Goal: Information Seeking & Learning: Learn about a topic

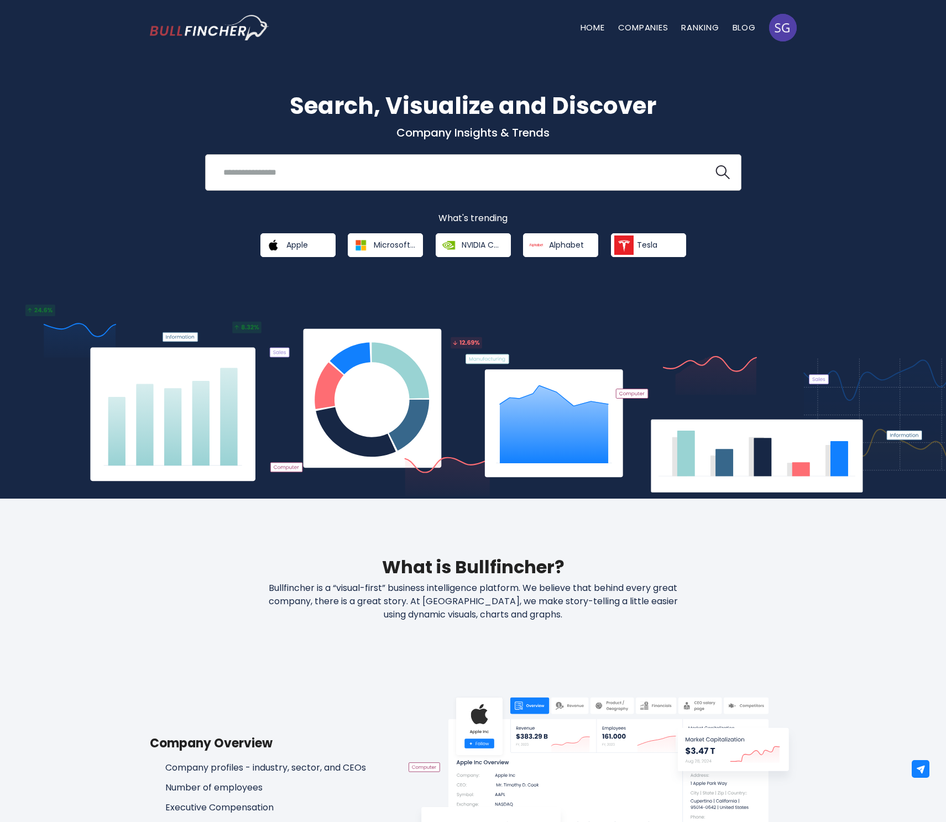
click at [342, 174] on input "search" at bounding box center [459, 172] width 485 height 20
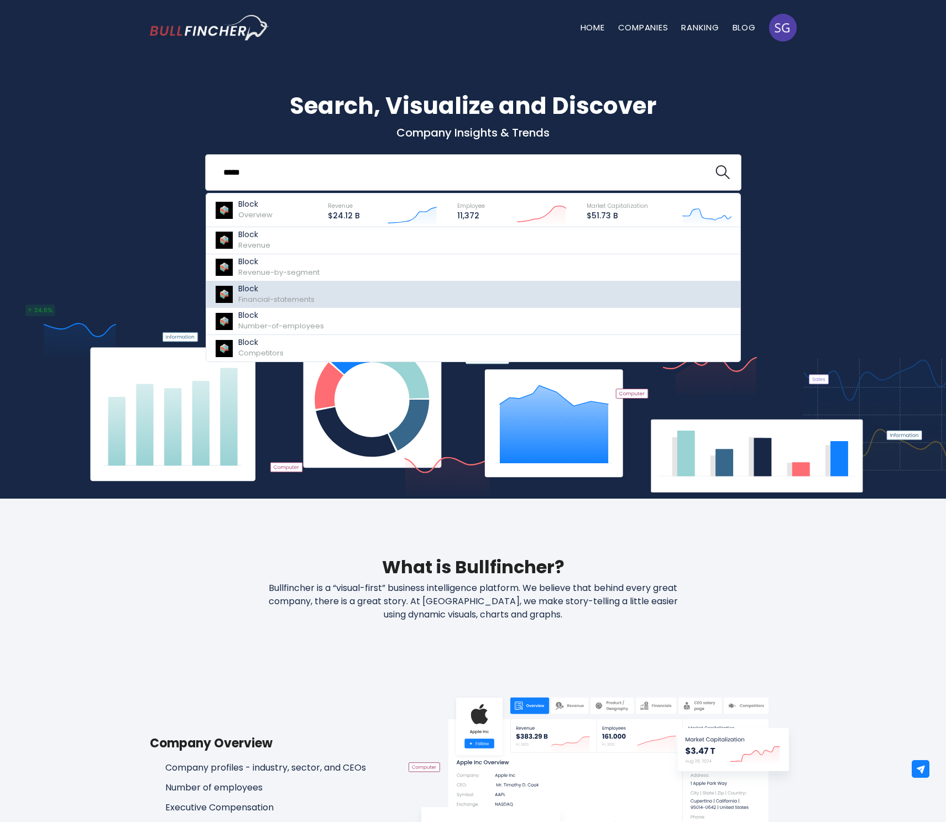
type input "*****"
click at [276, 290] on p "Block" at bounding box center [276, 288] width 76 height 9
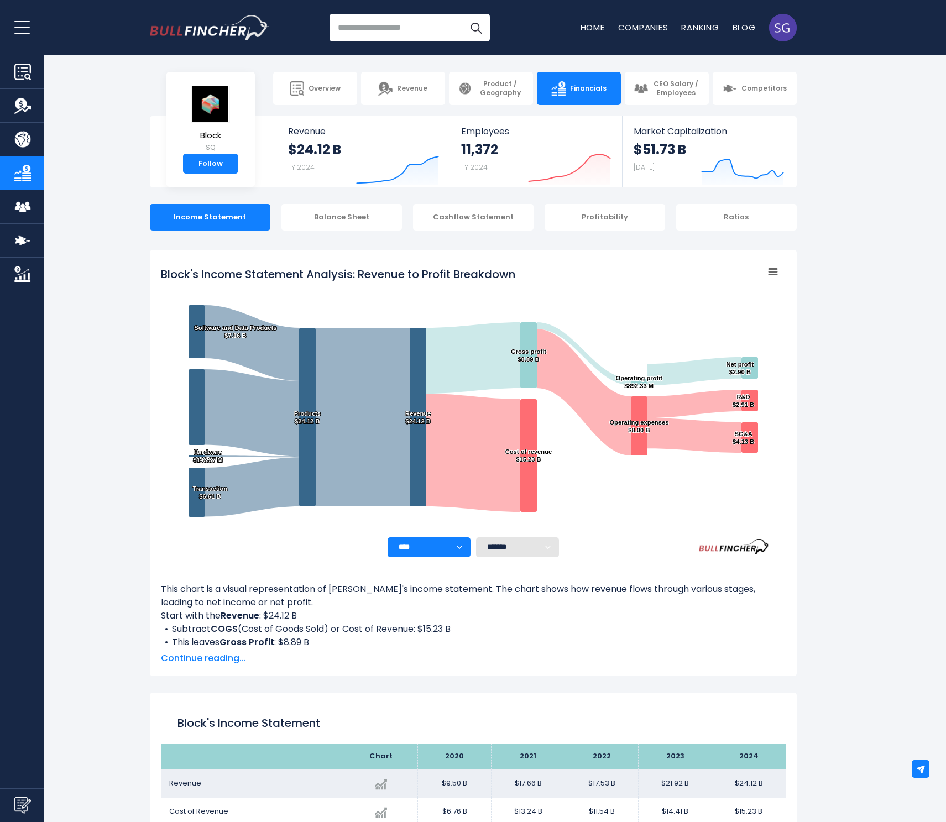
click at [376, 29] on input "search" at bounding box center [410, 28] width 160 height 28
type input "*"
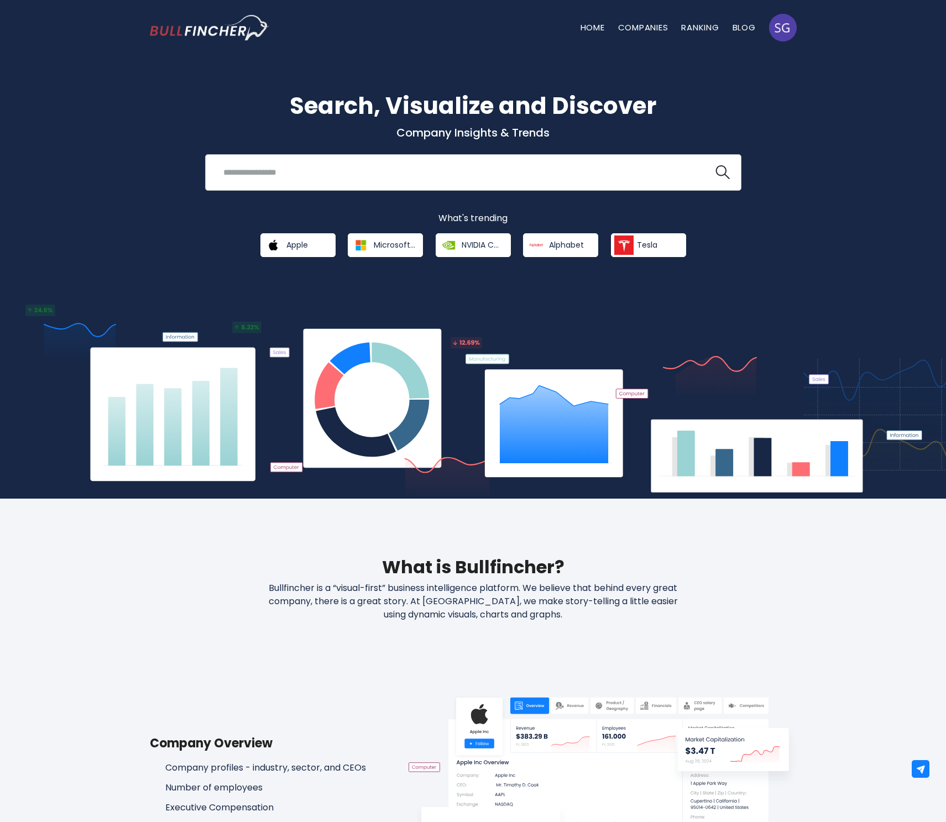
click at [316, 179] on input "search" at bounding box center [459, 172] width 485 height 20
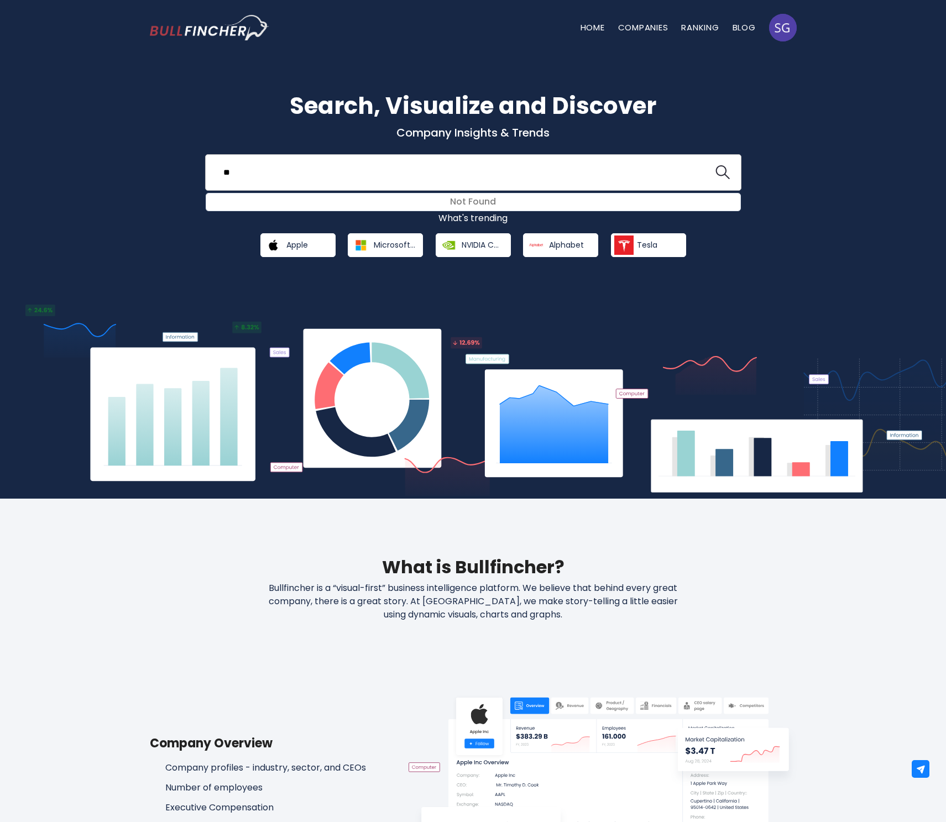
type input "*"
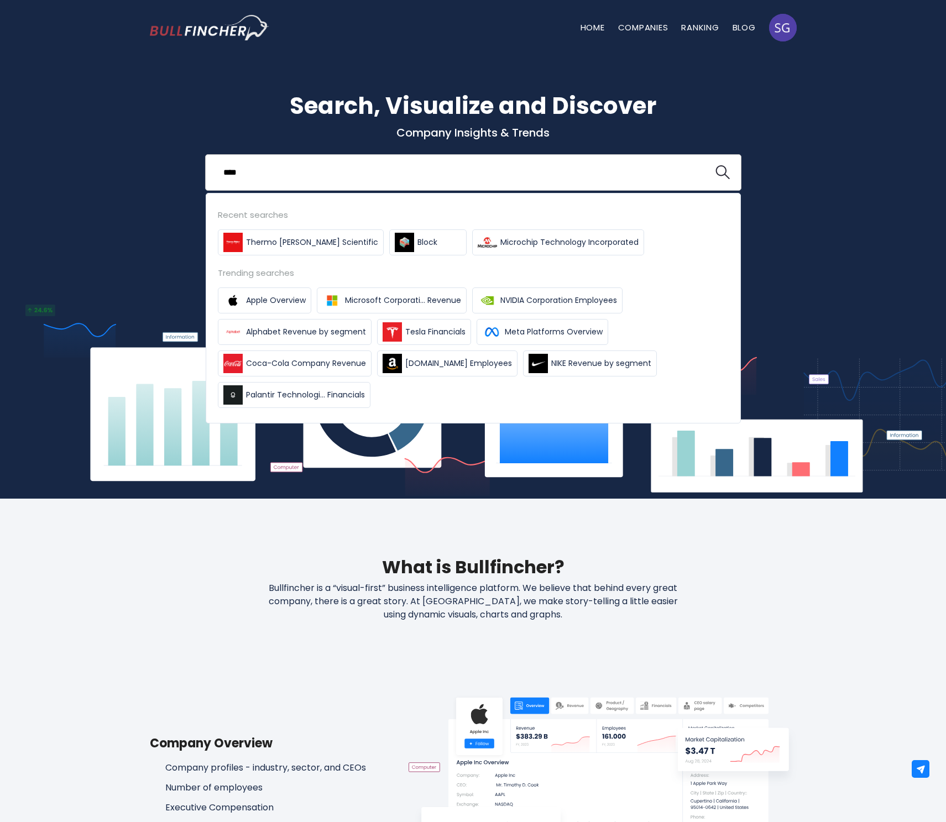
type input "*****"
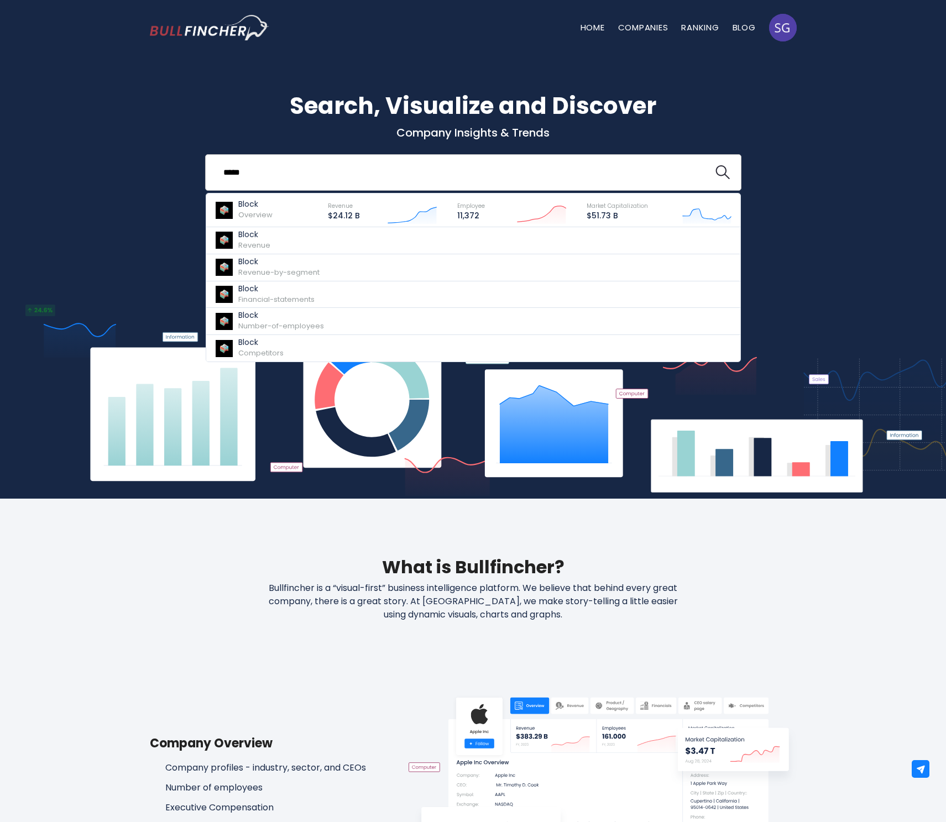
click at [237, 181] on input "*****" at bounding box center [459, 172] width 485 height 20
click at [129, 207] on div "Search, Visualize and Discover Company Insights & Trends Block Overview Revenue…" at bounding box center [473, 269] width 946 height 460
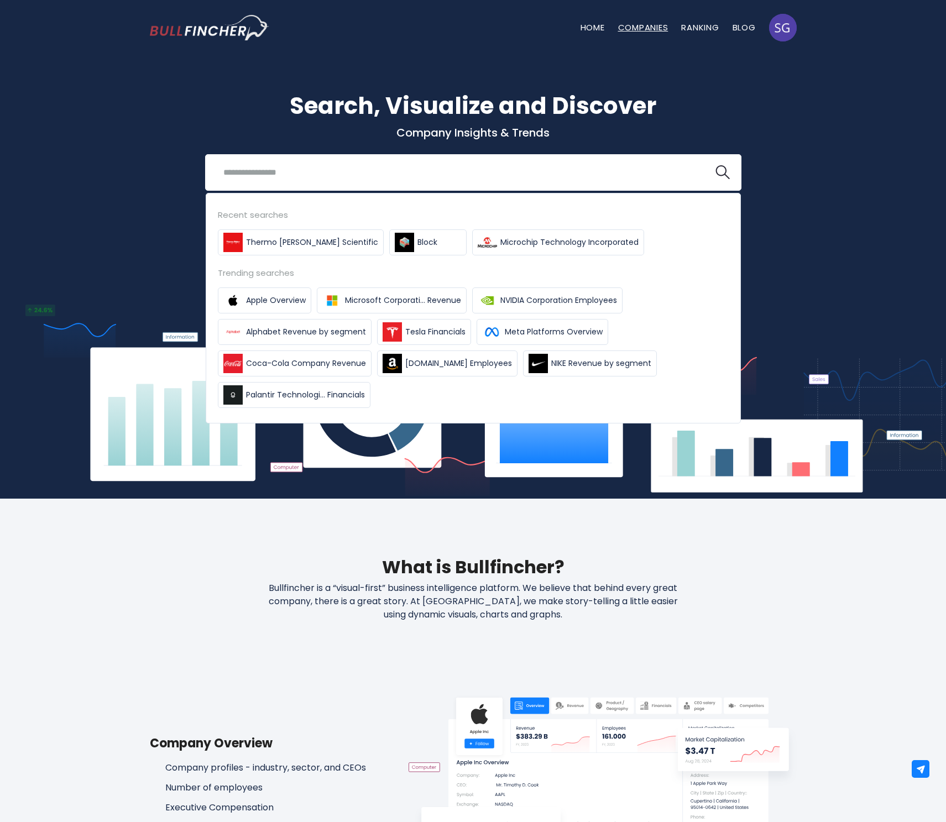
click at [658, 27] on link "Companies" at bounding box center [643, 28] width 50 height 12
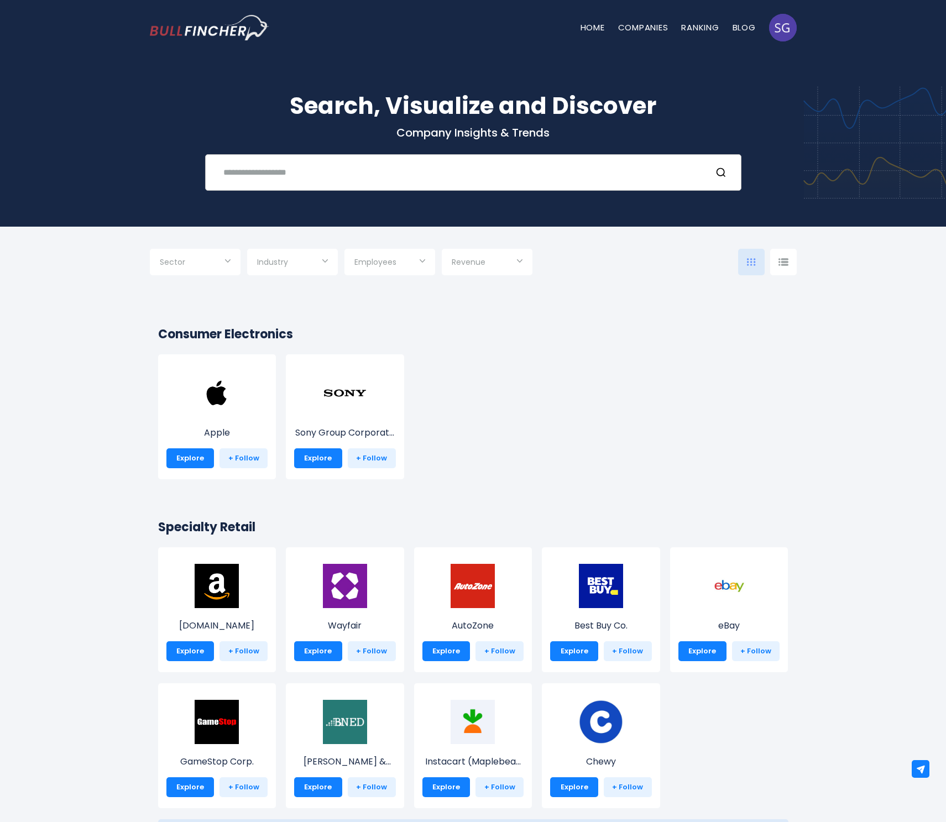
click at [297, 172] on input "text" at bounding box center [459, 172] width 485 height 20
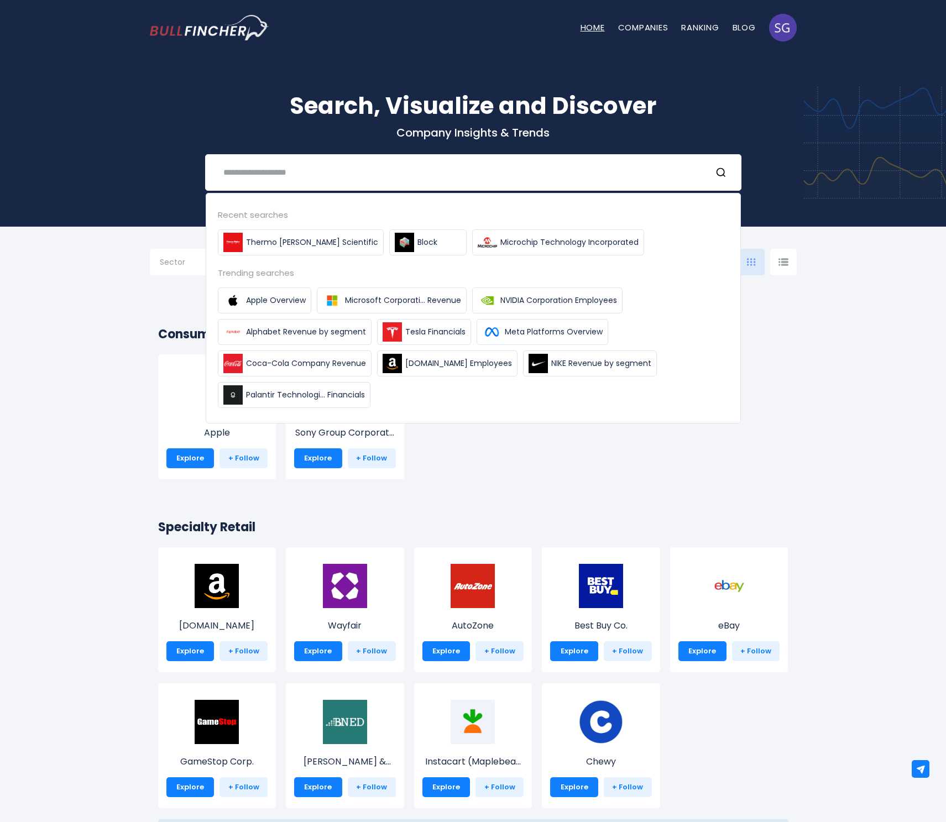
click at [585, 22] on link "Home" at bounding box center [593, 28] width 24 height 12
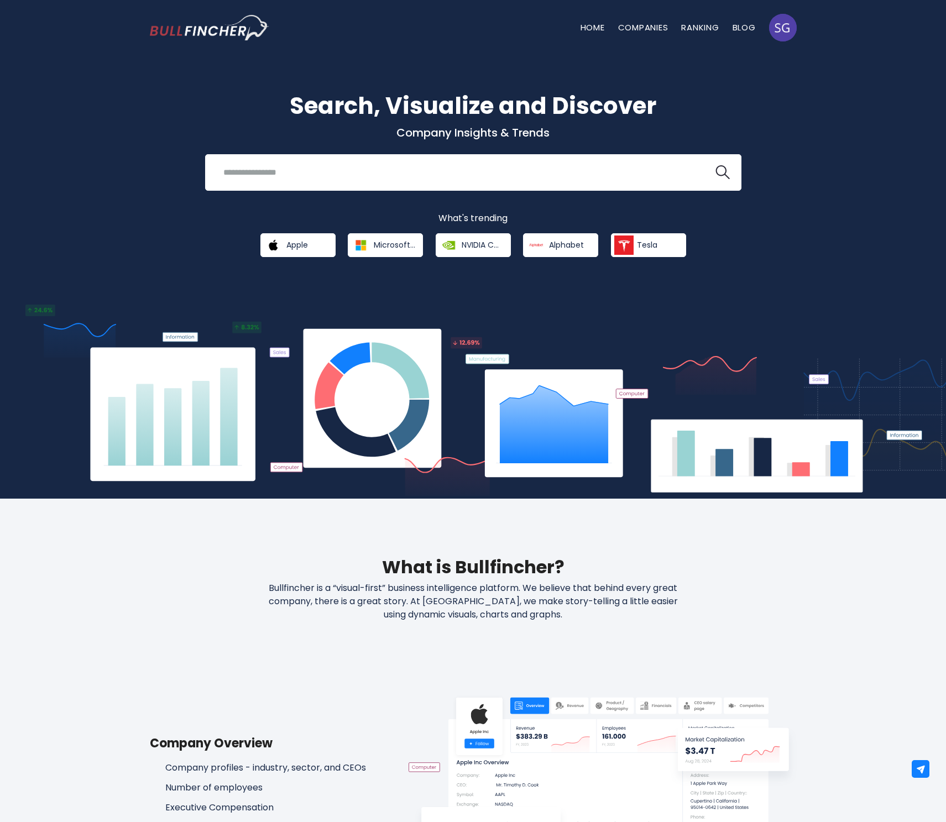
click at [645, 30] on link "Companies" at bounding box center [643, 28] width 50 height 12
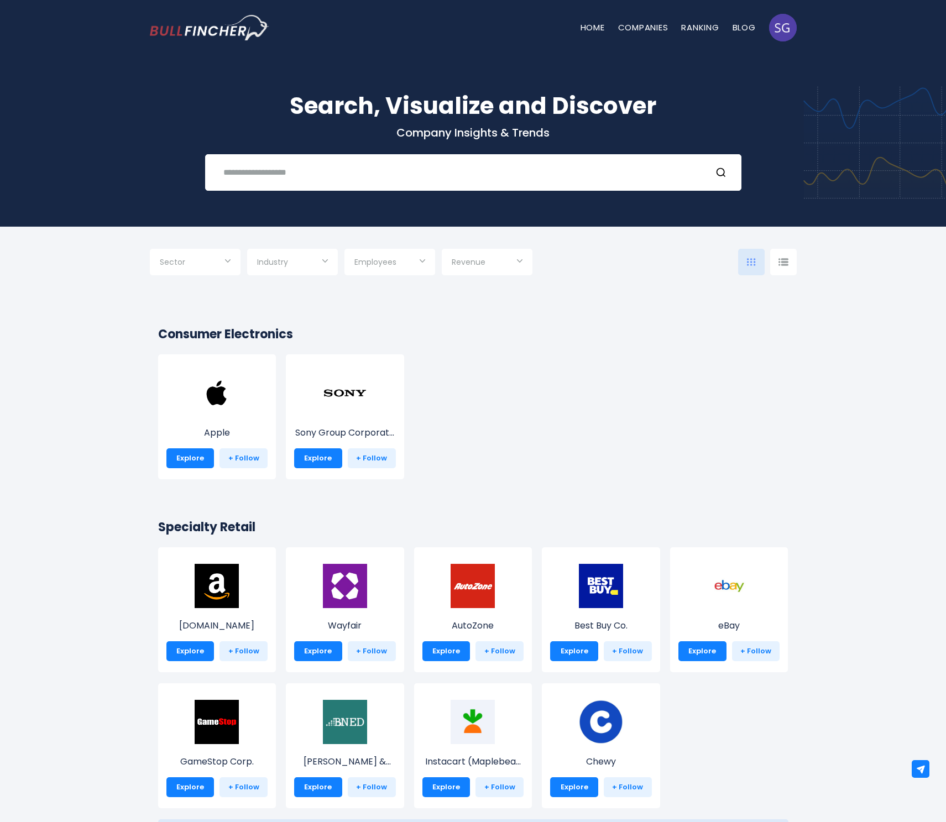
click at [779, 264] on img at bounding box center [783, 262] width 10 height 8
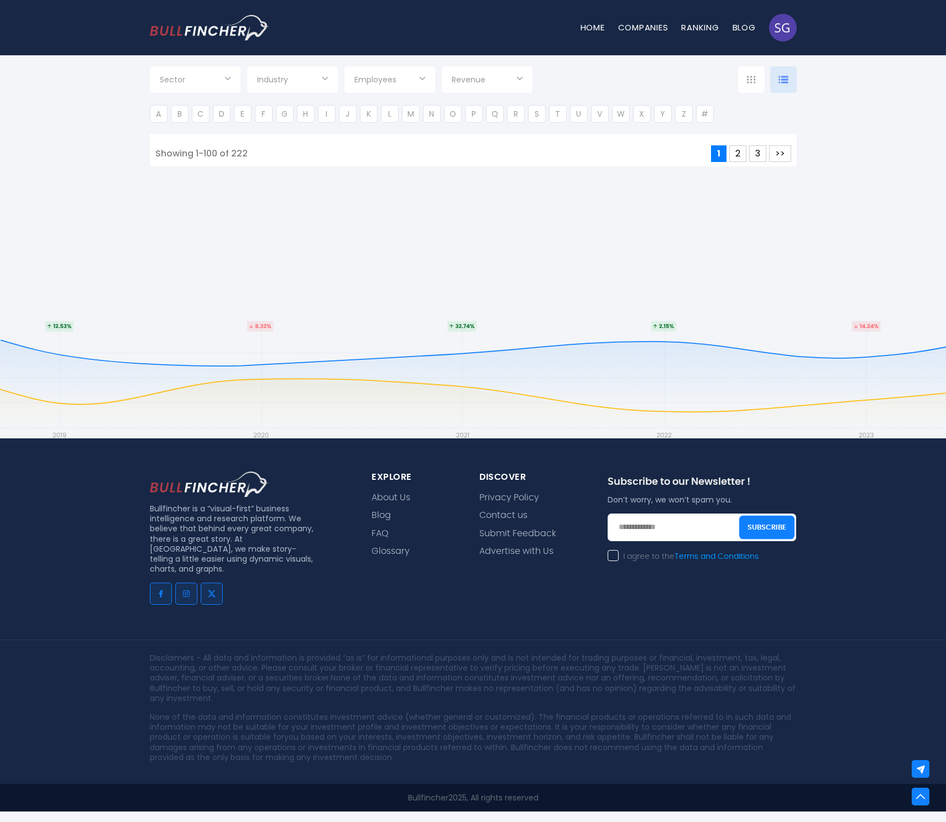
scroll to position [4845, 0]
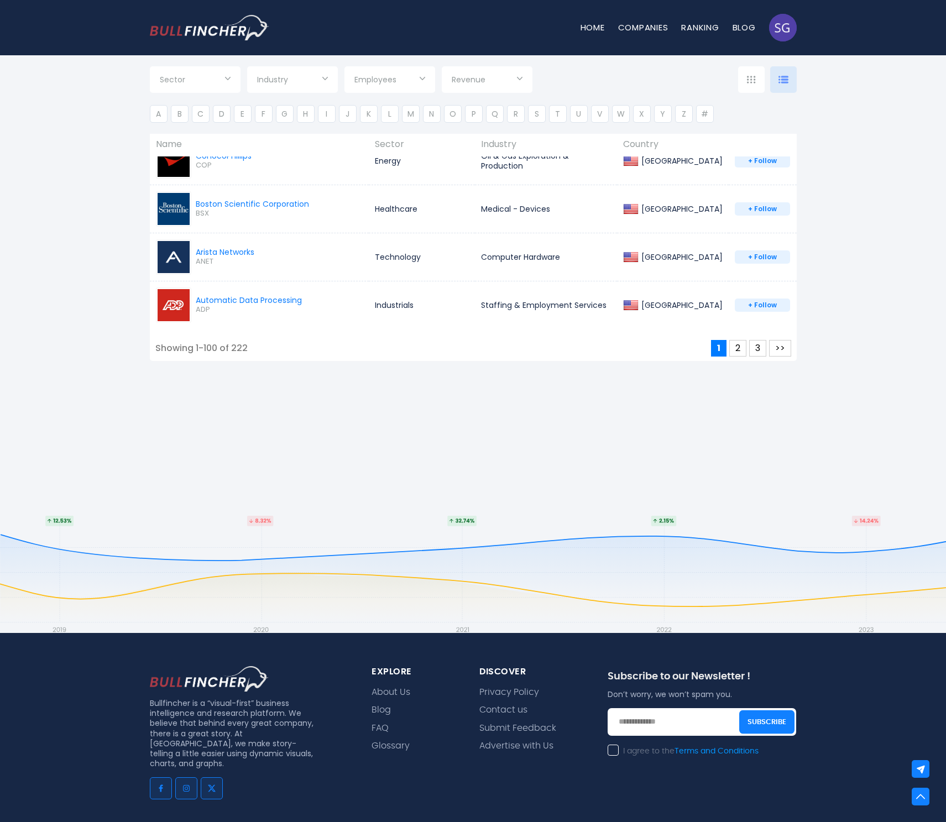
click at [243, 346] on div "Showing 1-100 of 222" at bounding box center [201, 349] width 92 height 12
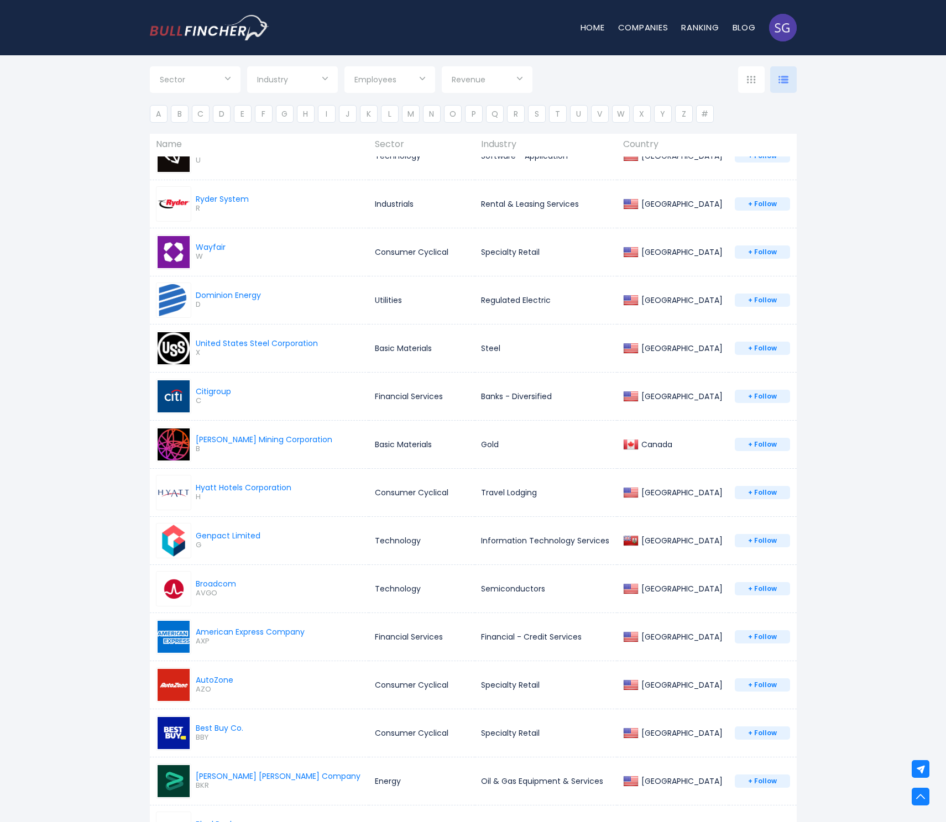
scroll to position [2020, 0]
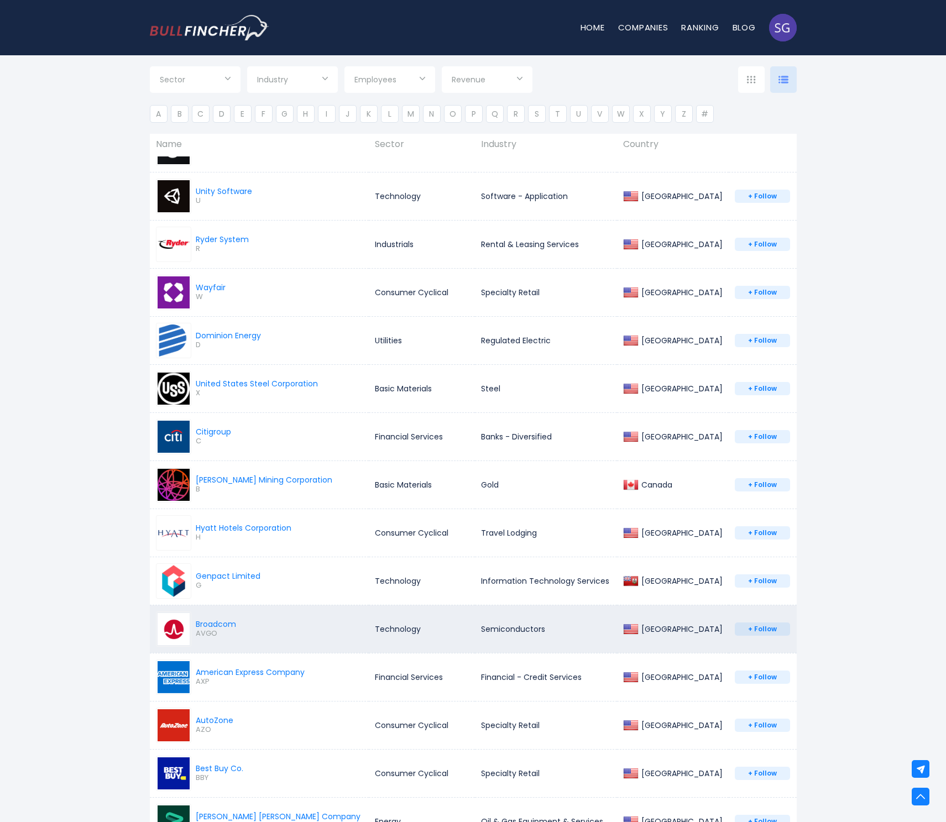
click at [211, 634] on span "AVGO" at bounding box center [216, 633] width 40 height 9
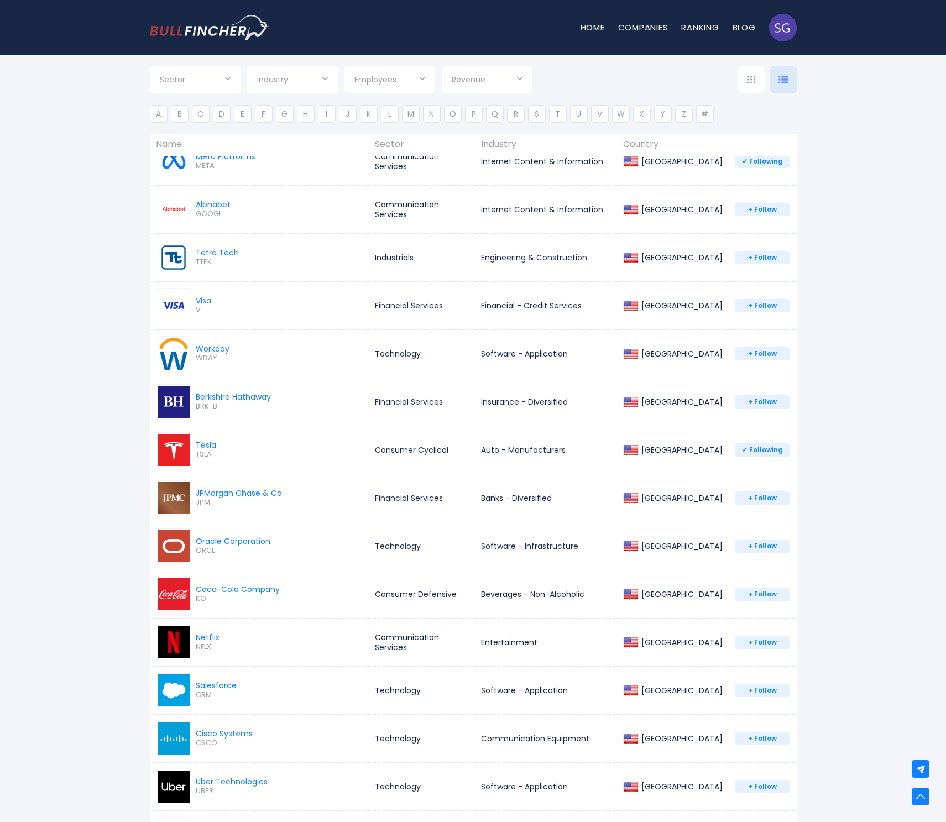
scroll to position [0, 0]
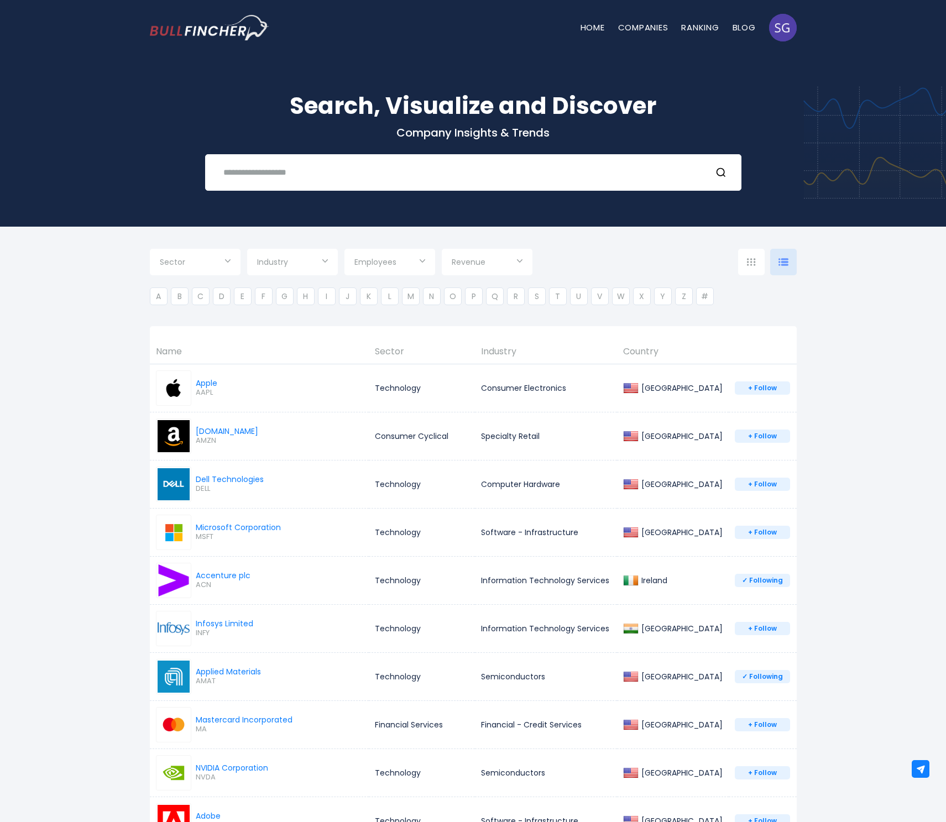
drag, startPoint x: 40, startPoint y: 456, endPoint x: 46, endPoint y: 456, distance: 6.1
click at [160, 296] on li "A" at bounding box center [159, 296] width 18 height 18
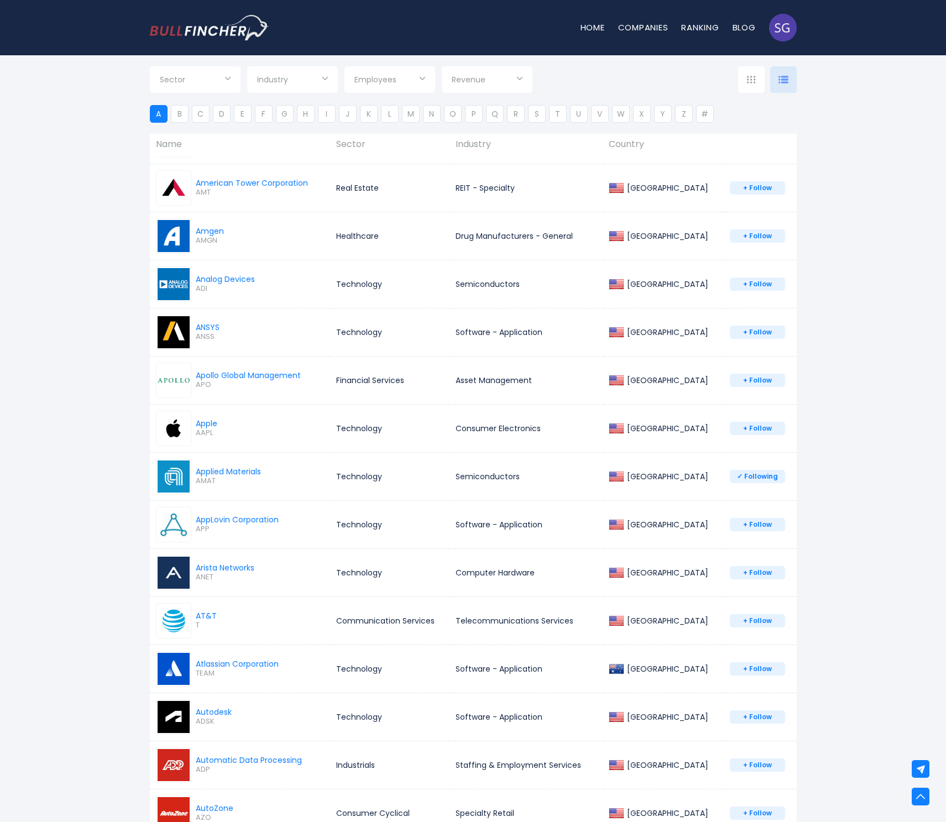
scroll to position [1065, 0]
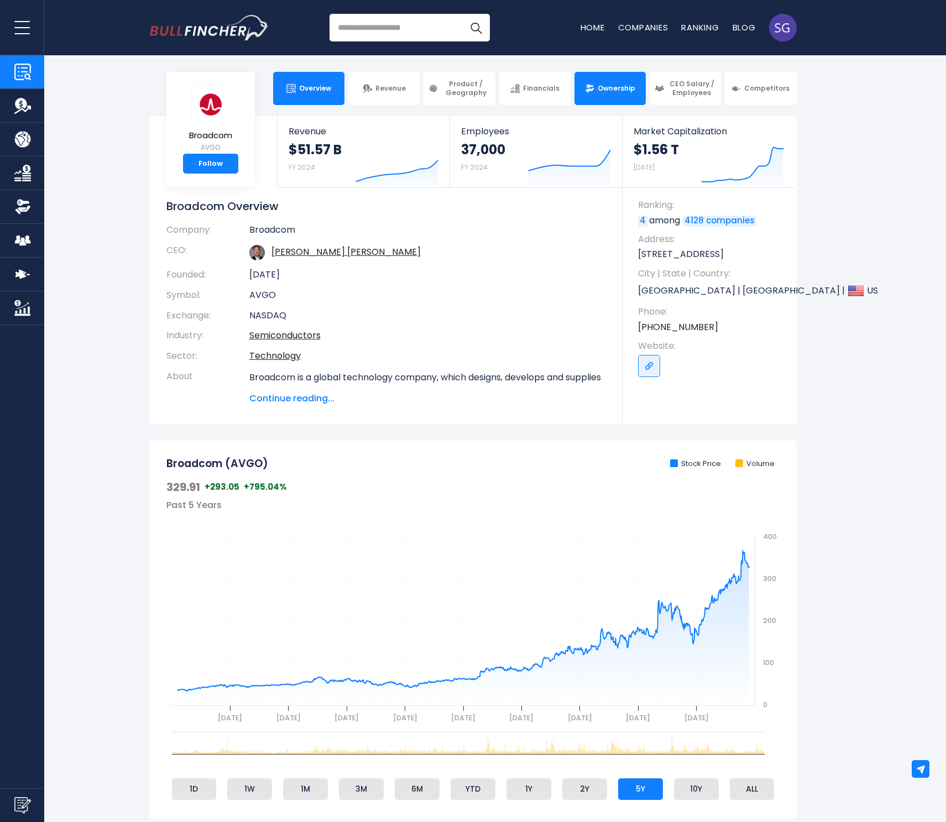
click at [623, 103] on link "Ownership" at bounding box center [609, 88] width 71 height 33
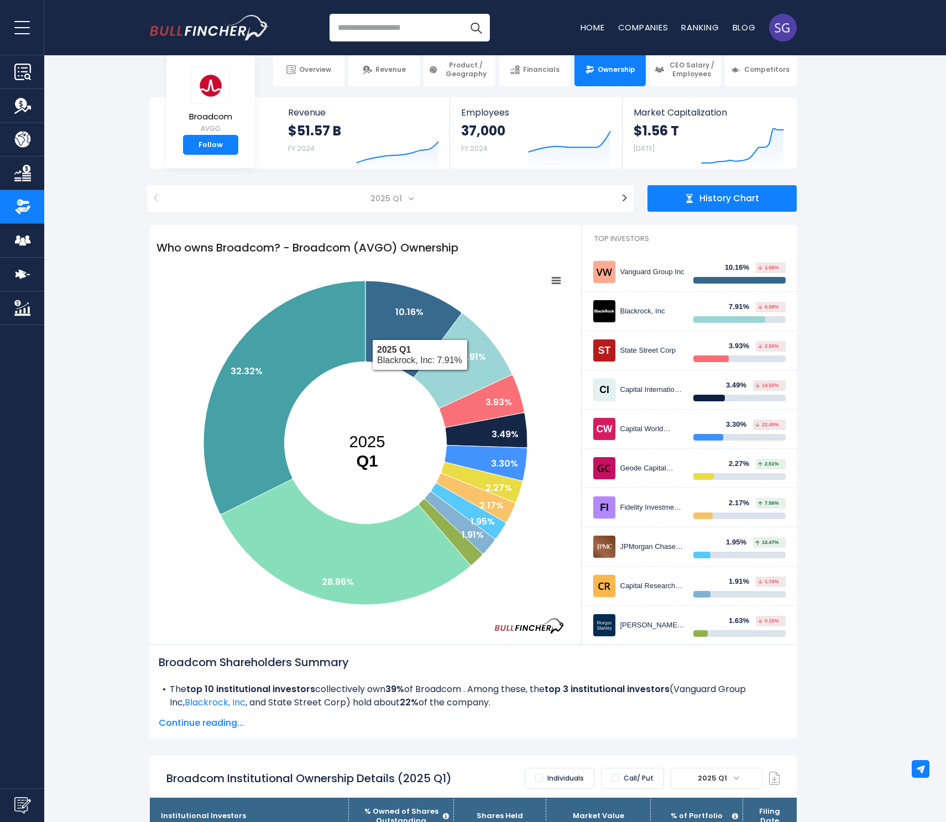
scroll to position [306, 0]
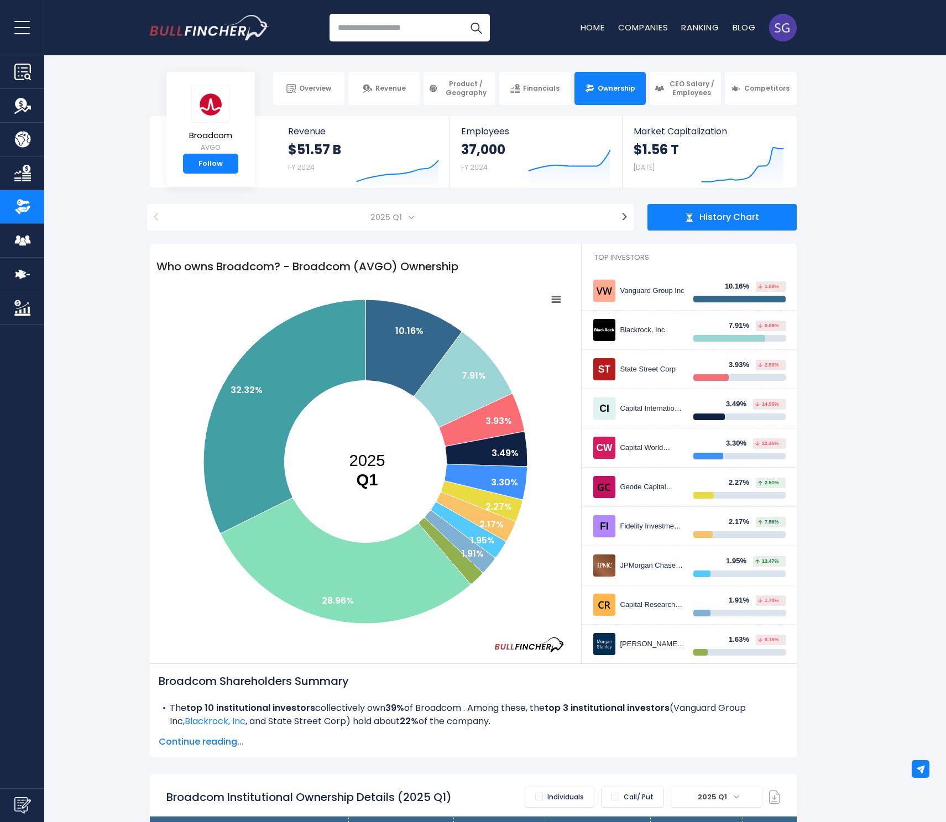
click at [556, 298] on rect at bounding box center [555, 298] width 15 height 15
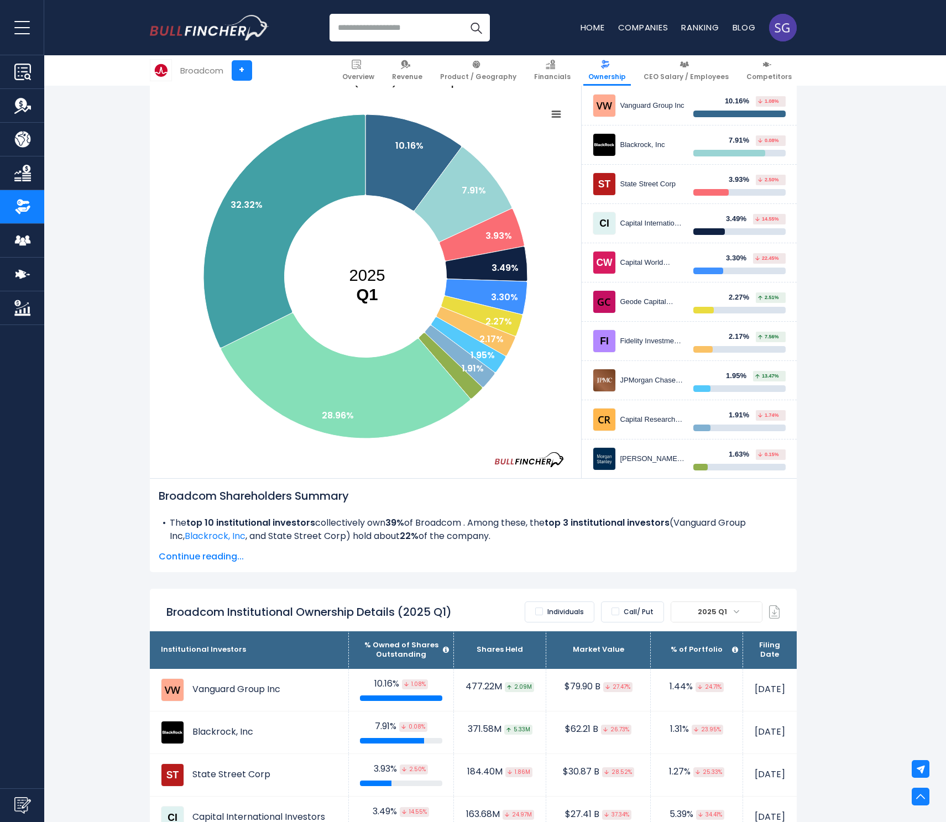
scroll to position [651, 0]
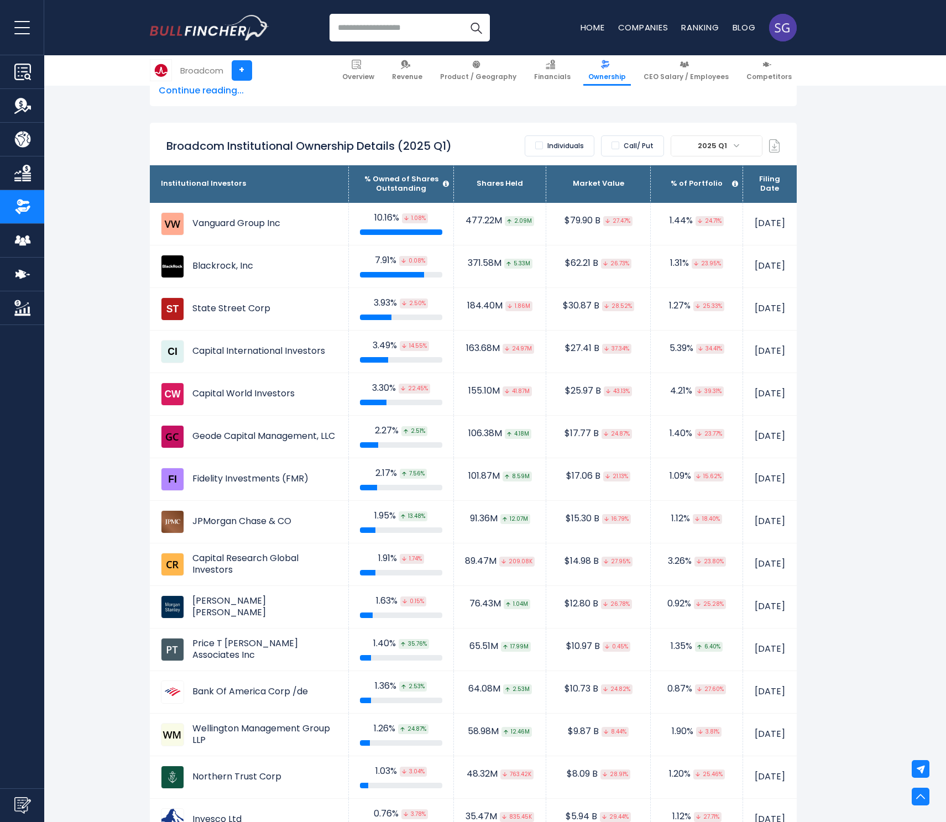
click at [567, 147] on label "Individuals" at bounding box center [560, 145] width 70 height 21
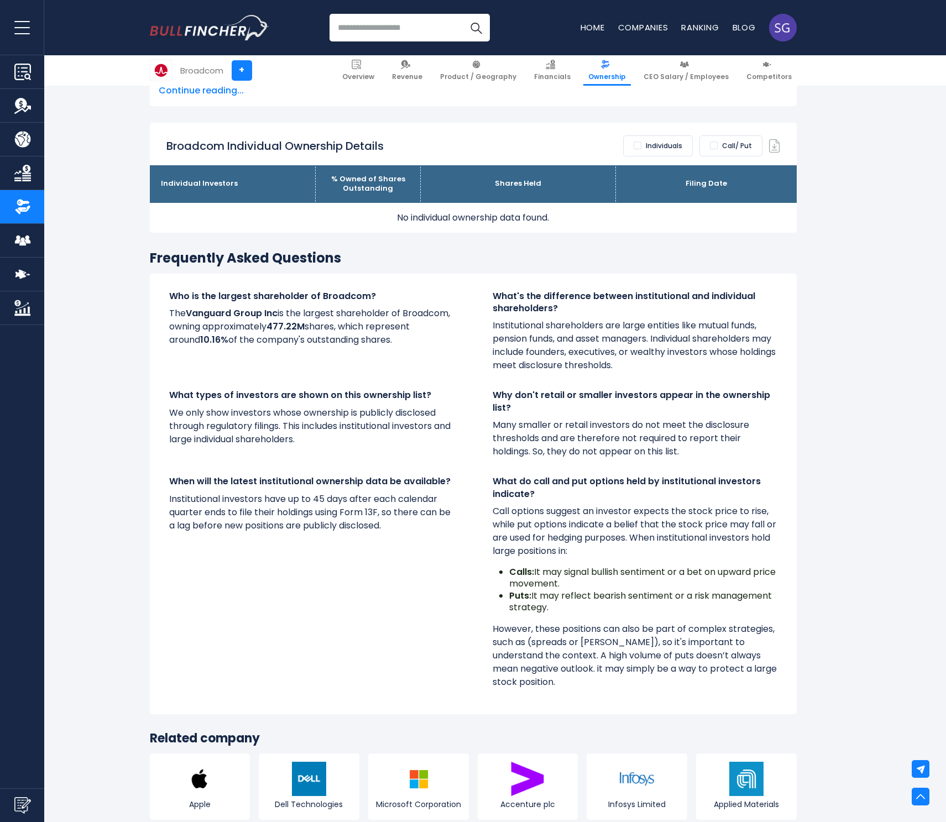
click at [651, 148] on label "Individuals" at bounding box center [658, 145] width 70 height 21
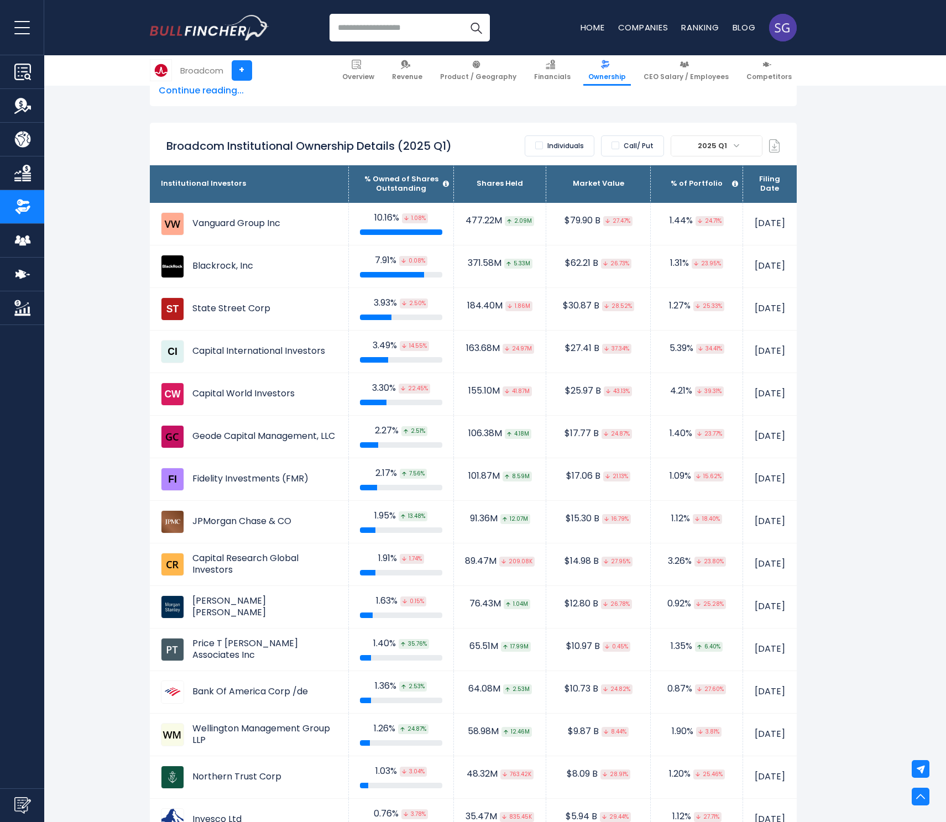
click at [648, 147] on label "Call/ Put" at bounding box center [632, 145] width 63 height 21
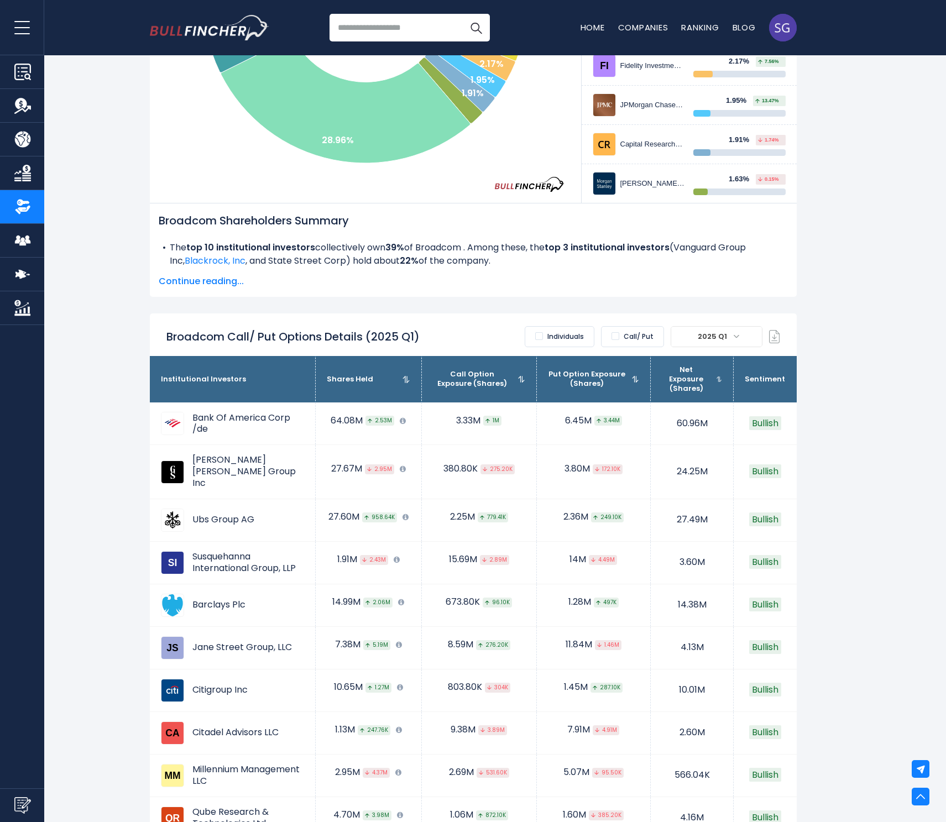
scroll to position [0, 0]
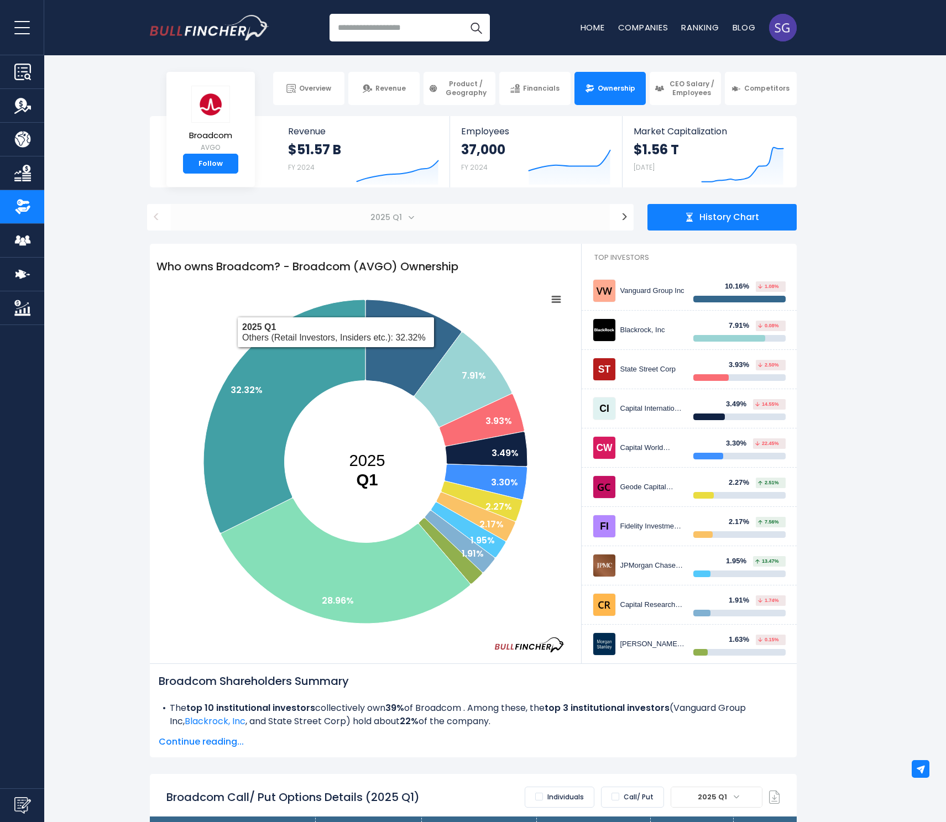
click at [383, 227] on span "2025 Q1" at bounding box center [390, 217] width 439 height 27
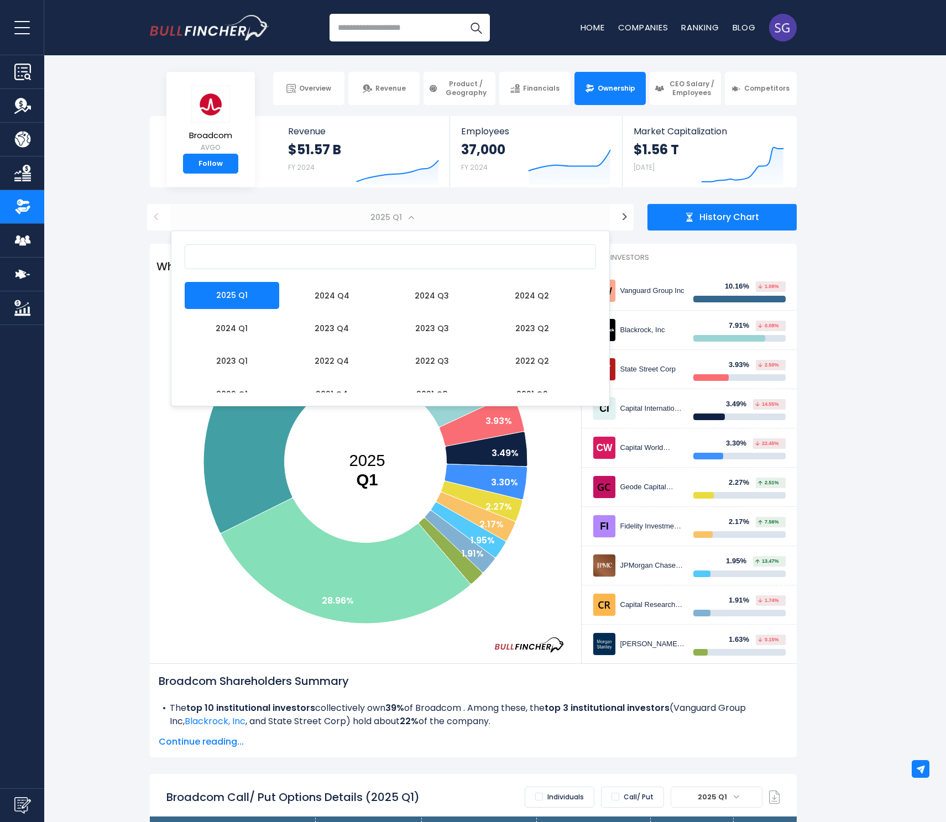
click at [384, 225] on span "2025 Q1" at bounding box center [390, 217] width 439 height 27
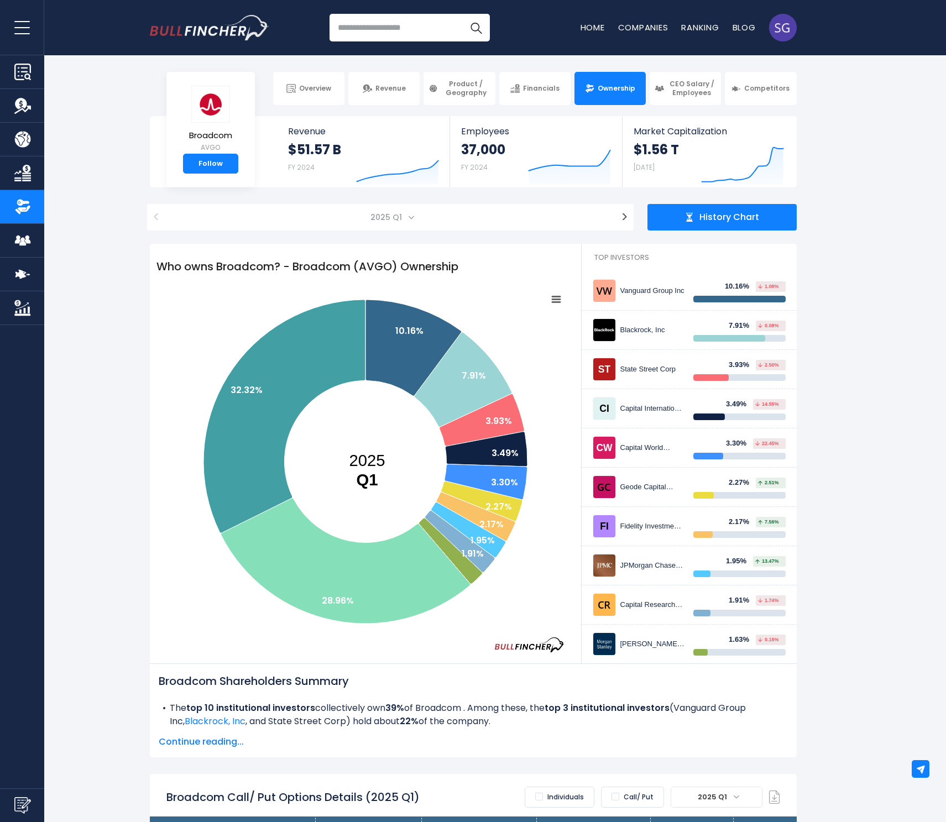
click at [395, 36] on input "search" at bounding box center [410, 28] width 160 height 28
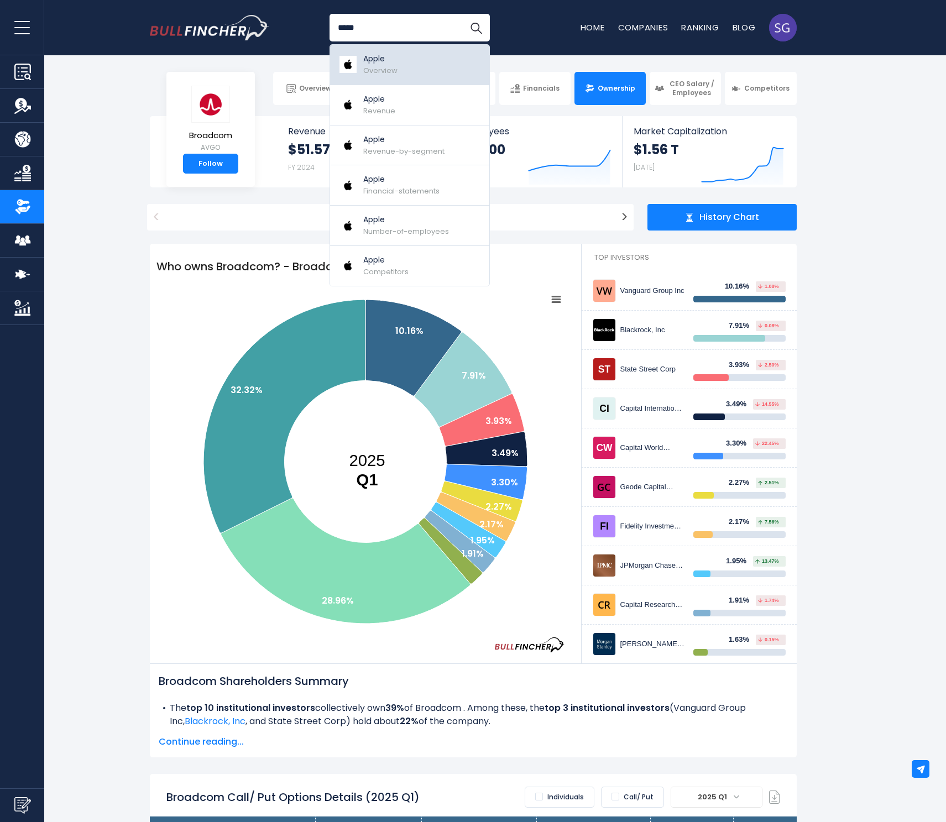
type input "*****"
click at [386, 56] on p "Apple" at bounding box center [380, 59] width 34 height 12
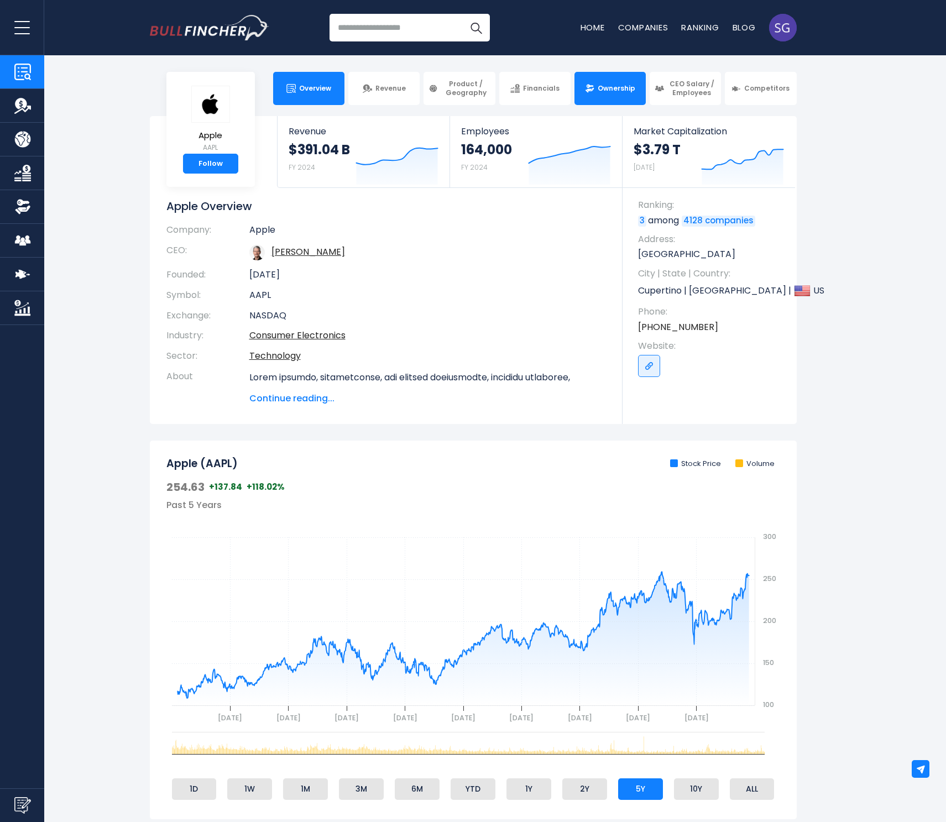
click at [611, 97] on link "Ownership" at bounding box center [609, 88] width 71 height 33
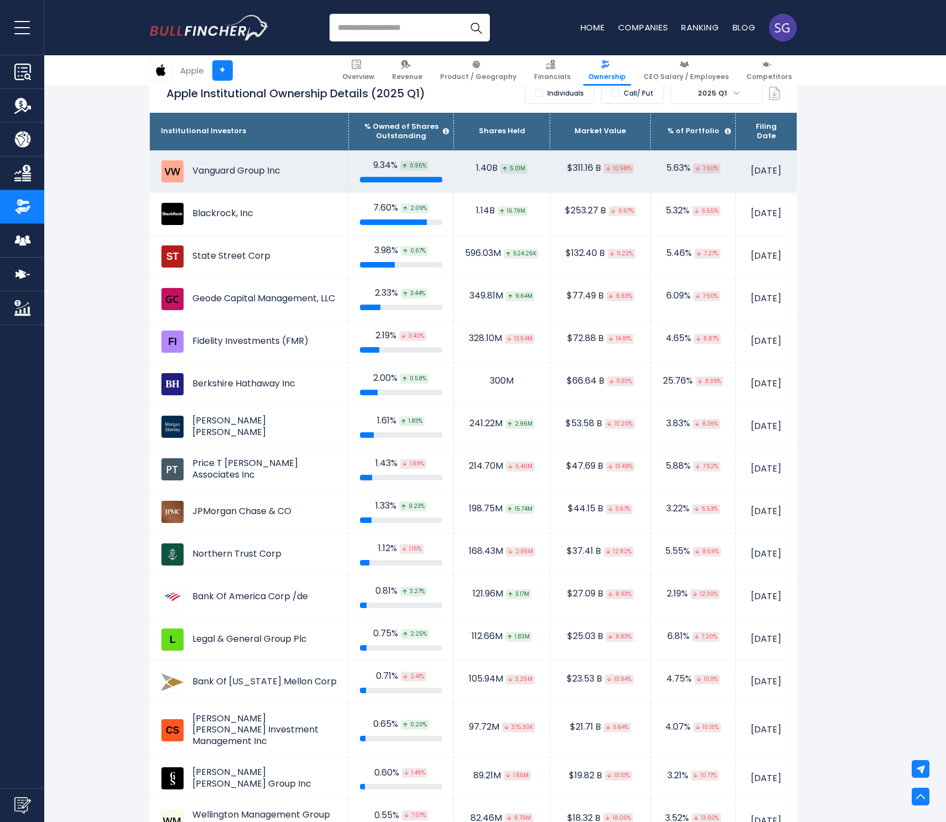
scroll to position [673, 0]
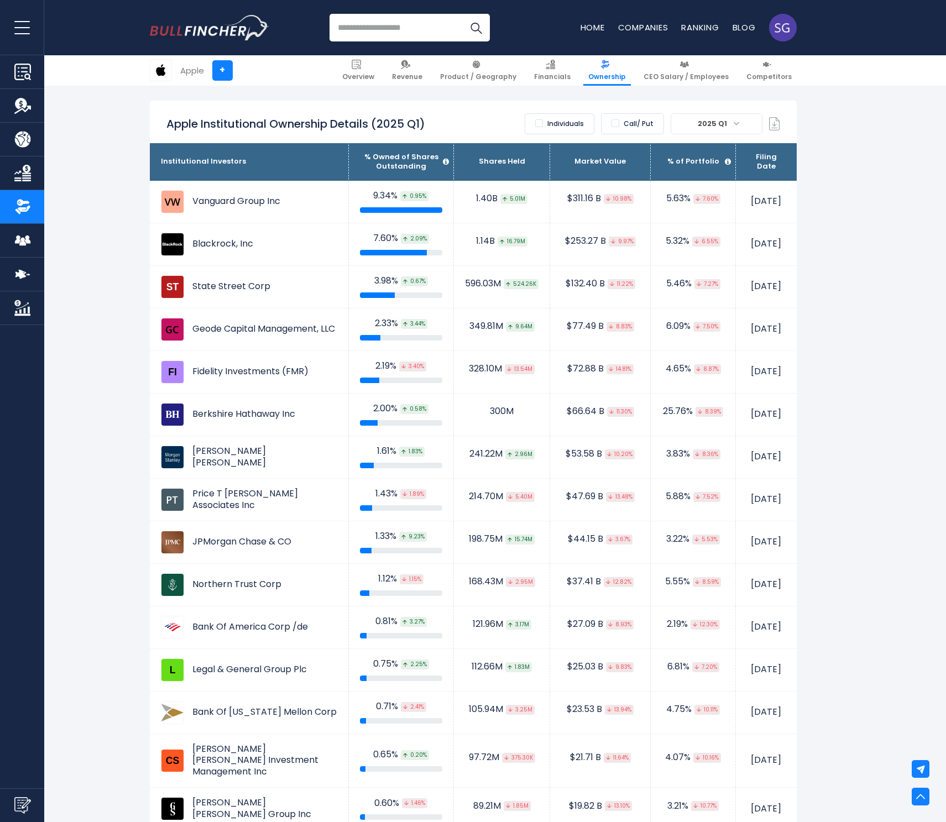
click at [572, 127] on label "Individuals" at bounding box center [560, 123] width 70 height 21
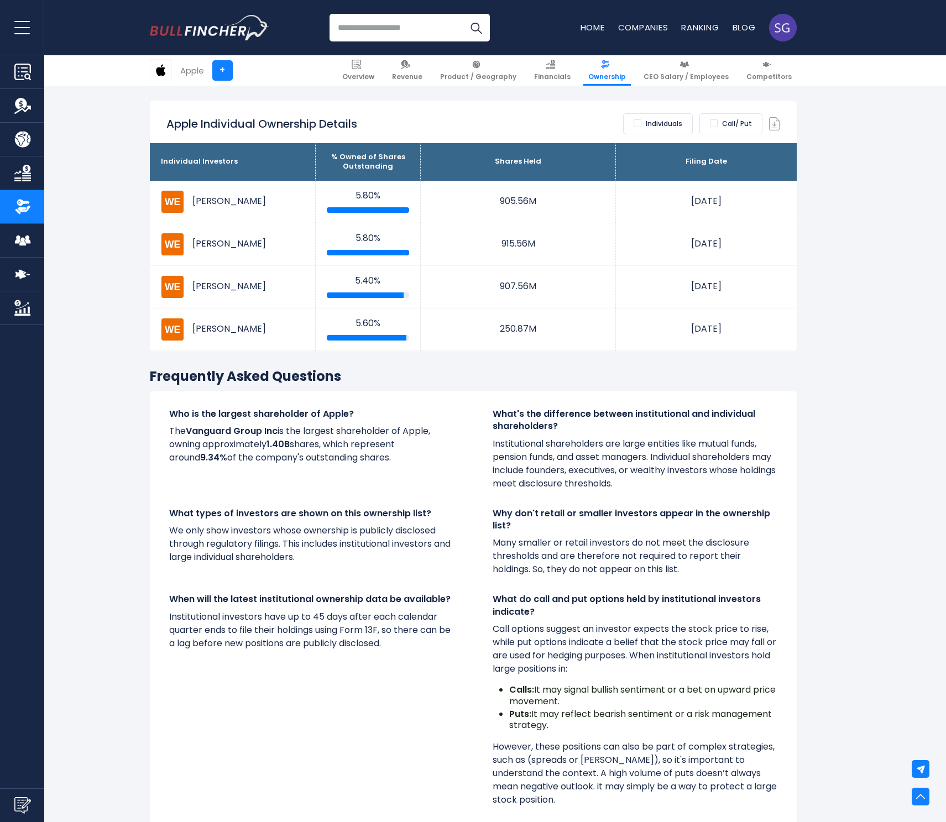
click at [708, 121] on label "Call/ Put" at bounding box center [730, 123] width 63 height 21
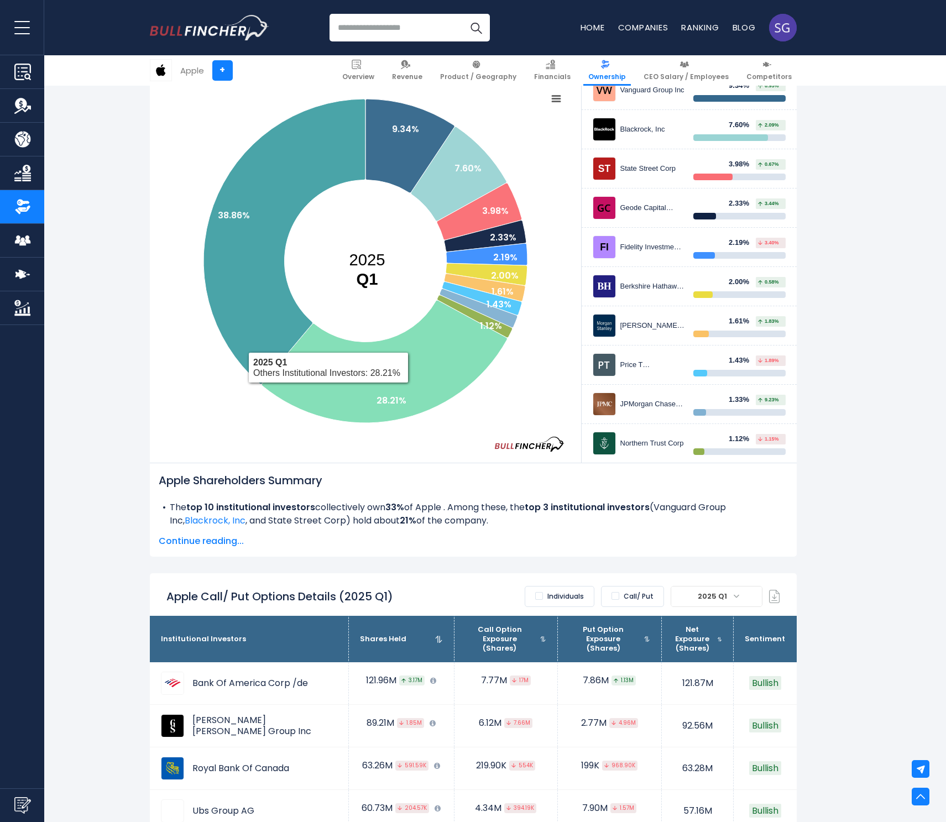
scroll to position [621, 0]
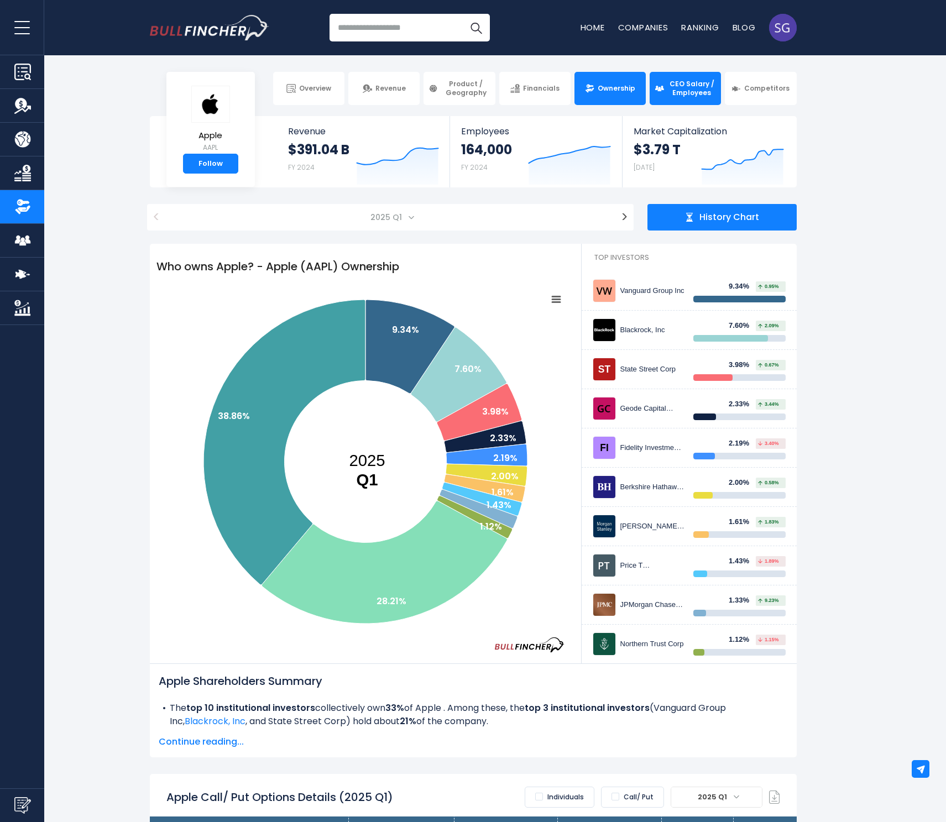
click at [686, 88] on span "CEO Salary / Employees" at bounding box center [691, 88] width 49 height 17
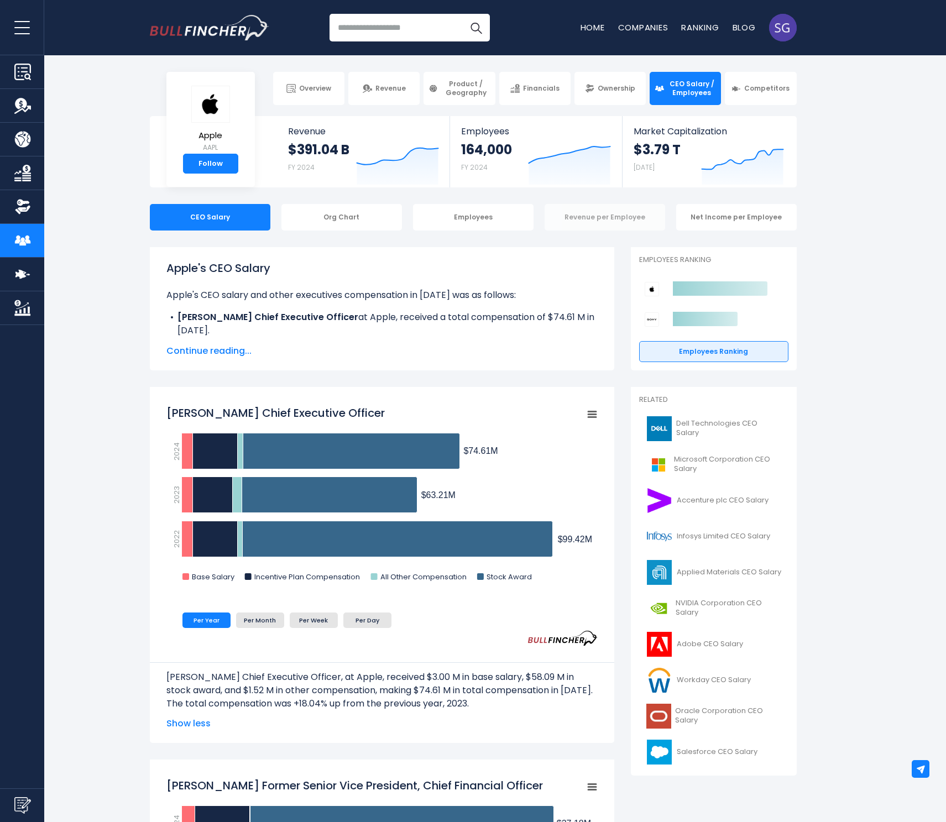
click at [601, 217] on div "Revenue per Employee" at bounding box center [605, 217] width 121 height 27
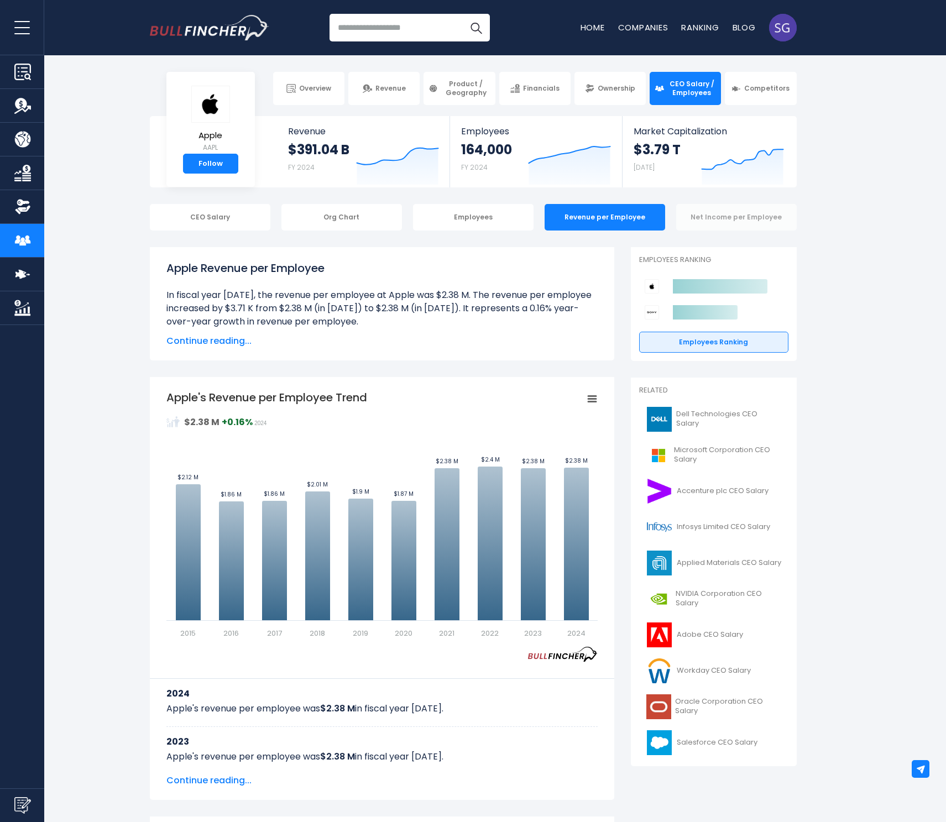
click at [736, 224] on div "Net Income per Employee" at bounding box center [736, 217] width 121 height 27
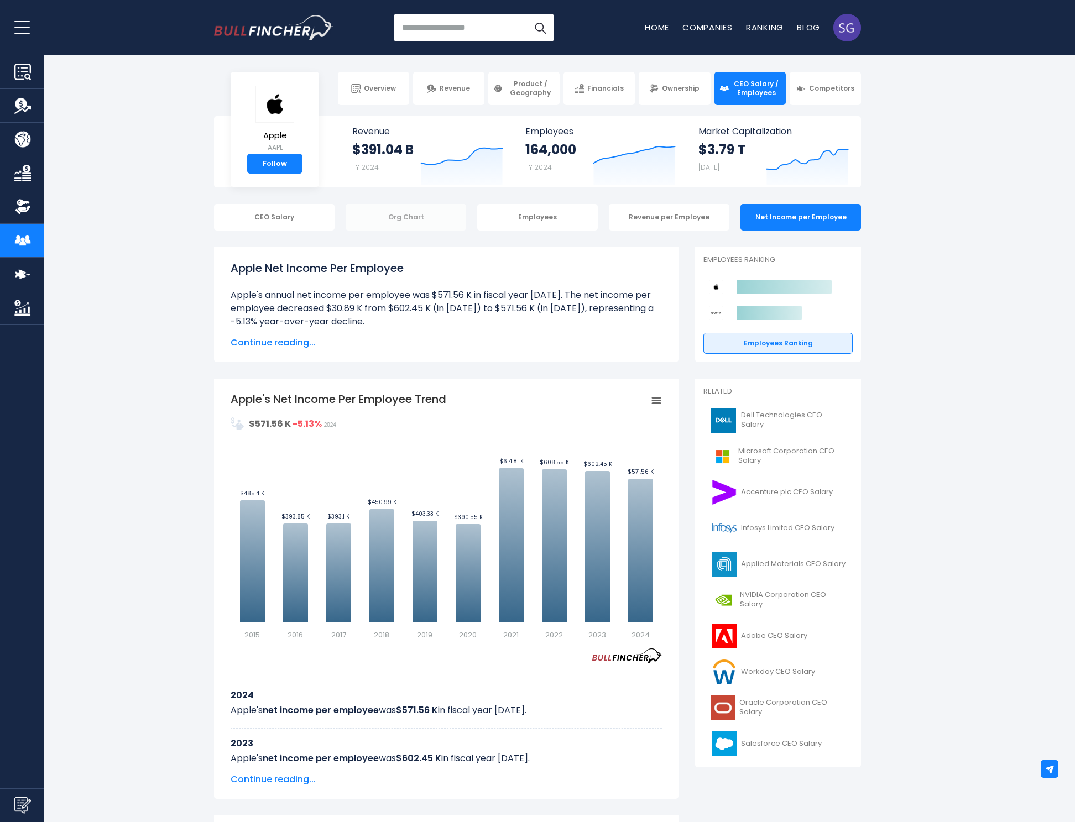
click at [428, 216] on div "Org Chart" at bounding box center [406, 217] width 121 height 27
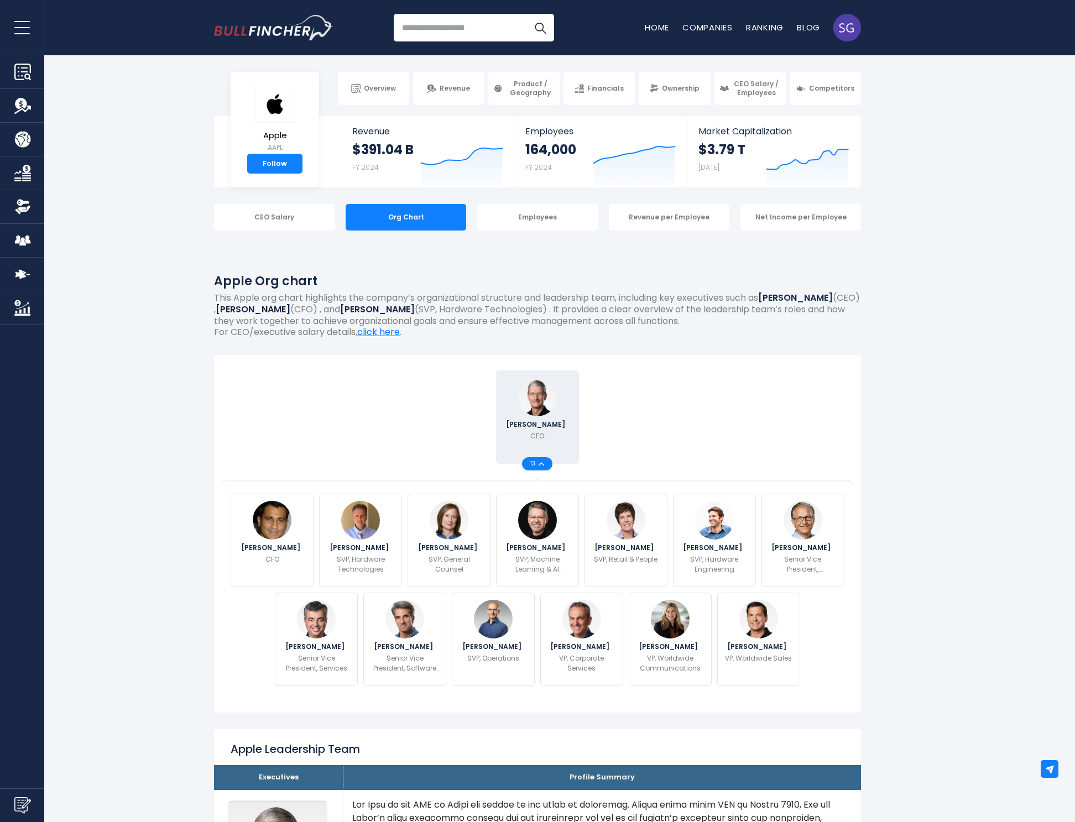
click at [521, 441] on div "[PERSON_NAME] CEO 13" at bounding box center [537, 416] width 83 height 93
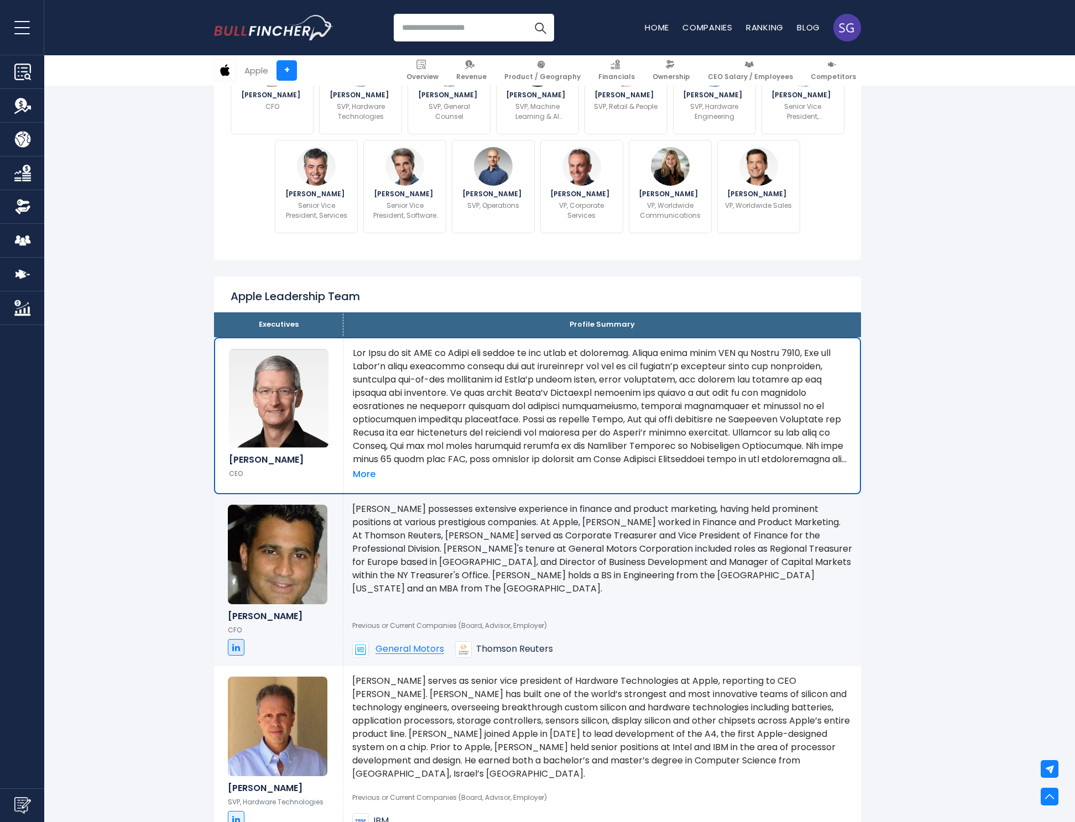
scroll to position [454, 0]
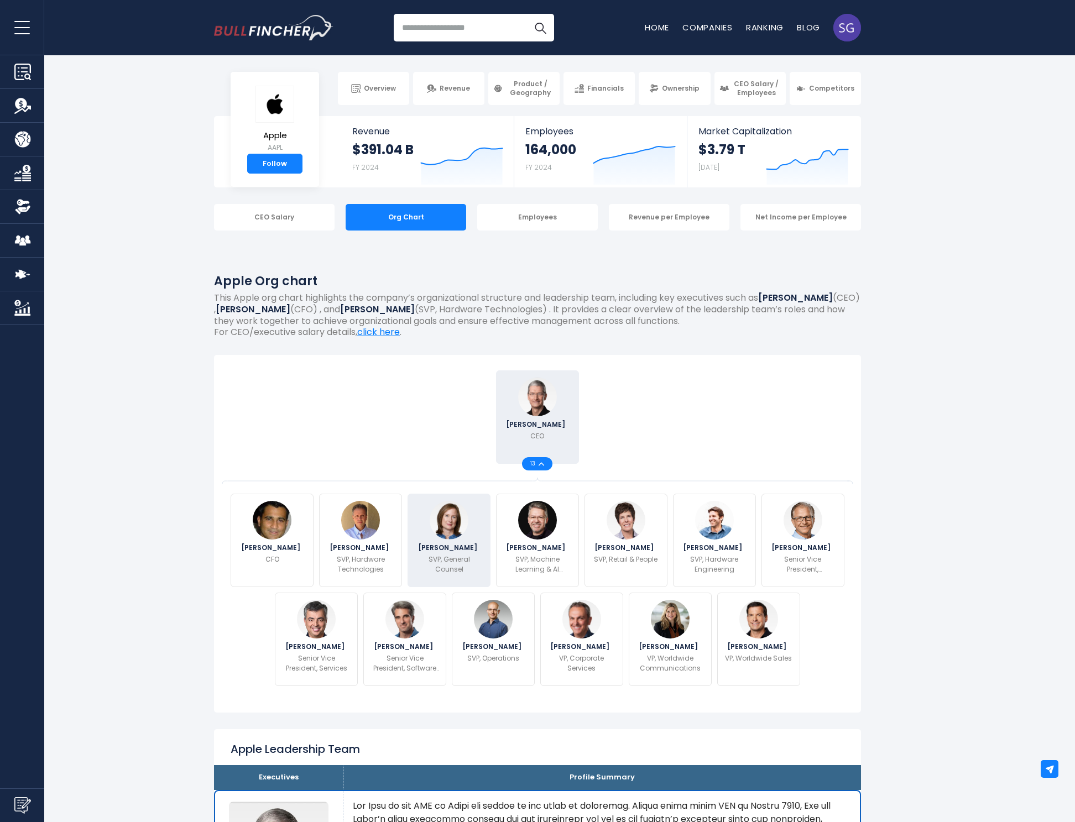
click at [449, 551] on div "[PERSON_NAME] SVP, General Counsel" at bounding box center [448, 540] width 83 height 93
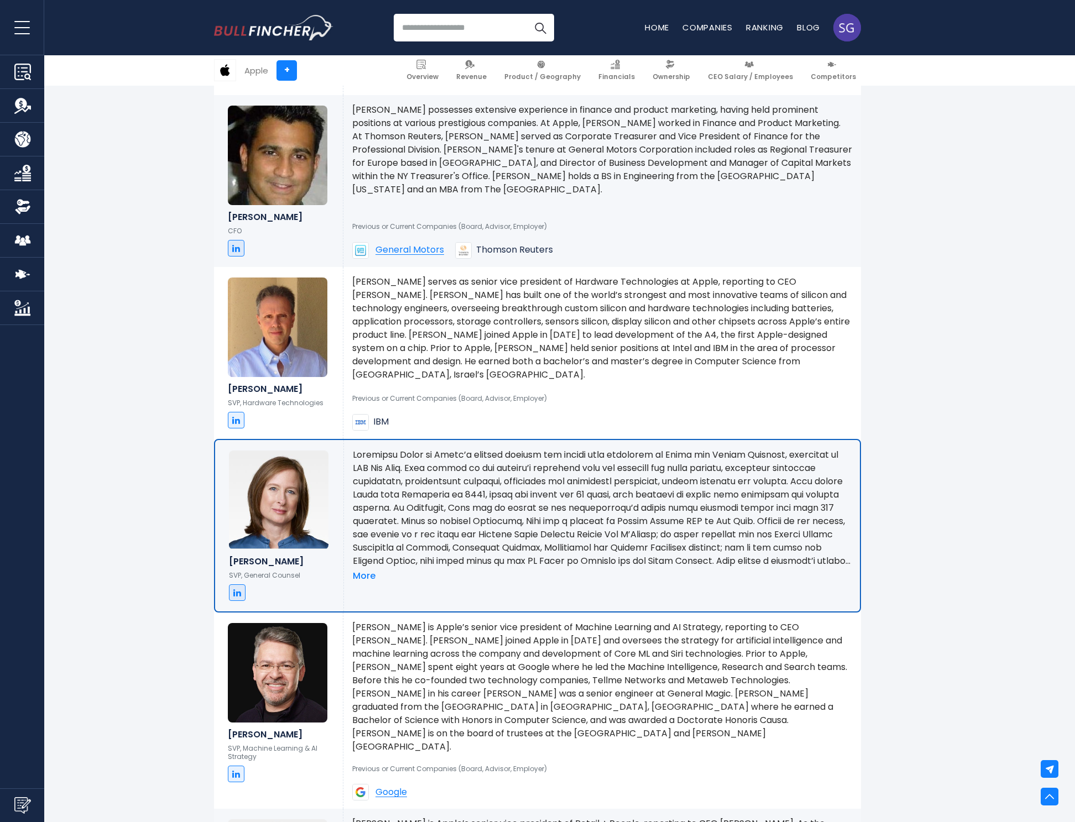
scroll to position [961, 0]
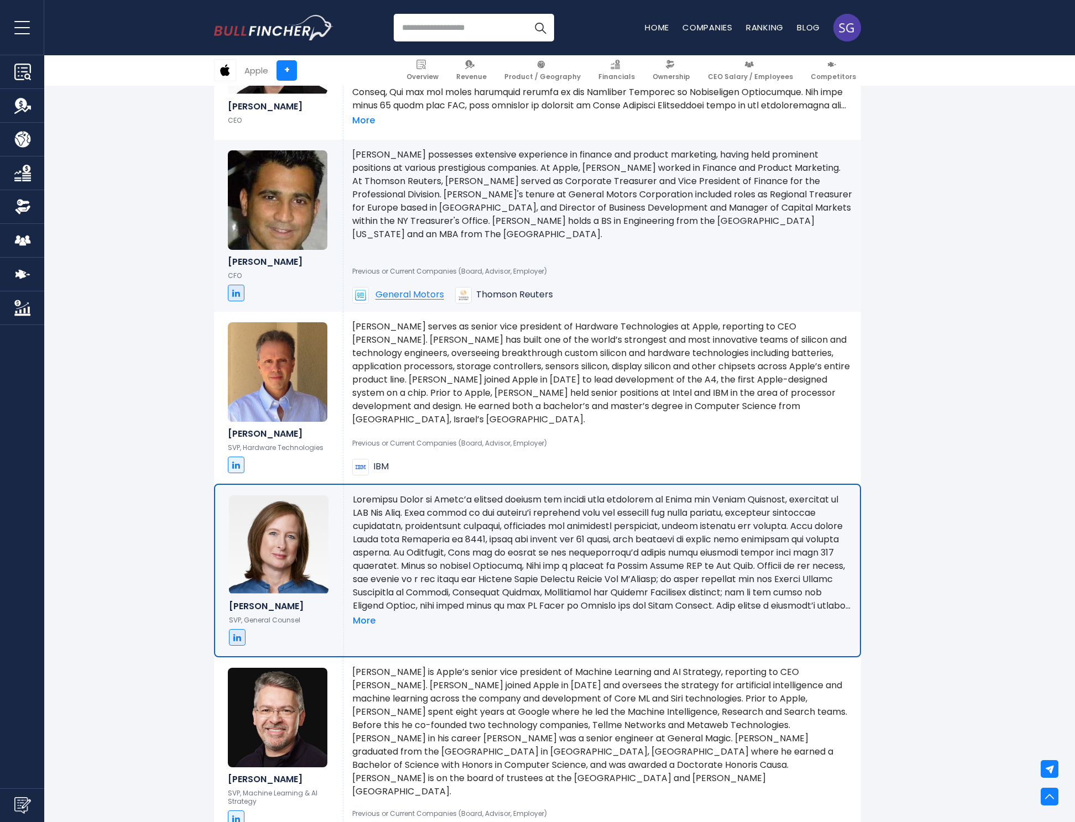
scroll to position [0, 0]
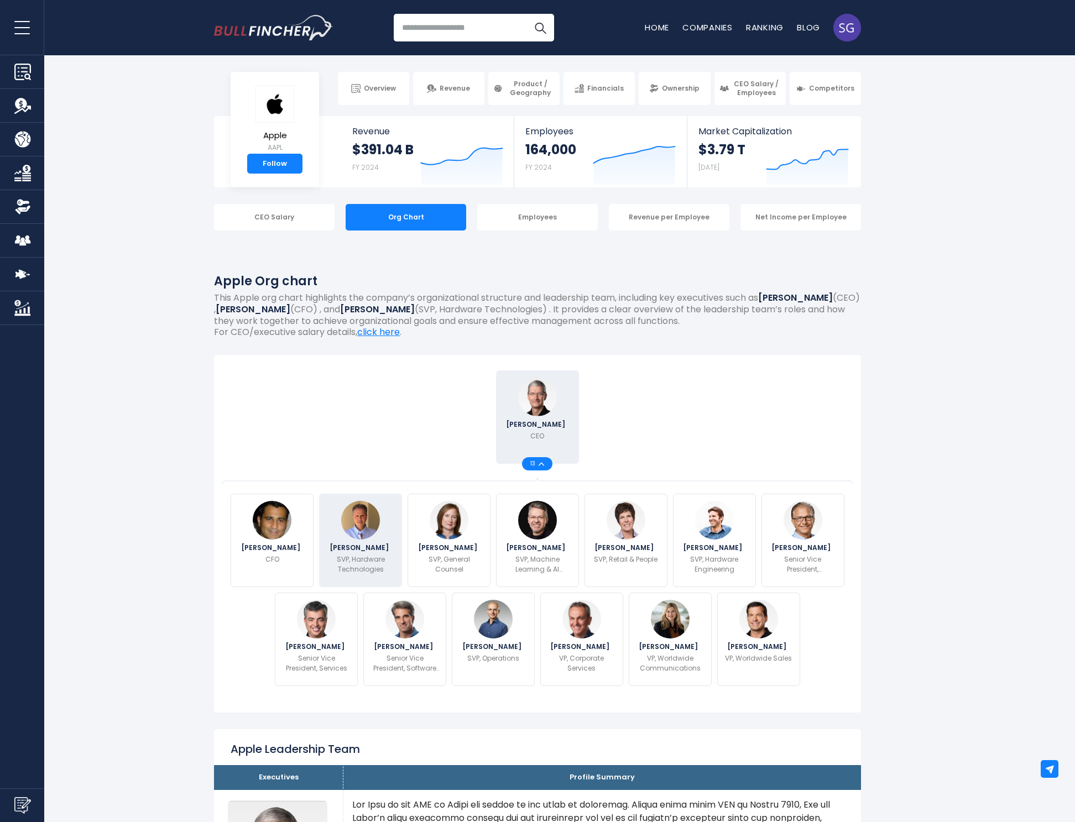
click at [347, 530] on img at bounding box center [360, 520] width 39 height 39
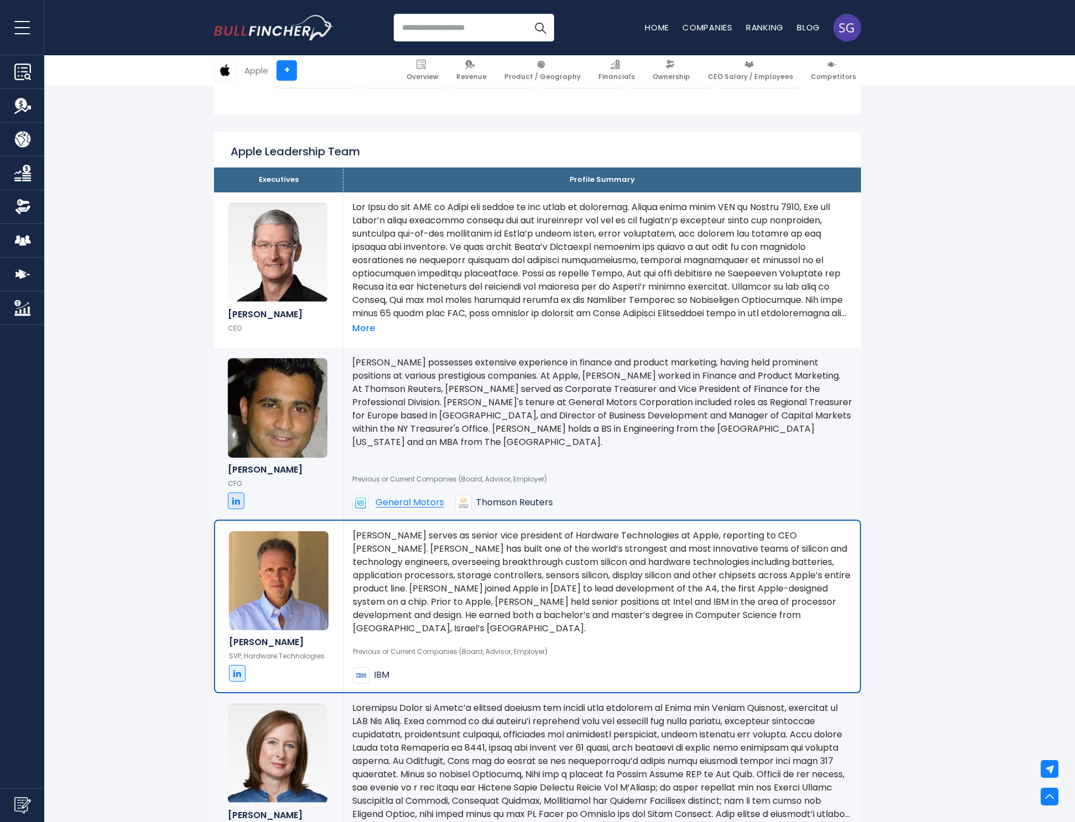
scroll to position [380, 0]
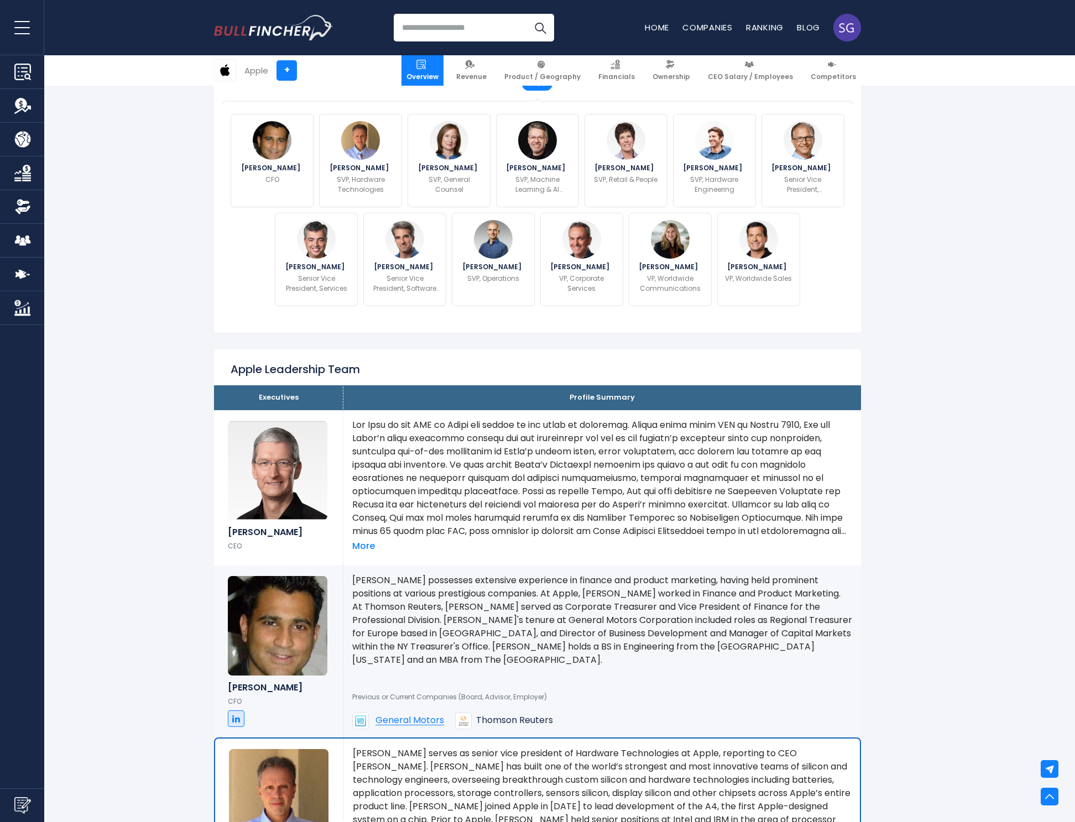
click at [437, 75] on span "Overview" at bounding box center [422, 76] width 32 height 9
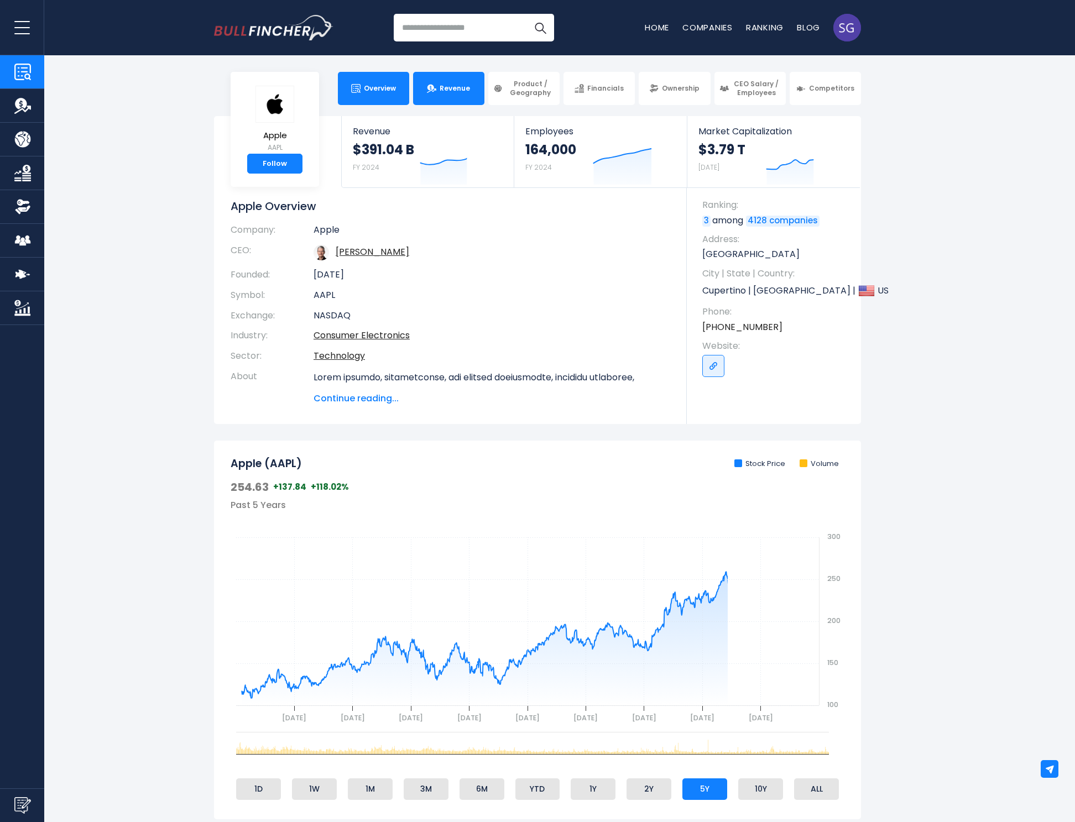
click at [459, 86] on span "Revenue" at bounding box center [455, 88] width 30 height 9
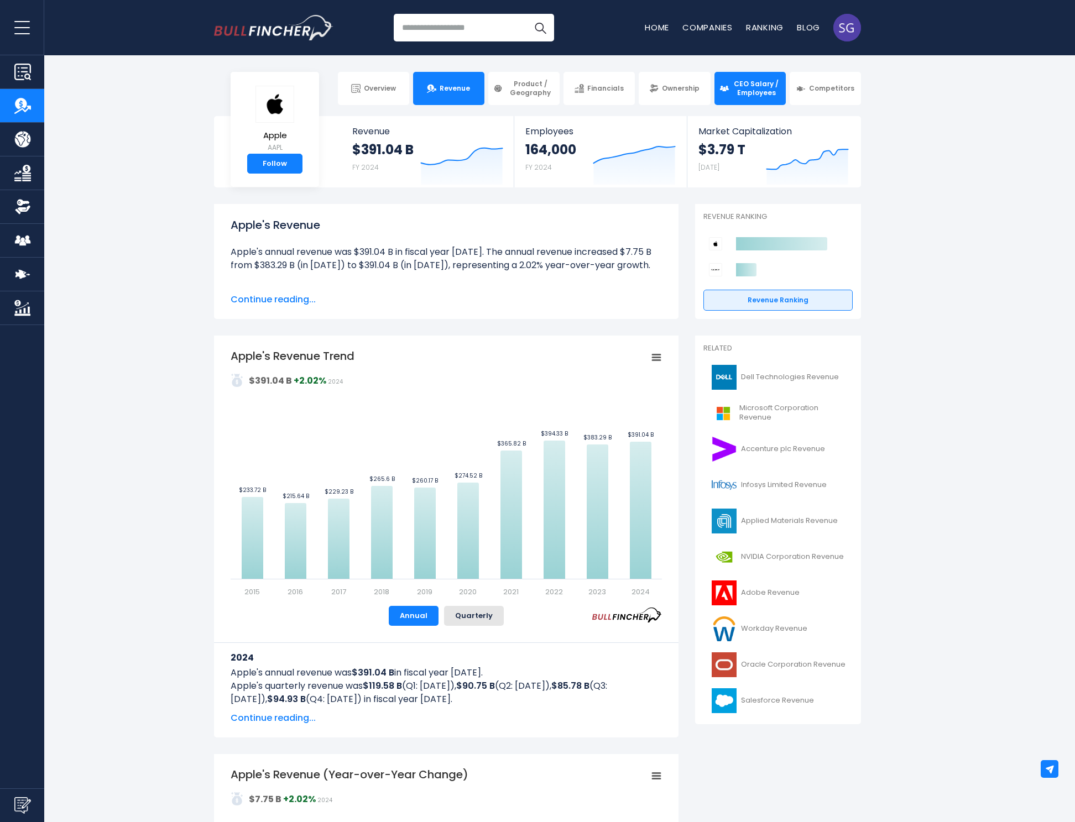
click at [753, 87] on span "CEO Salary / Employees" at bounding box center [756, 88] width 49 height 17
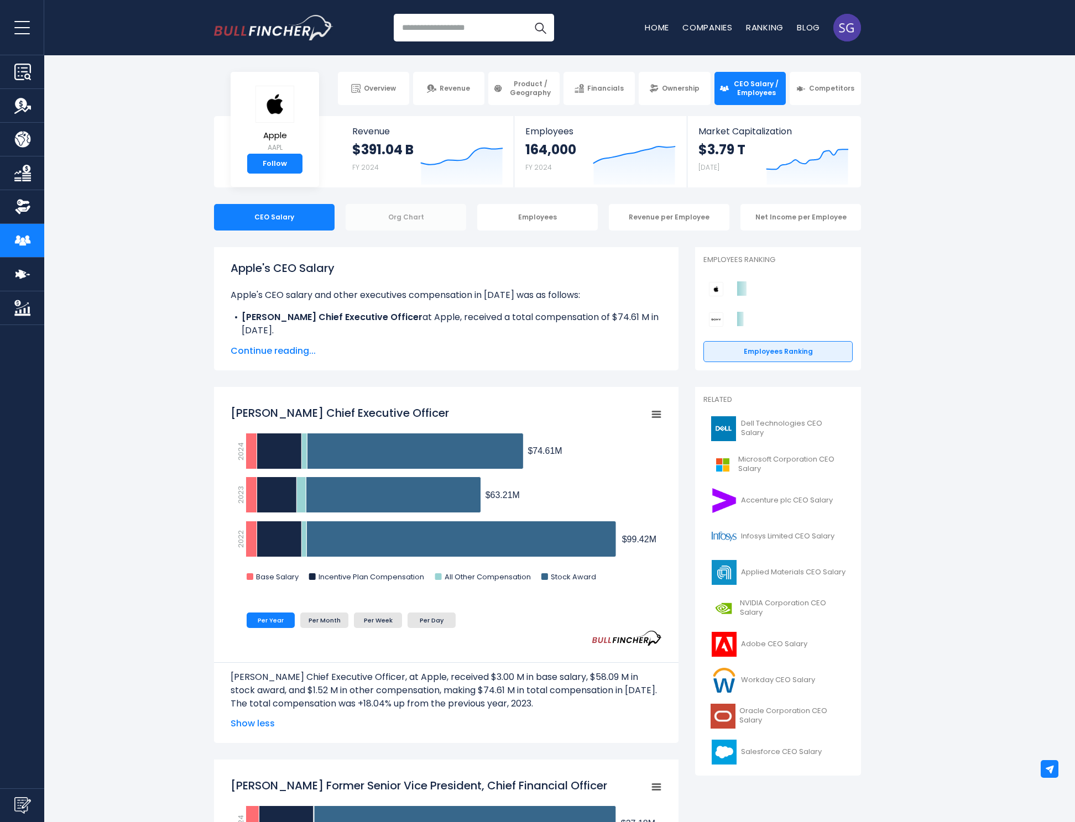
click at [391, 221] on div "Org Chart" at bounding box center [406, 217] width 121 height 27
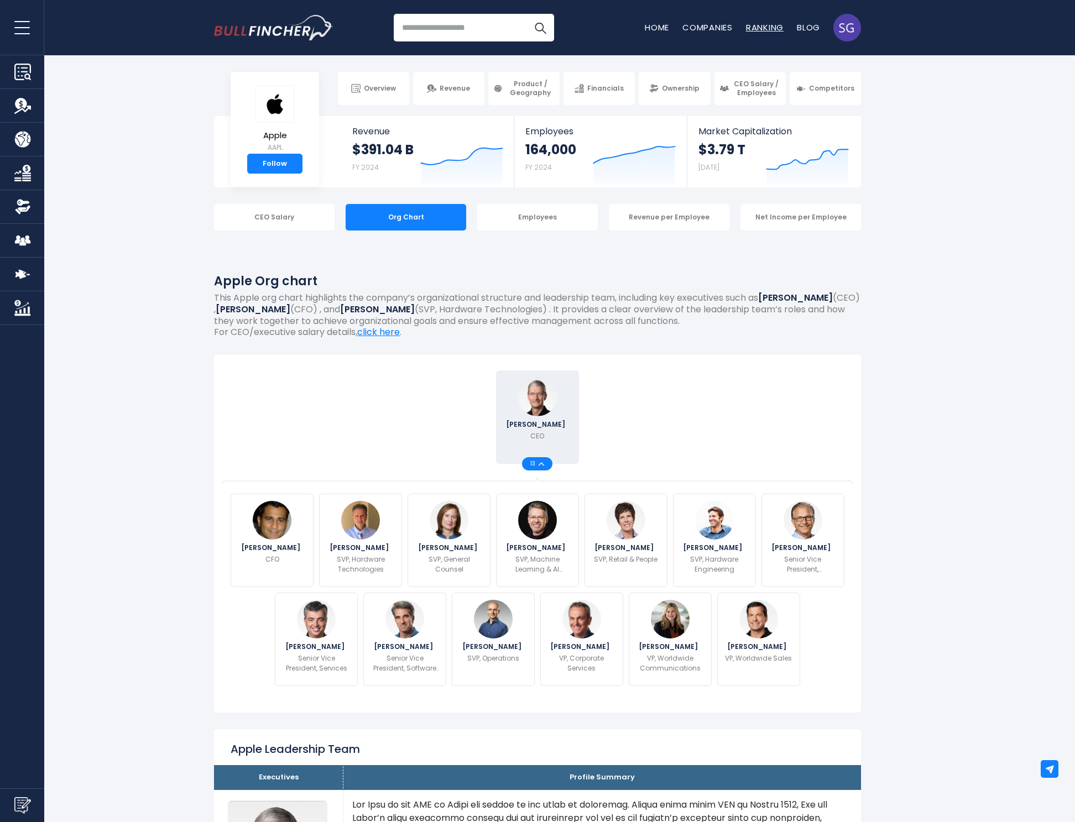
click at [764, 28] on link "Ranking" at bounding box center [765, 28] width 38 height 12
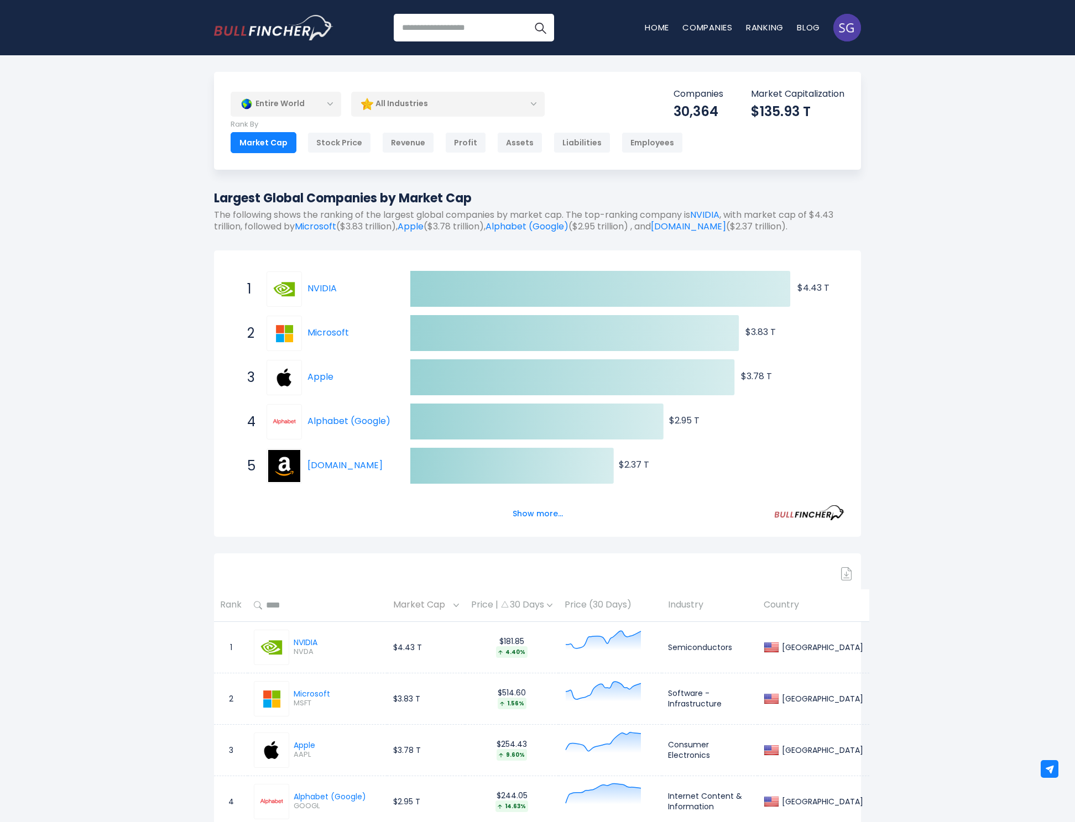
click at [433, 107] on div "All Industries" at bounding box center [448, 103] width 194 height 25
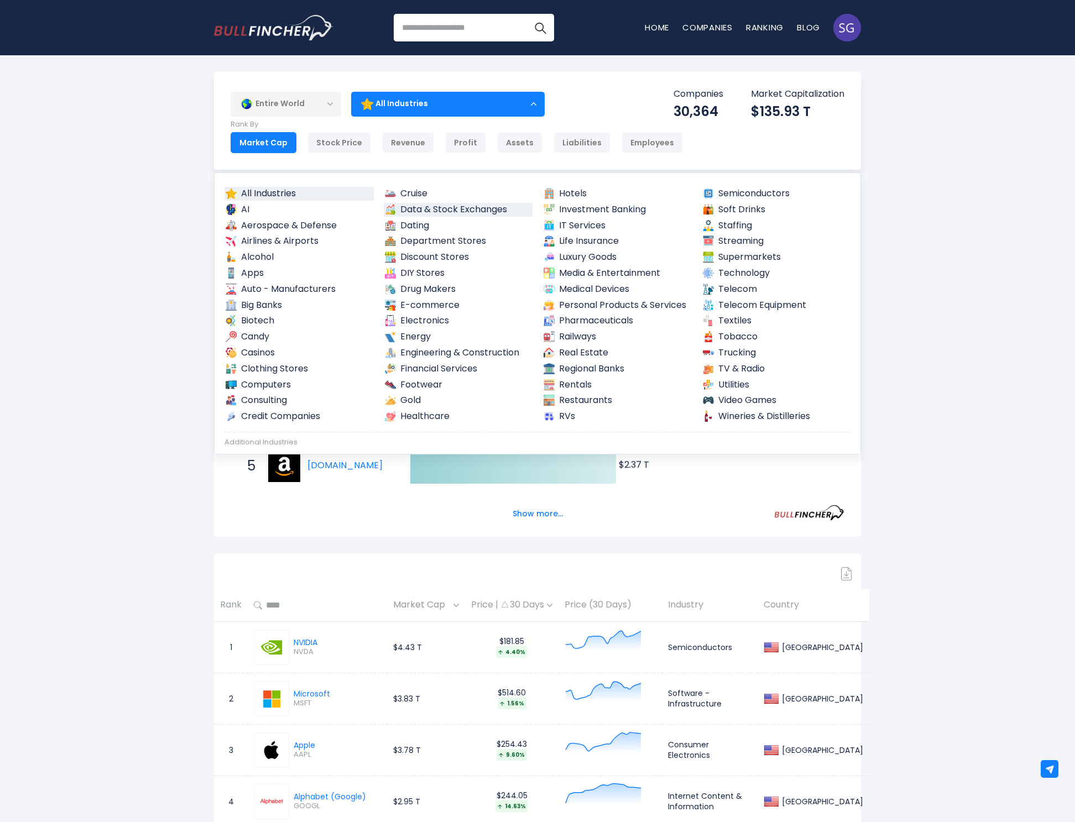
click at [420, 212] on link "Data & Stock Exchanges" at bounding box center [458, 210] width 149 height 14
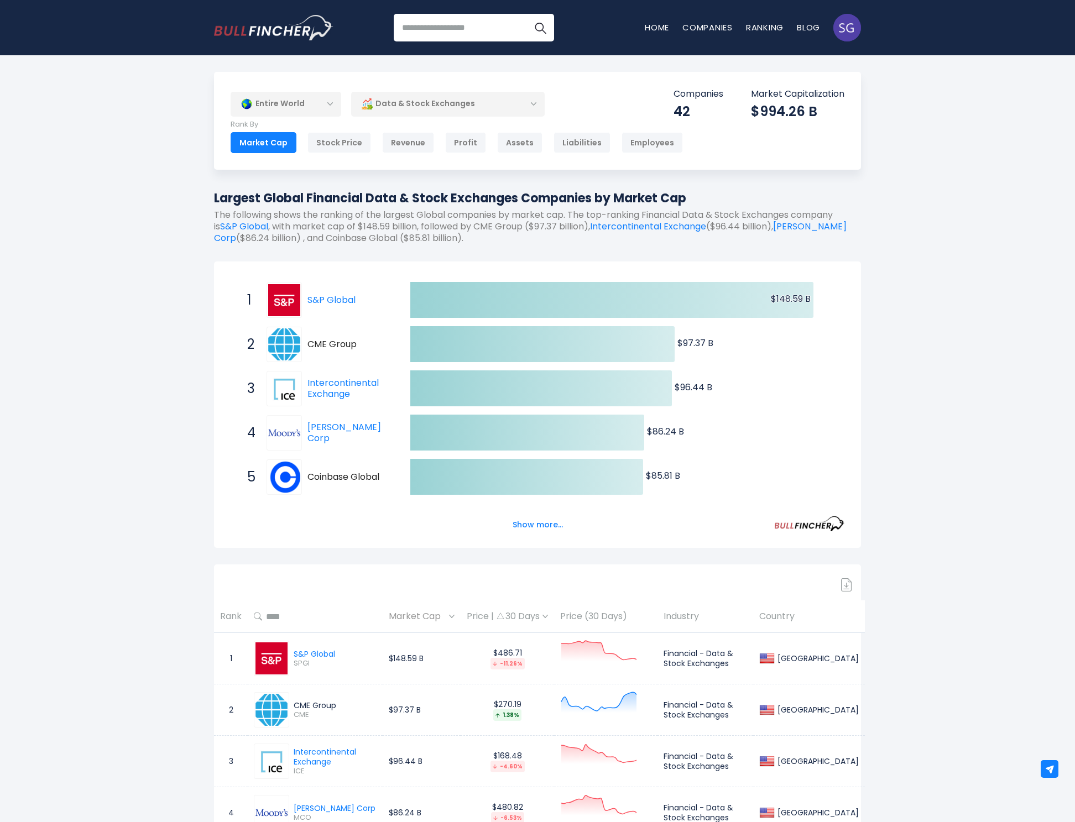
click at [313, 106] on div "Entire World" at bounding box center [286, 103] width 111 height 25
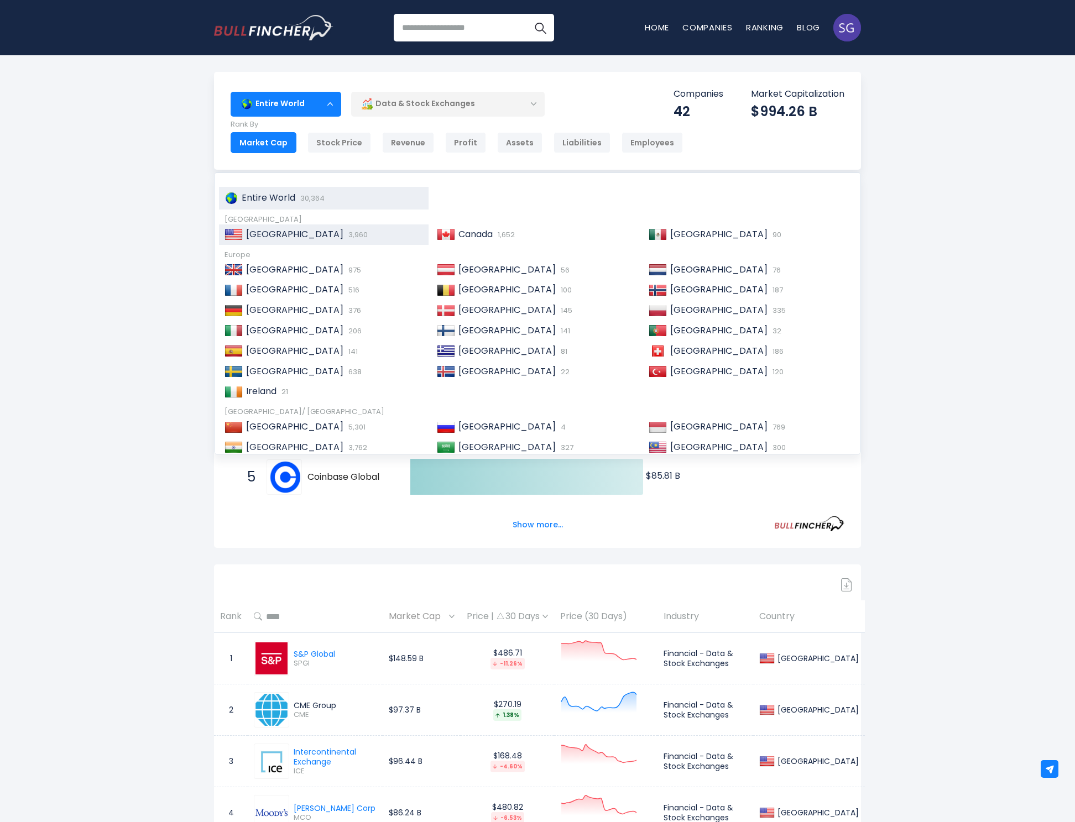
click at [283, 229] on span "[GEOGRAPHIC_DATA]" at bounding box center [294, 234] width 97 height 13
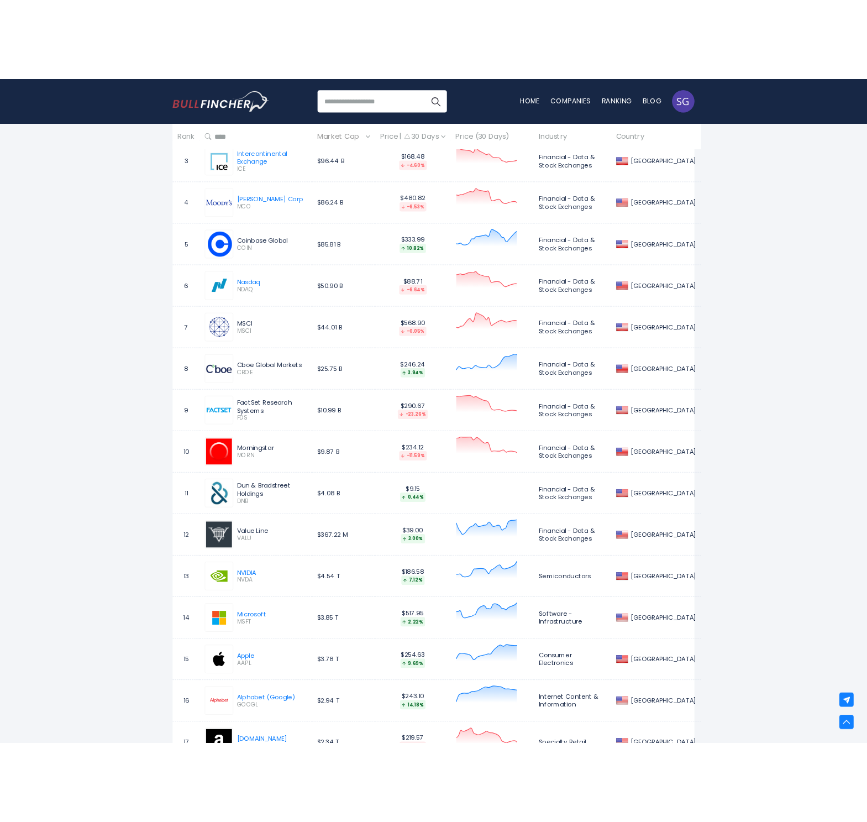
scroll to position [430, 0]
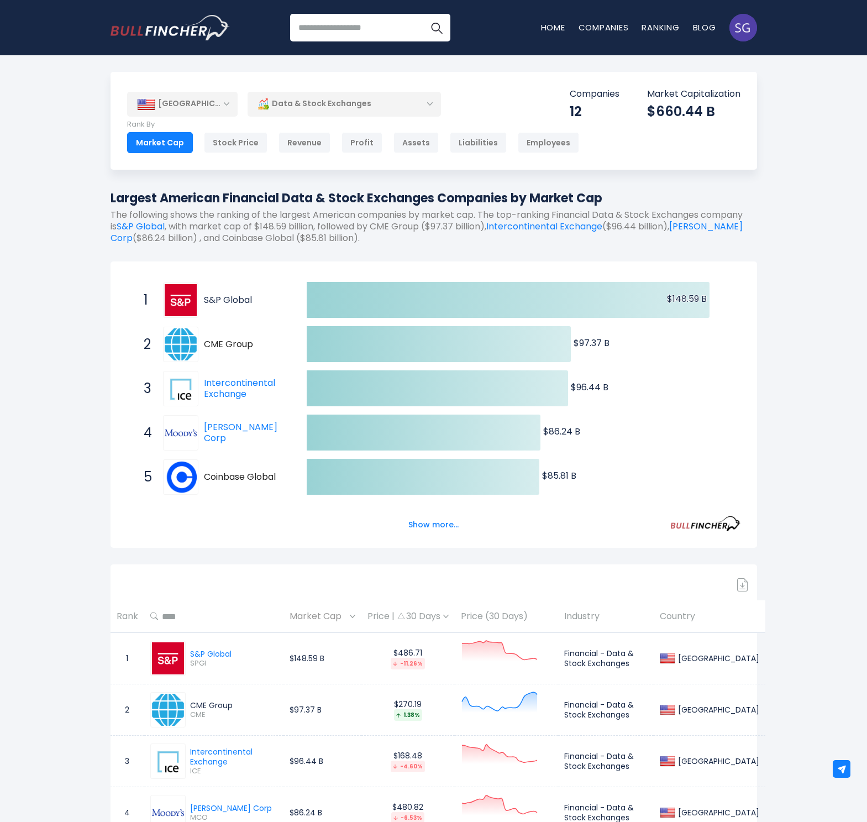
click at [227, 296] on link "S&P Global" at bounding box center [228, 300] width 48 height 13
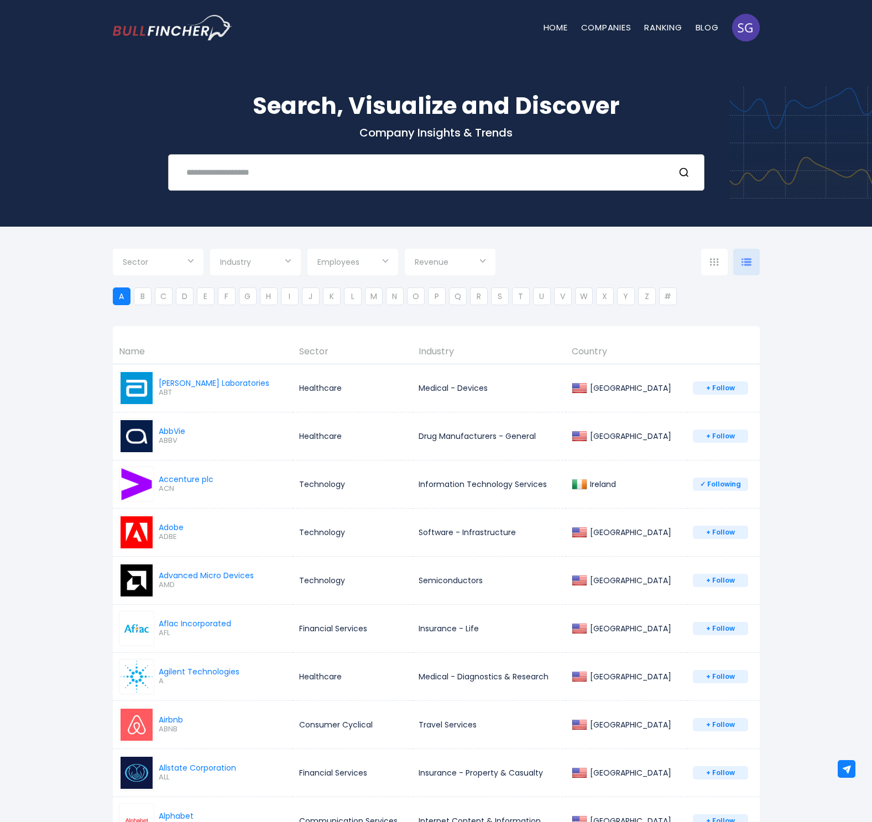
click at [297, 170] on input "text" at bounding box center [422, 172] width 485 height 20
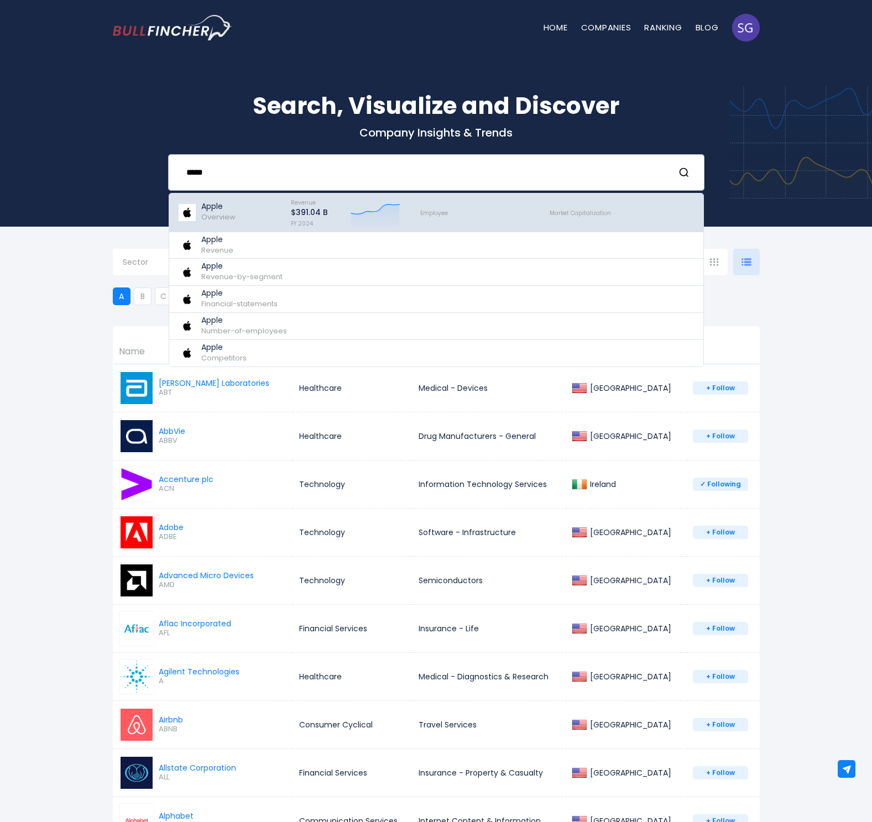
type input "*****"
click at [243, 213] on div "Apple Overview" at bounding box center [228, 212] width 103 height 33
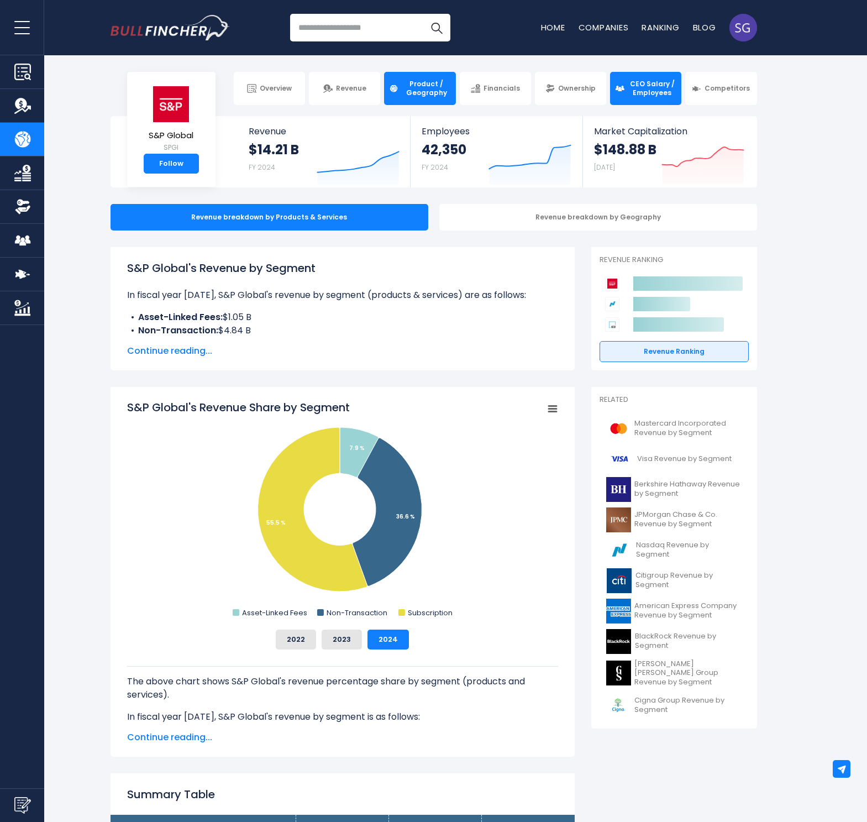
click at [633, 89] on span "CEO Salary / Employees" at bounding box center [652, 88] width 49 height 17
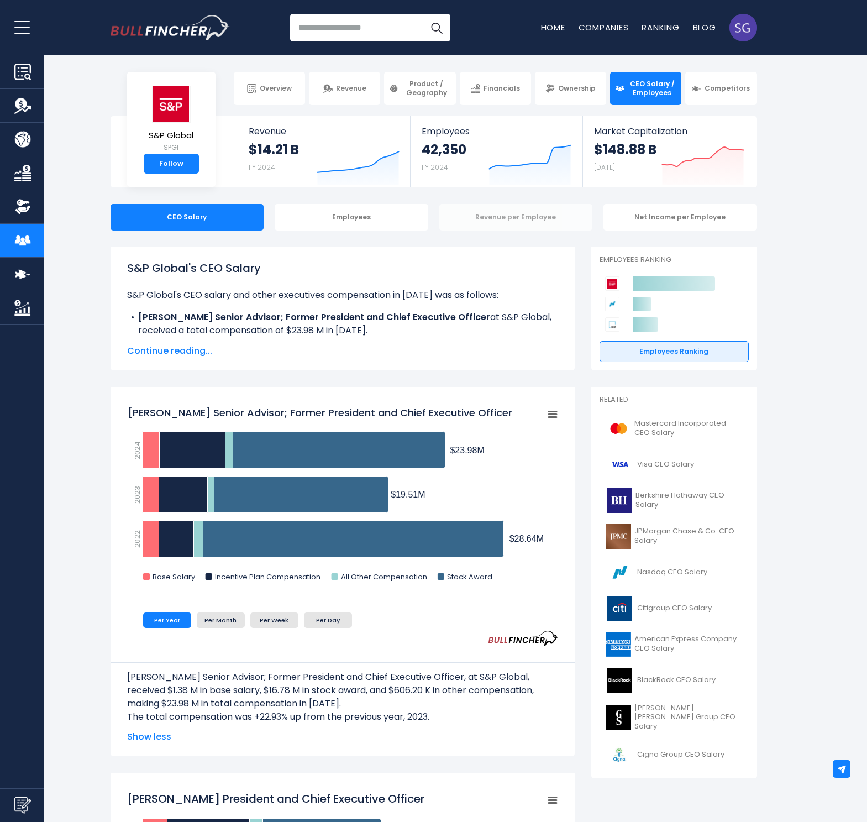
click at [503, 217] on div "Revenue per Employee" at bounding box center [517, 217] width 154 height 27
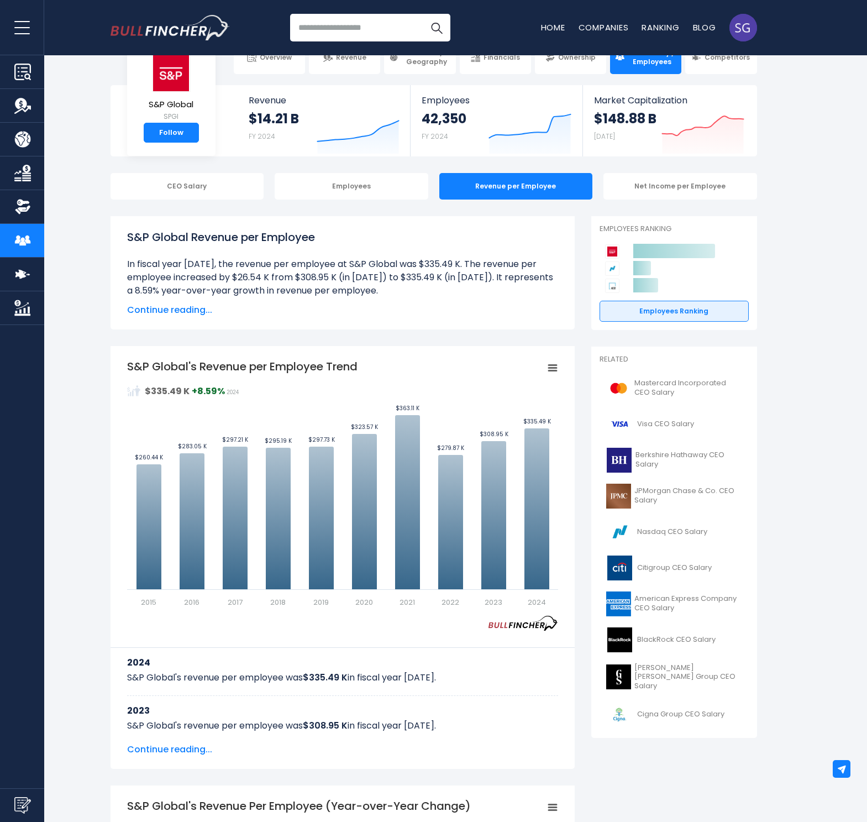
click at [668, 179] on div "Net Income per Employee" at bounding box center [681, 186] width 154 height 27
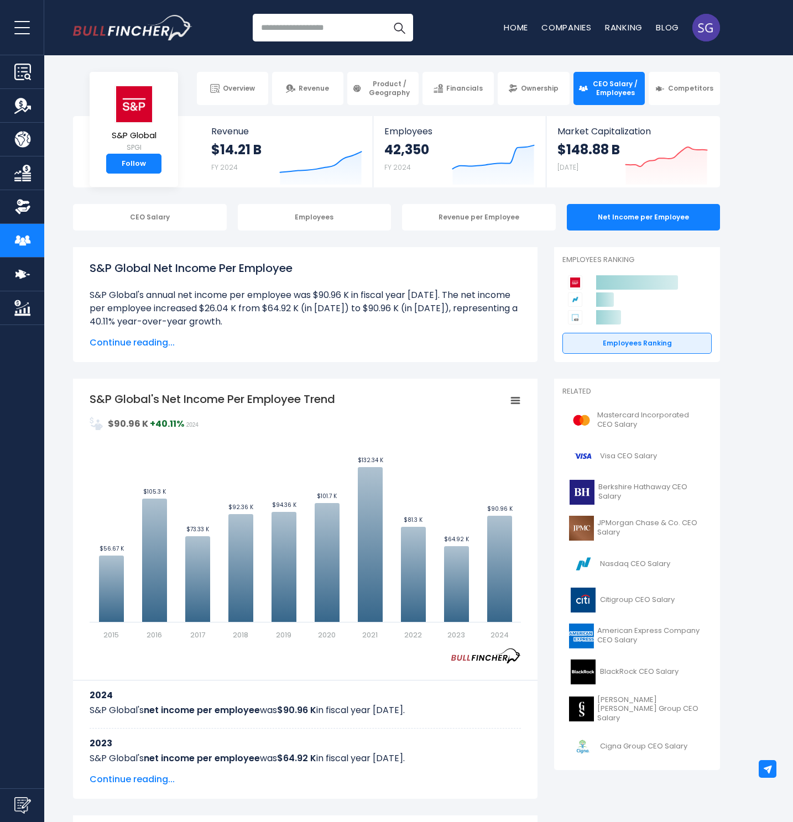
click at [330, 19] on input "search" at bounding box center [333, 28] width 160 height 28
type input "*"
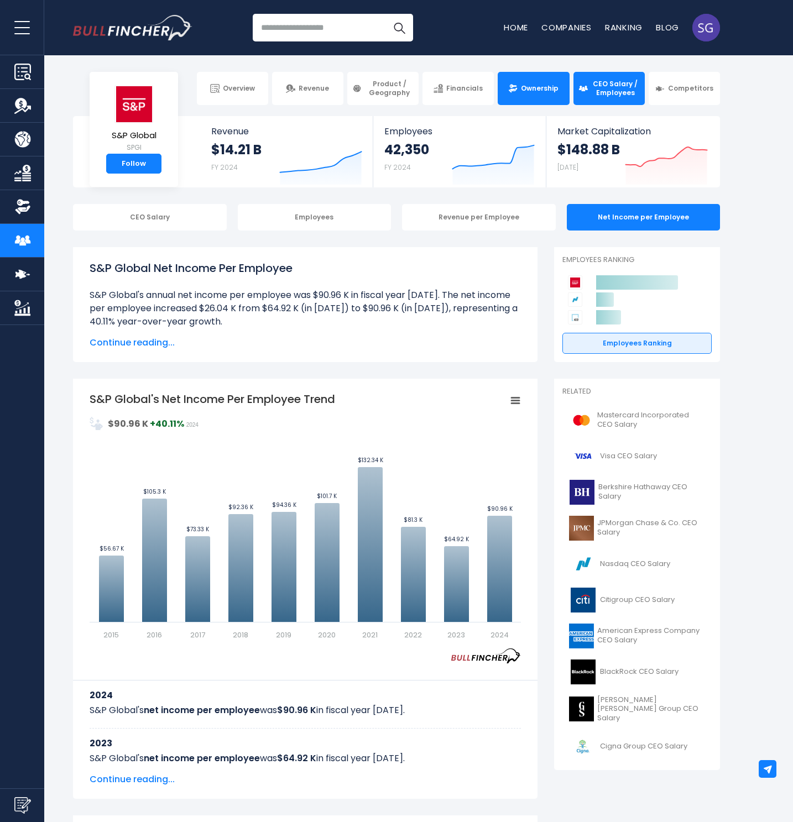
click at [564, 95] on link "Ownership" at bounding box center [533, 88] width 71 height 33
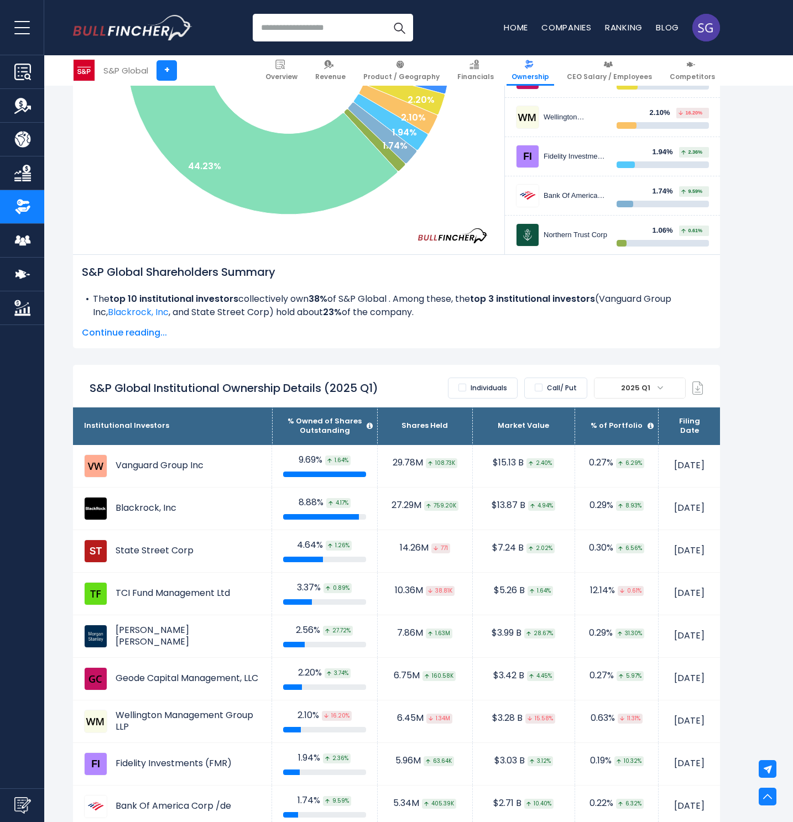
scroll to position [411, 0]
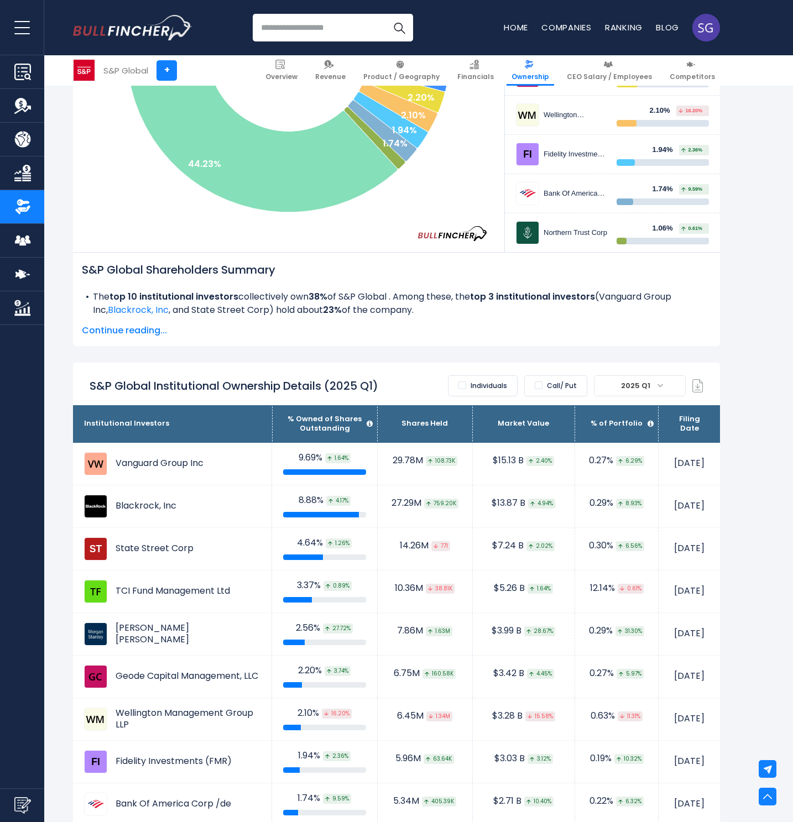
click at [551, 379] on label "Call/ Put" at bounding box center [555, 385] width 63 height 21
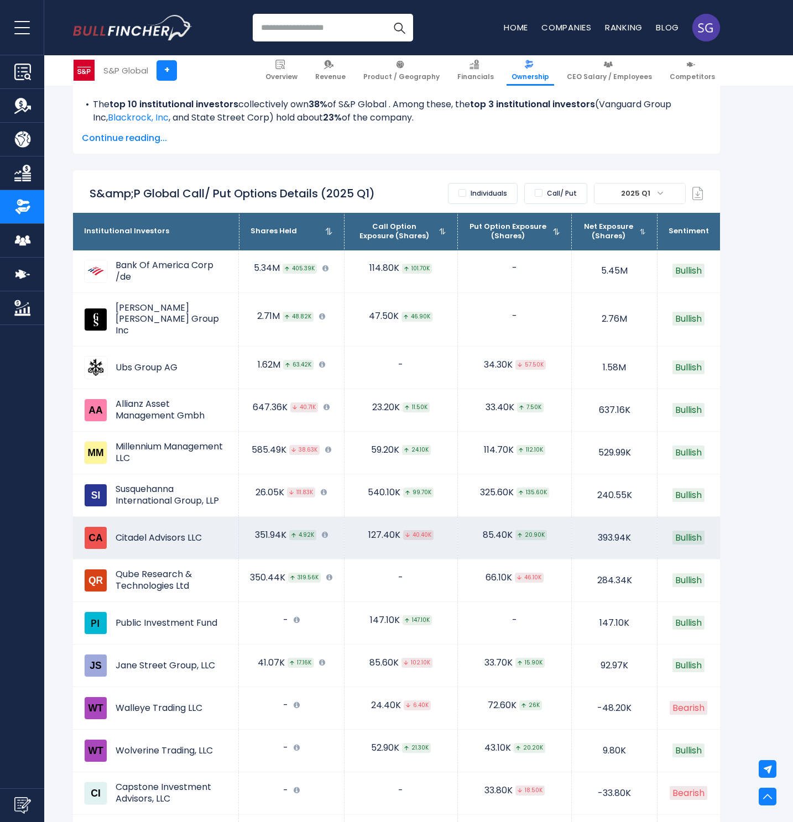
scroll to position [55, 0]
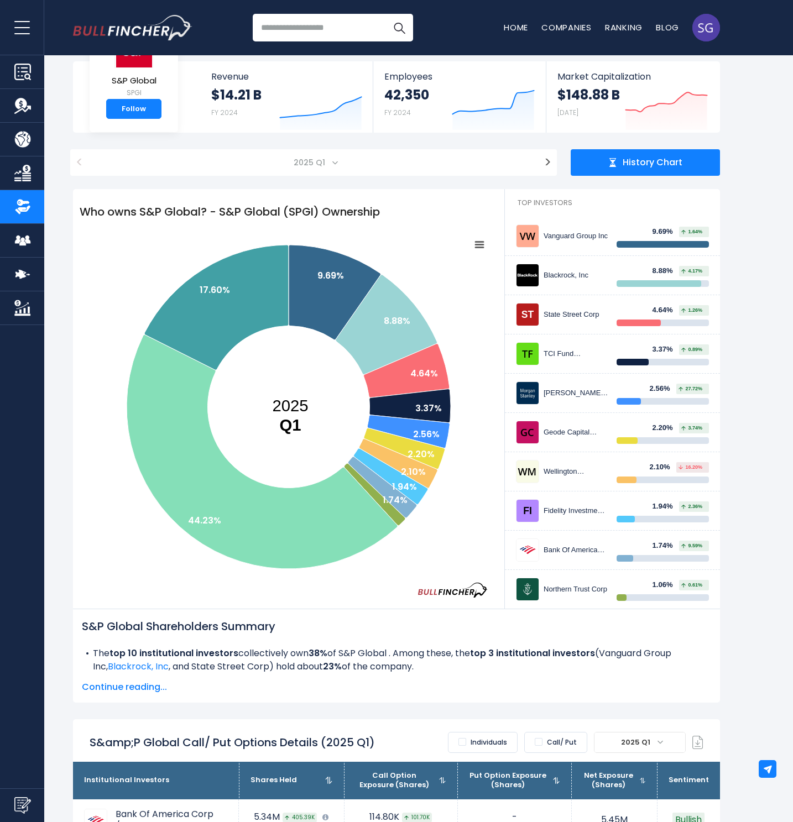
click at [497, 746] on label "Individuals" at bounding box center [483, 742] width 70 height 21
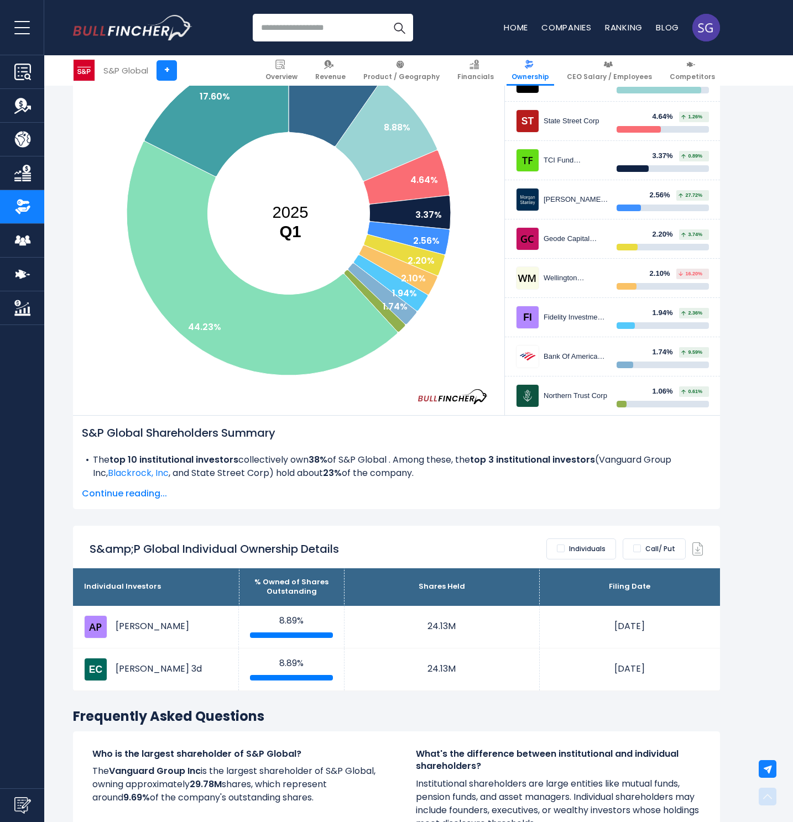
scroll to position [469, 0]
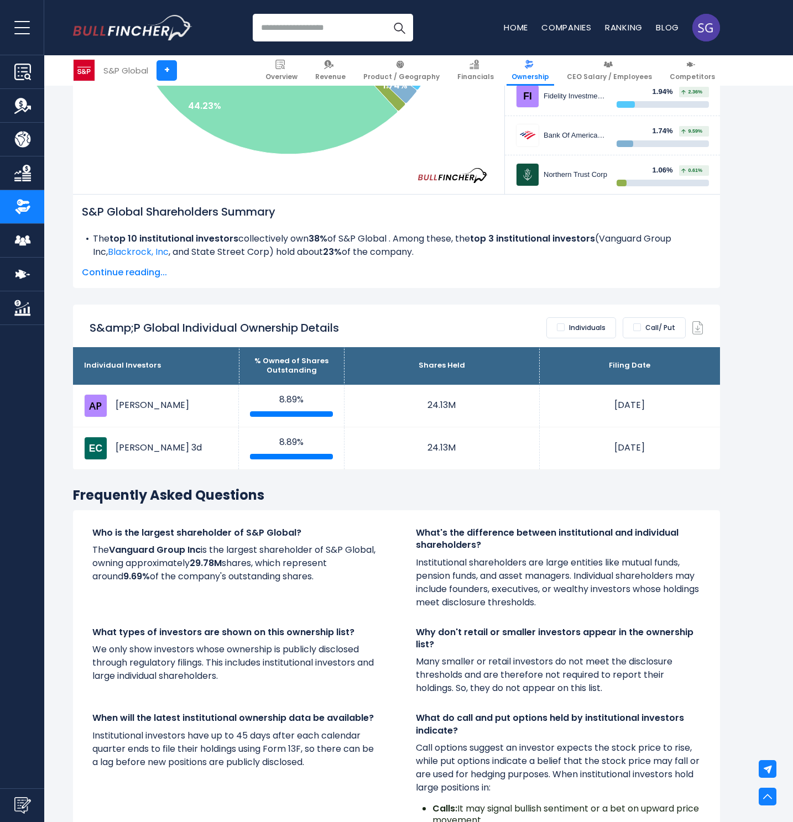
click at [579, 325] on label "Individuals" at bounding box center [581, 327] width 70 height 21
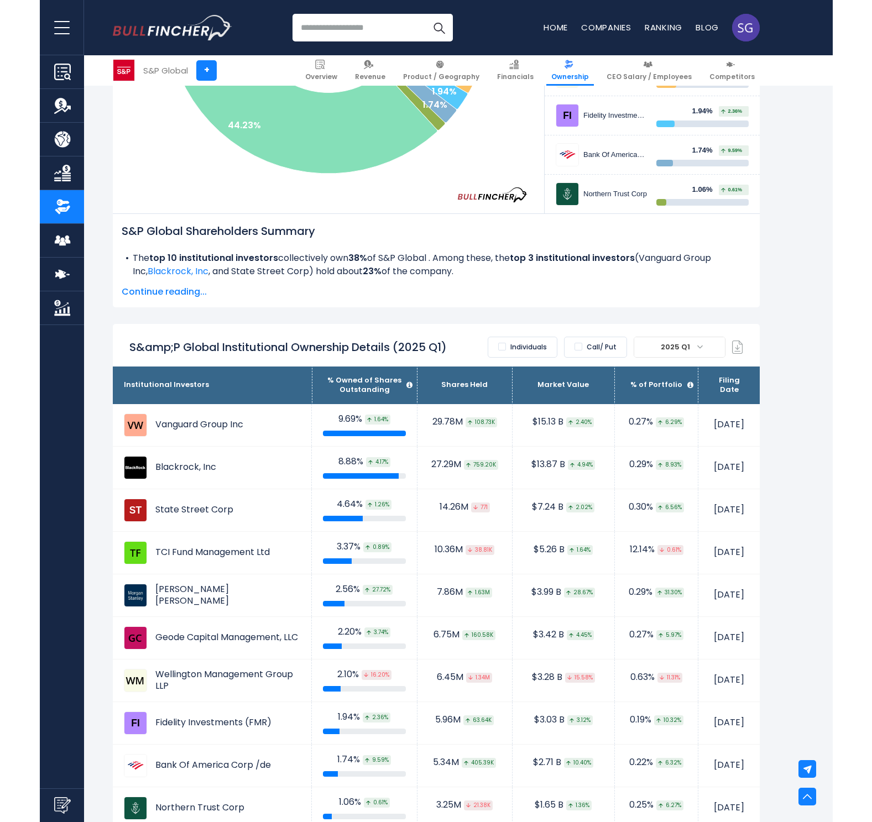
scroll to position [0, 0]
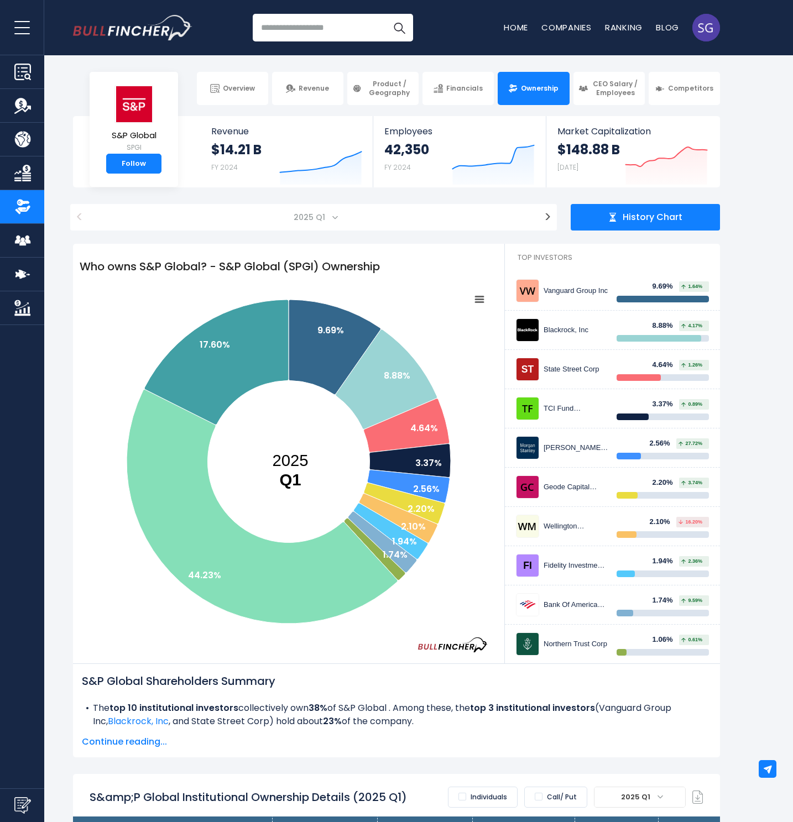
click at [631, 217] on span "History Chart" at bounding box center [653, 218] width 60 height 12
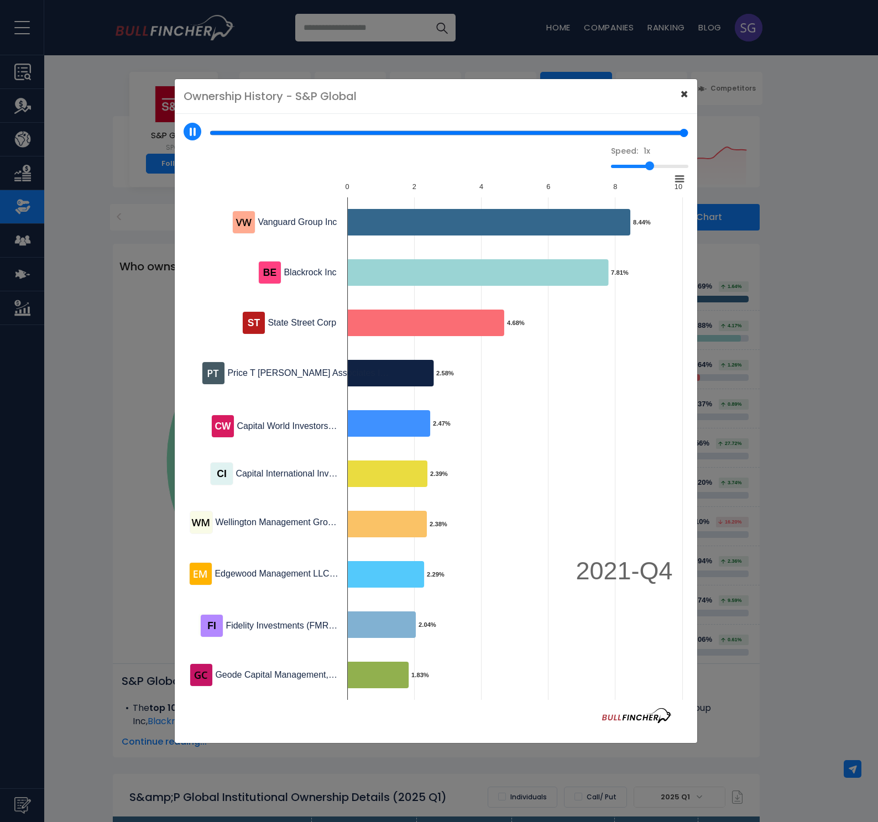
type input "*"
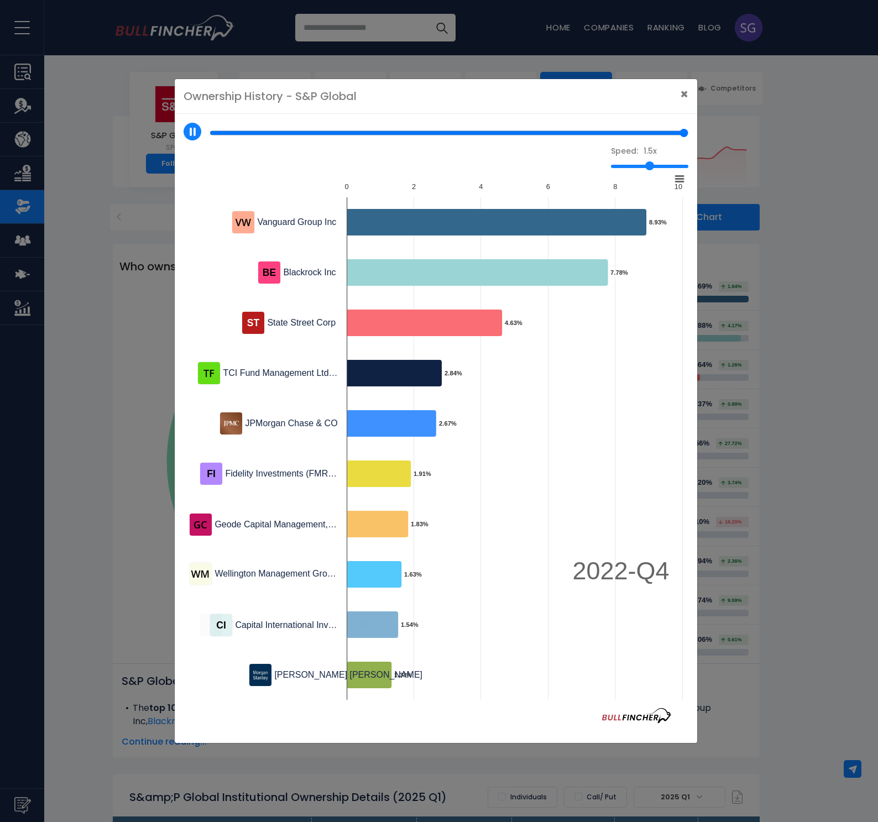
drag, startPoint x: 652, startPoint y: 165, endPoint x: 688, endPoint y: 164, distance: 36.0
type input "*"
click at [686, 165] on input "1.5x" at bounding box center [649, 166] width 77 height 3
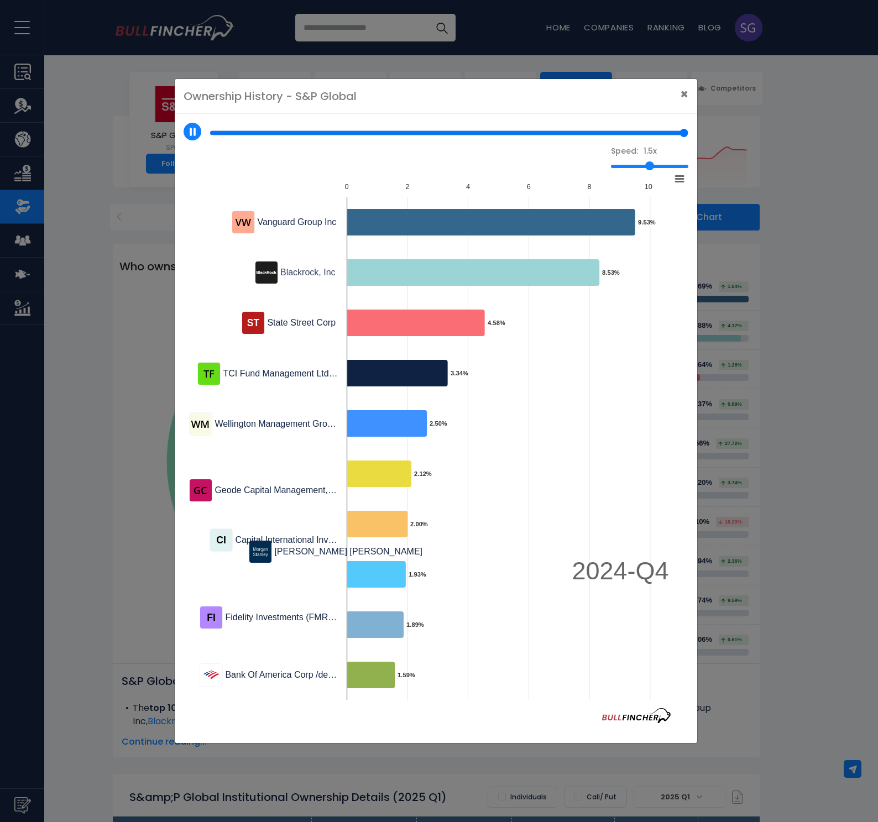
type input "*"
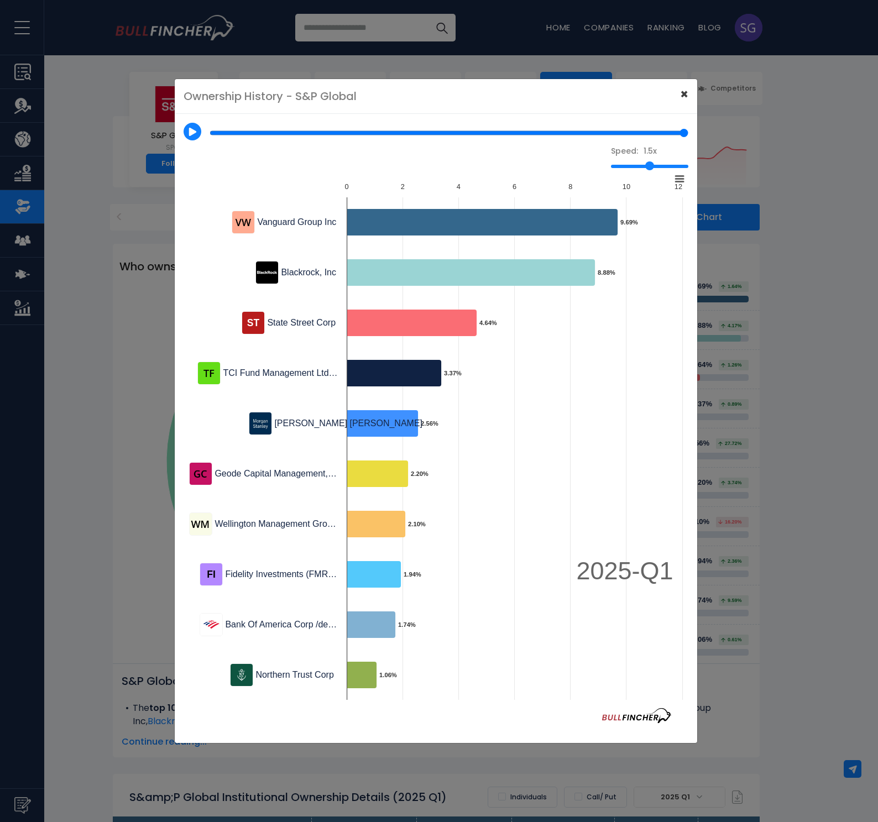
click at [682, 98] on span "×" at bounding box center [684, 94] width 8 height 18
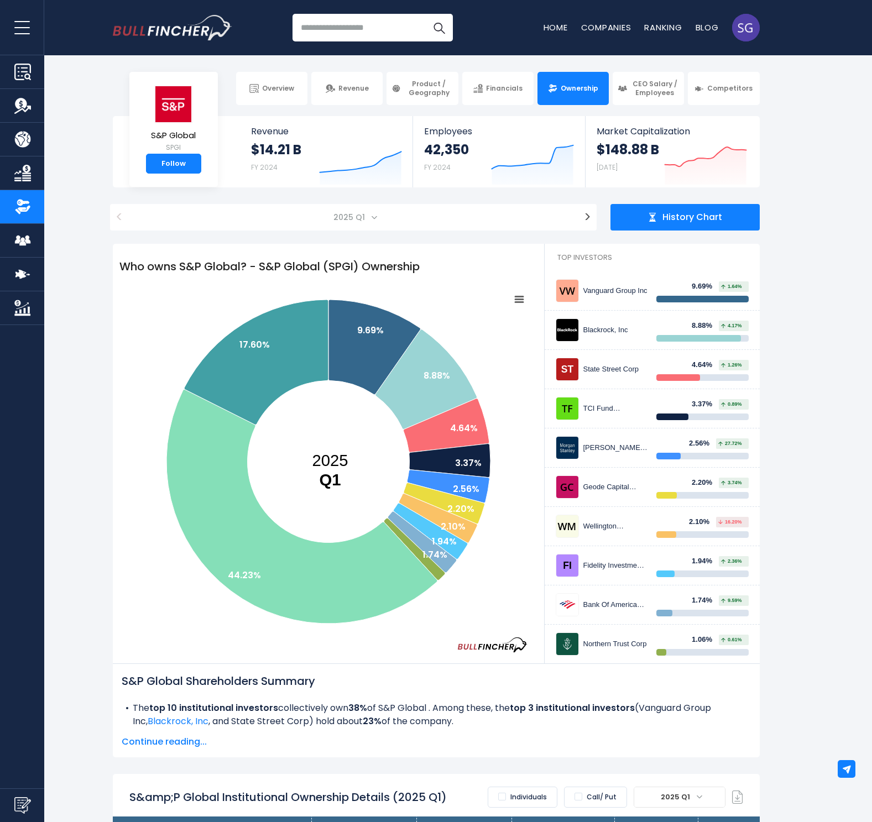
click at [792, 177] on section "S&P Global SPGI Follow Revenue $14.21 B FY 2024 Created with Highcharts 12.1.2 …" at bounding box center [436, 151] width 872 height 71
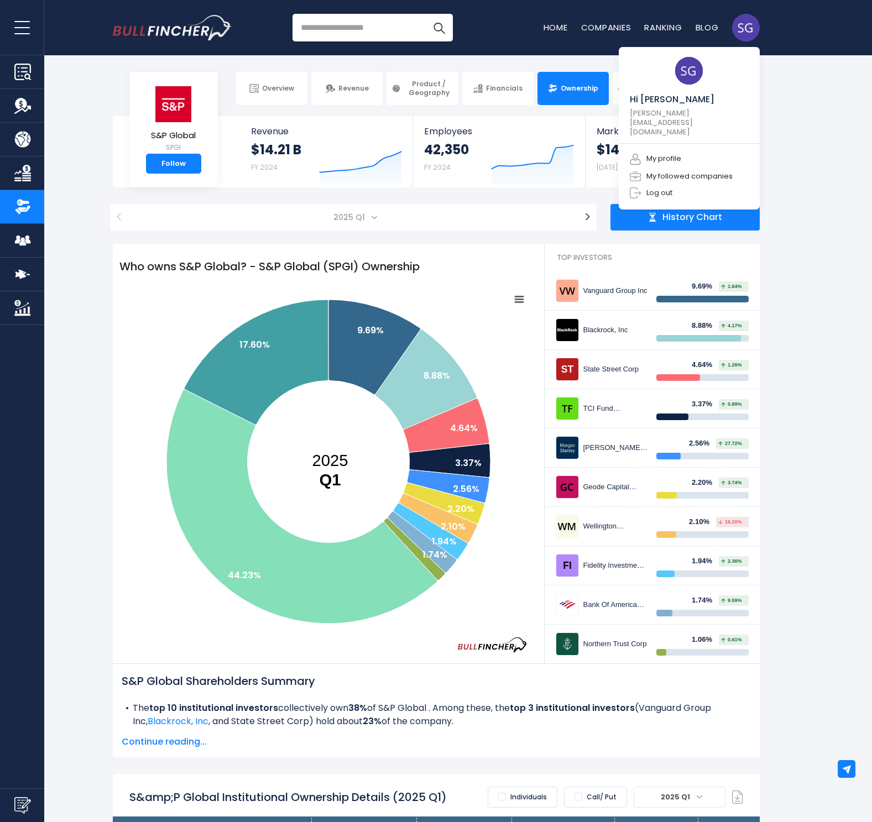
click at [753, 30] on img at bounding box center [746, 28] width 28 height 28
click at [664, 187] on link "Log out" at bounding box center [651, 192] width 43 height 11
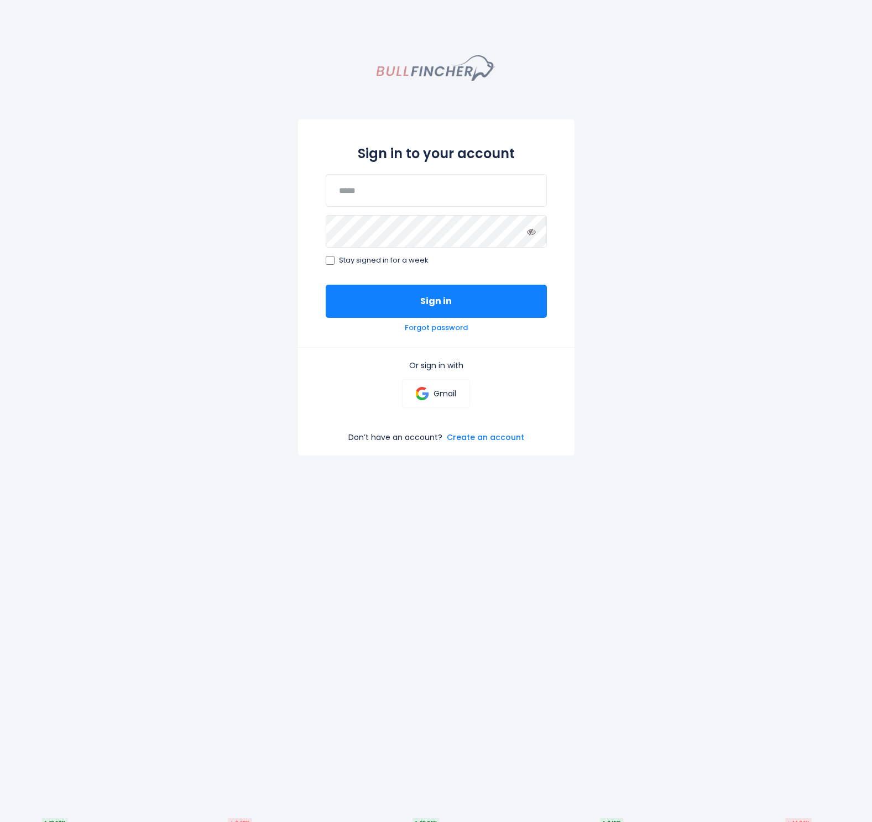
drag, startPoint x: 316, startPoint y: 101, endPoint x: 422, endPoint y: 68, distance: 111.6
click at [316, 101] on div "Sign in to your account Stay signed in for a week Sign in Forgot password Or si…" at bounding box center [436, 466] width 872 height 822
click at [423, 67] on img "homepage" at bounding box center [435, 67] width 119 height 25
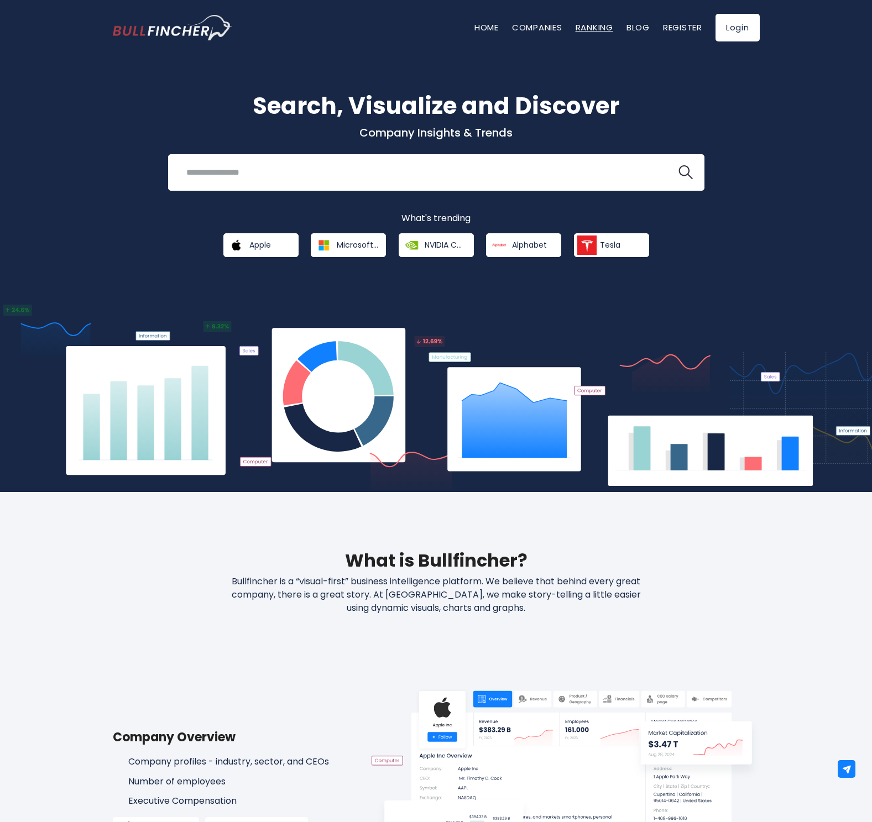
click at [598, 29] on link "Ranking" at bounding box center [595, 28] width 38 height 12
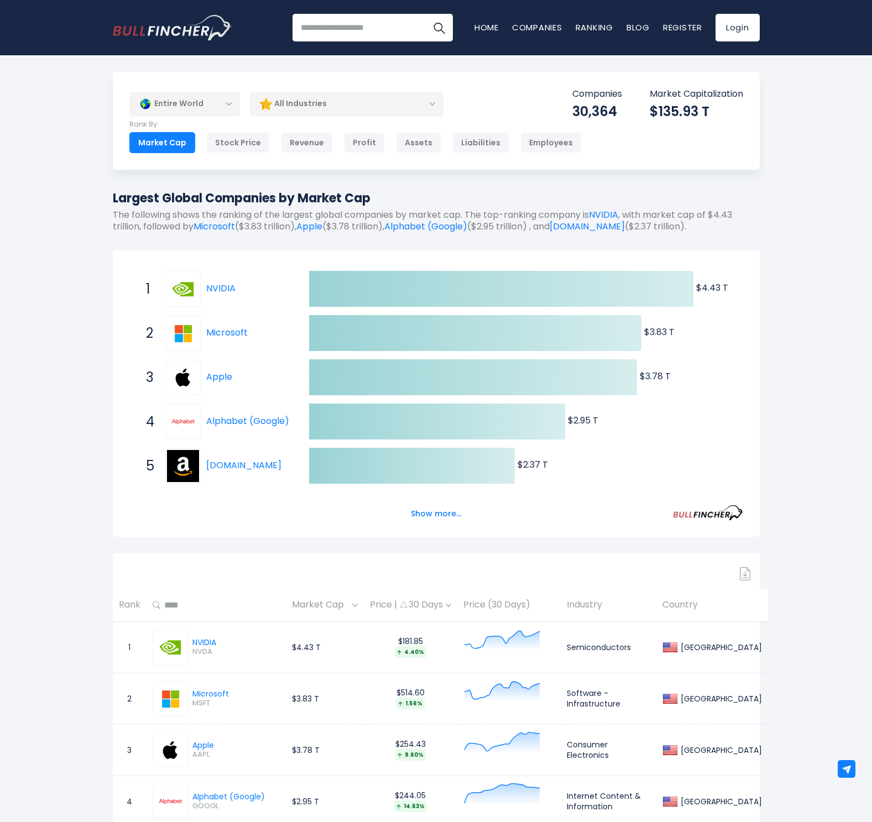
click at [317, 93] on div "All Industries" at bounding box center [347, 103] width 194 height 25
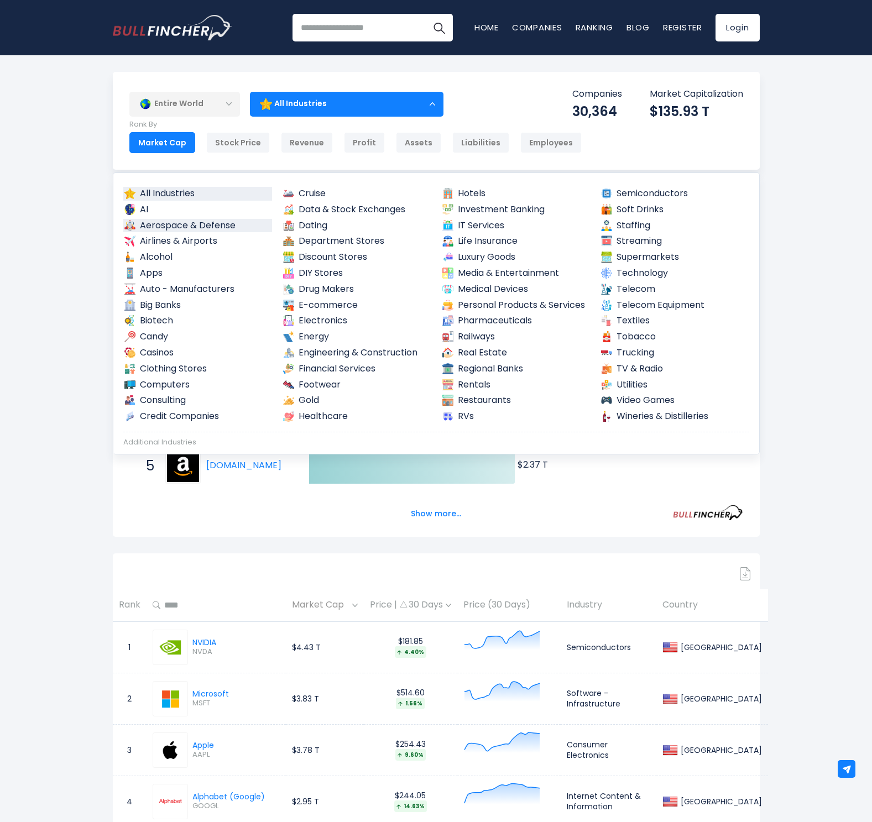
click at [171, 219] on link "Aerospace & Defense" at bounding box center [197, 226] width 149 height 14
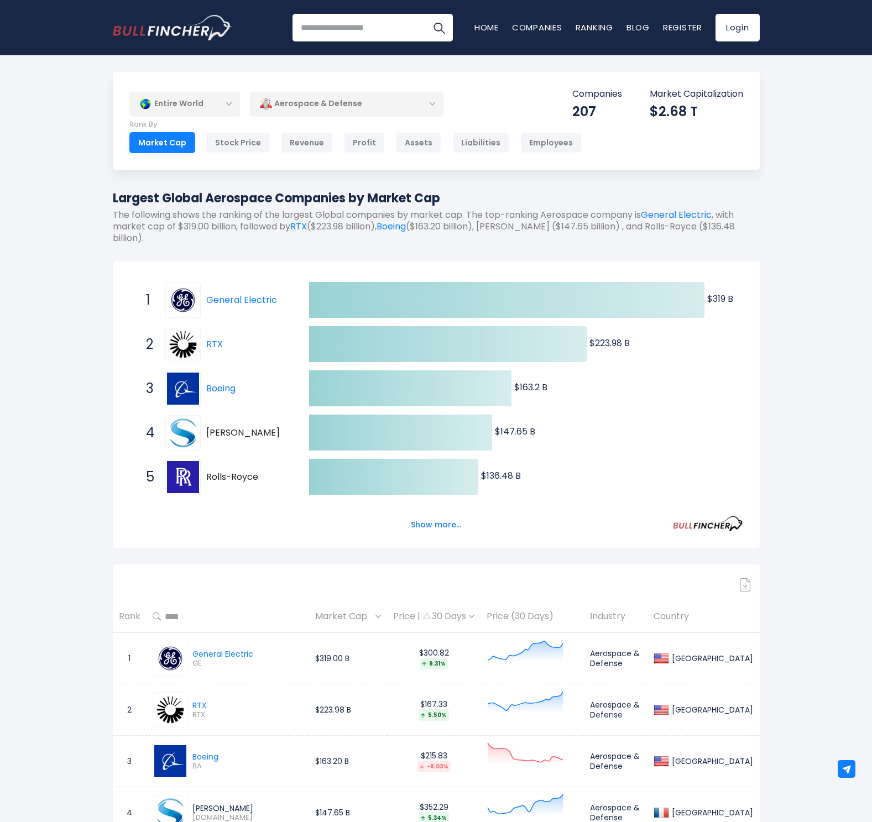
click at [225, 104] on div "Entire World" at bounding box center [184, 103] width 111 height 25
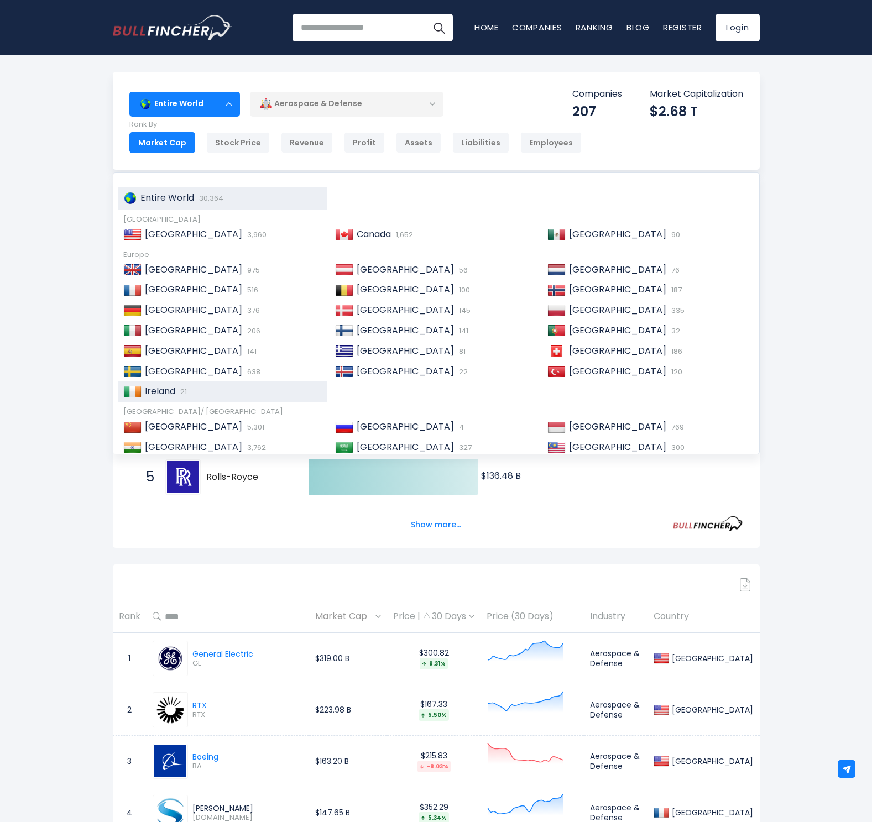
click at [171, 394] on div "Ireland 21" at bounding box center [223, 391] width 210 height 20
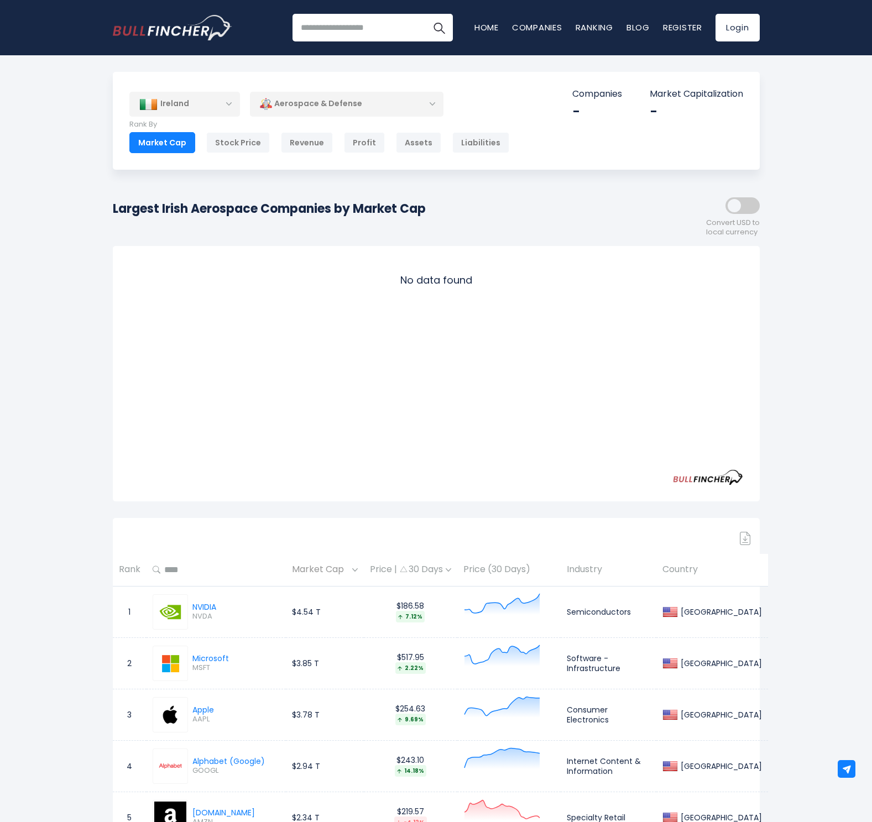
click at [326, 104] on div "Aerospace & Defense" at bounding box center [347, 103] width 194 height 25
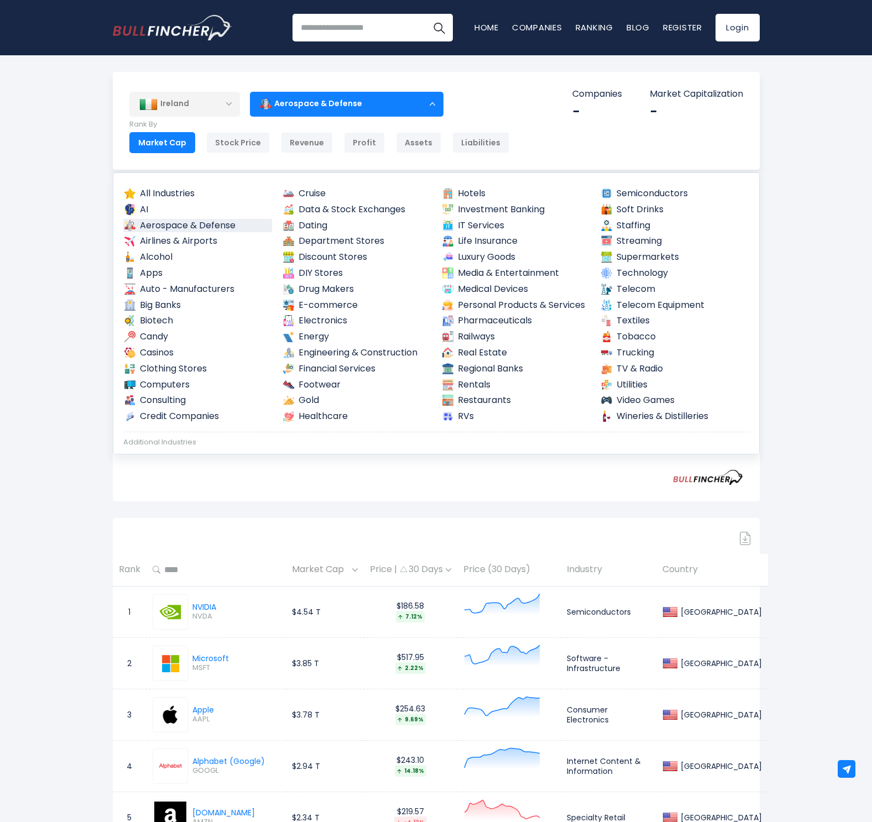
click at [325, 107] on div "Aerospace & Defense" at bounding box center [347, 103] width 194 height 25
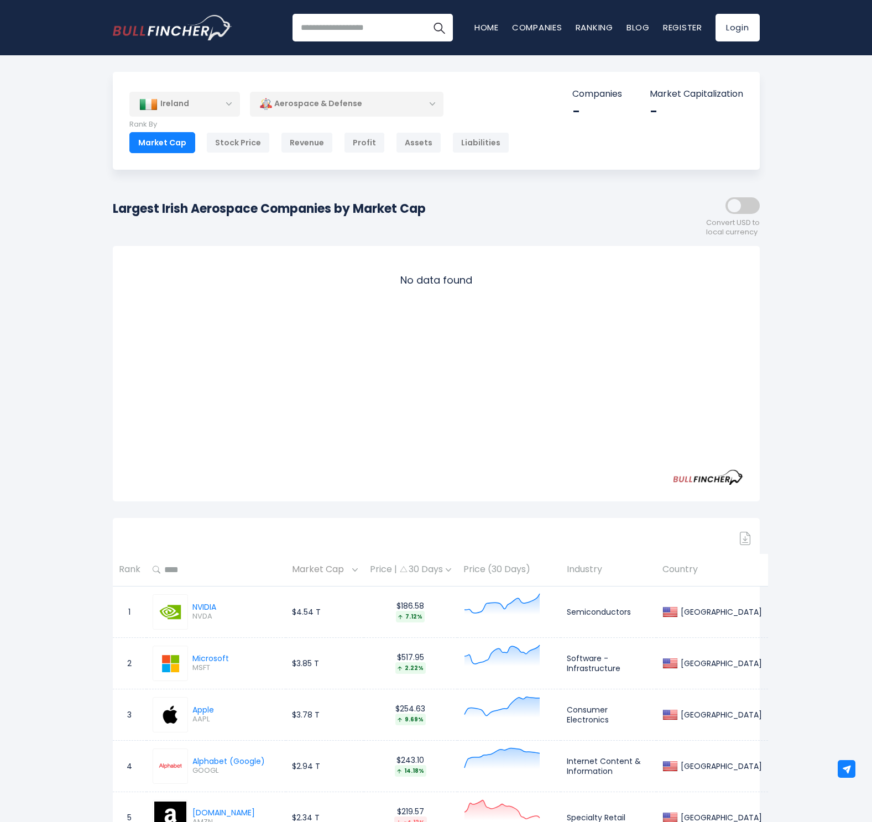
click at [315, 104] on div "Aerospace & Defense" at bounding box center [347, 103] width 194 height 25
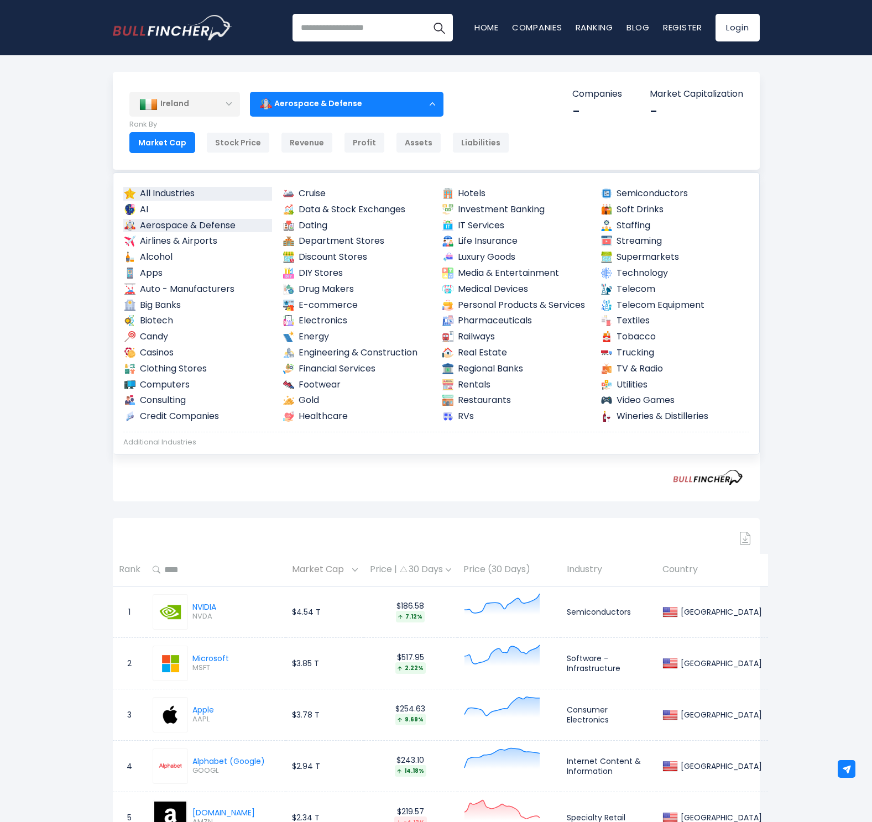
click at [190, 187] on link "All Industries" at bounding box center [197, 194] width 149 height 14
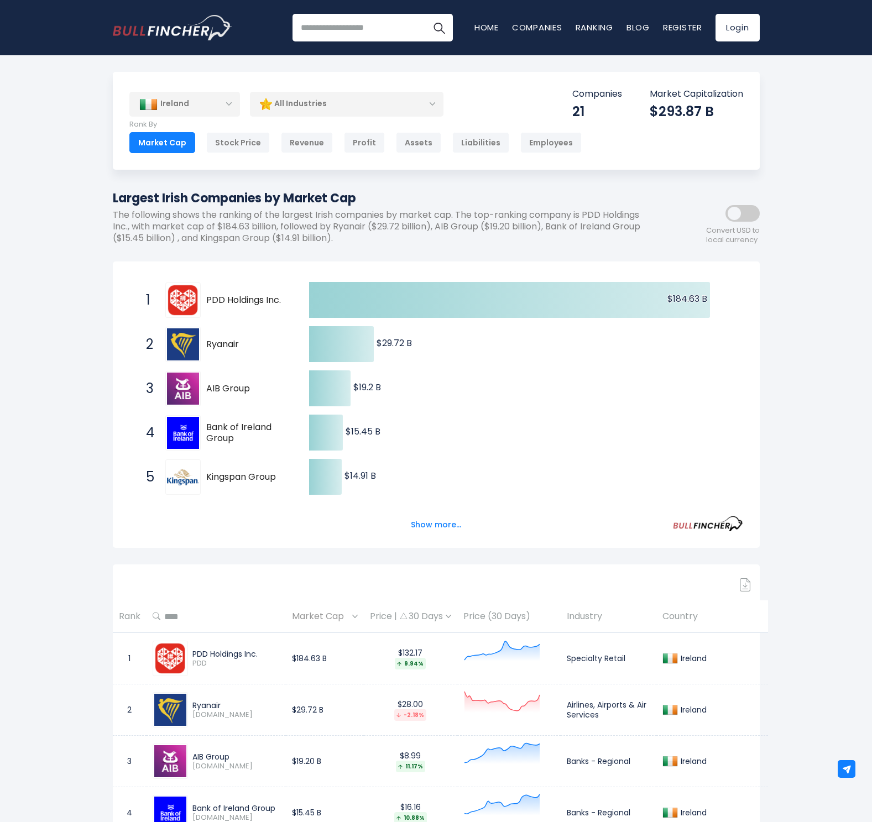
click at [185, 108] on div "Ireland" at bounding box center [184, 104] width 111 height 24
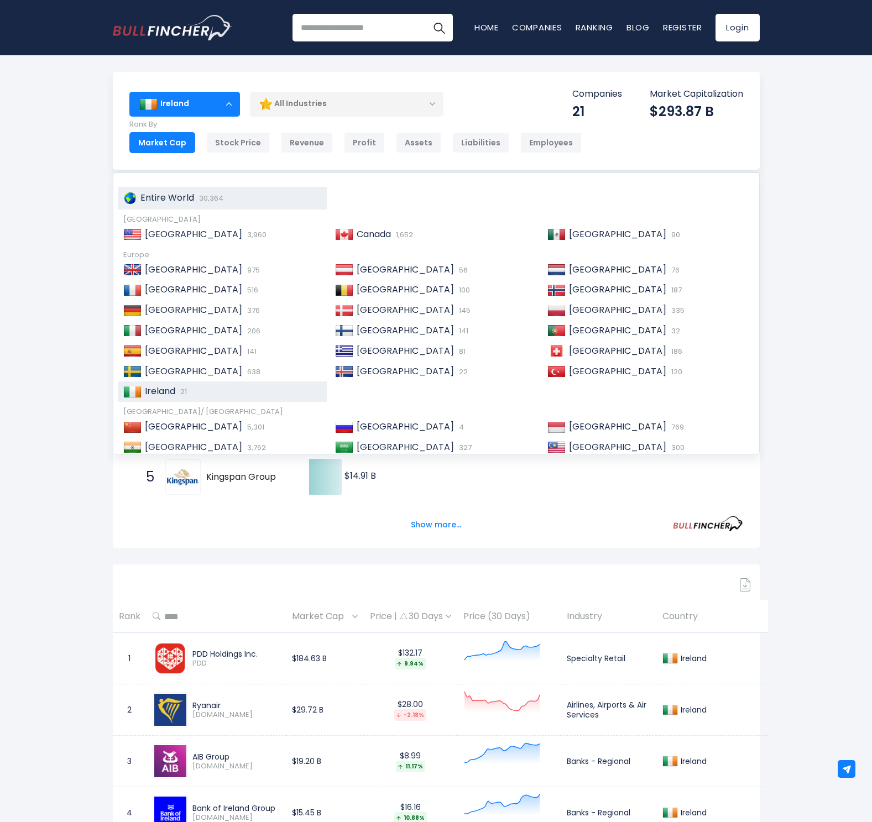
click at [163, 197] on span "Entire World" at bounding box center [167, 197] width 54 height 13
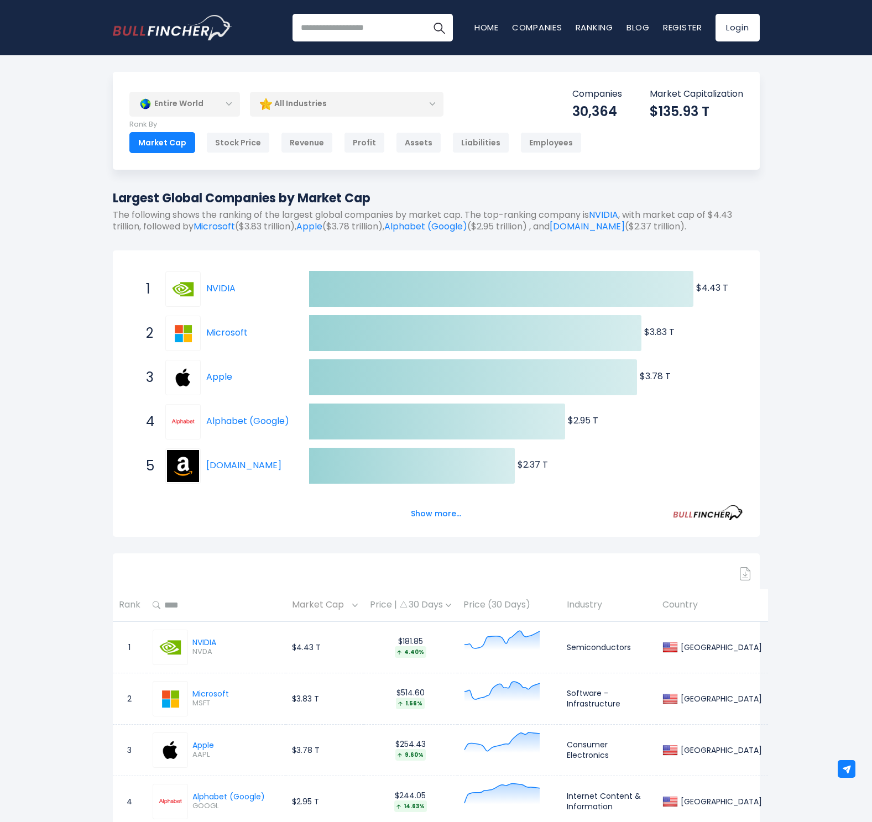
click at [322, 101] on div "All Industries" at bounding box center [347, 103] width 194 height 25
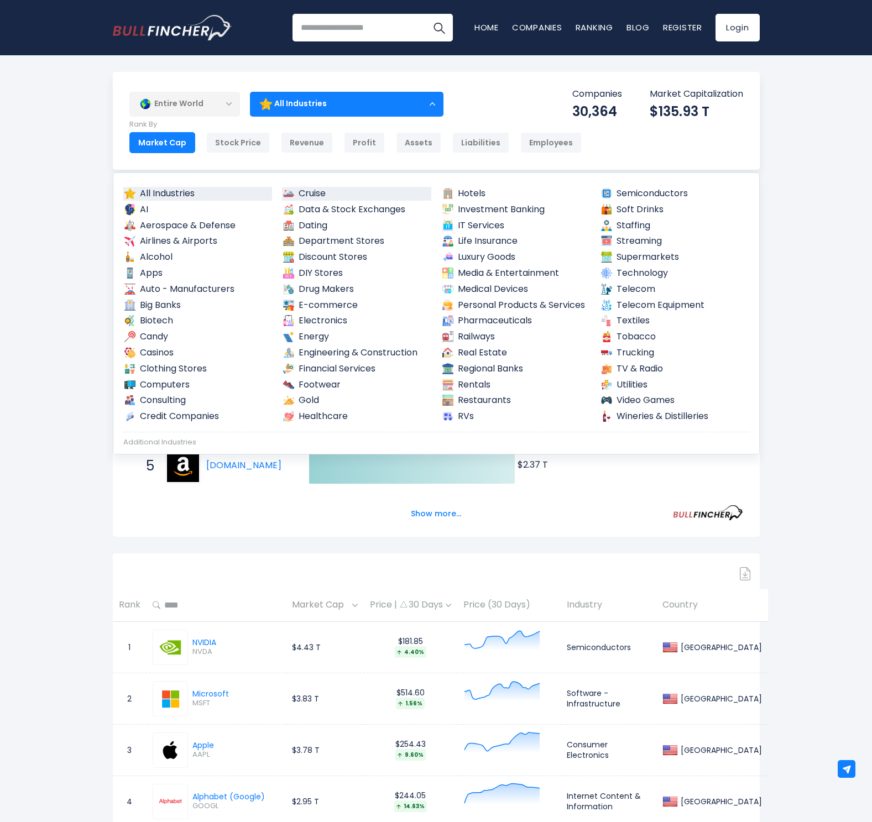
click at [319, 191] on link "Cruise" at bounding box center [356, 194] width 149 height 14
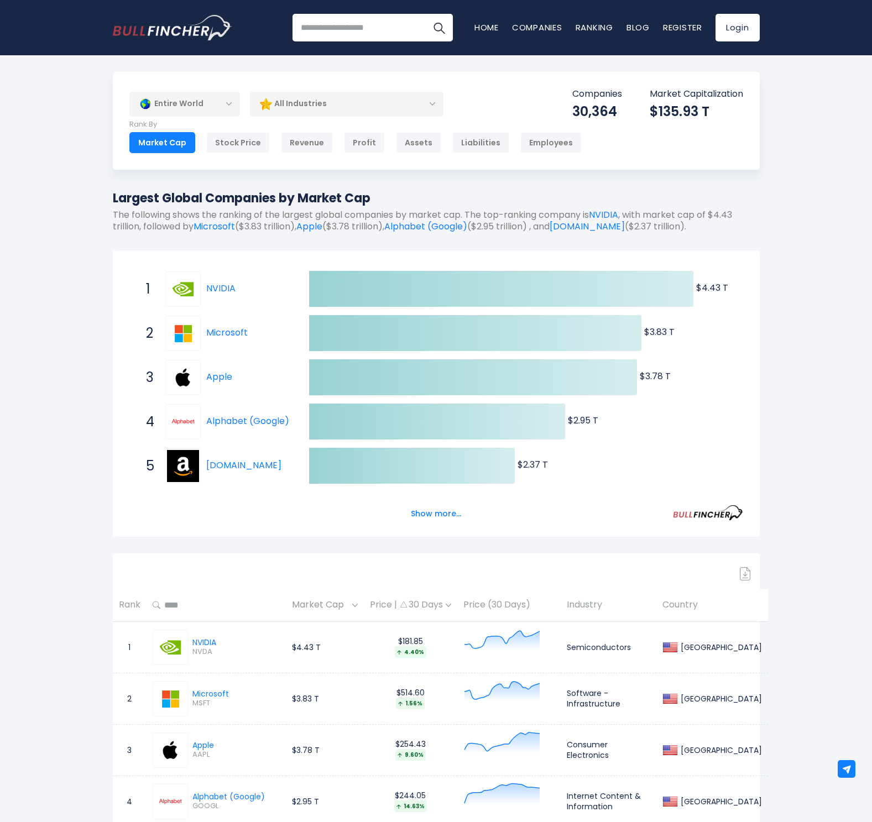
click at [326, 103] on div "All Industries" at bounding box center [347, 103] width 194 height 25
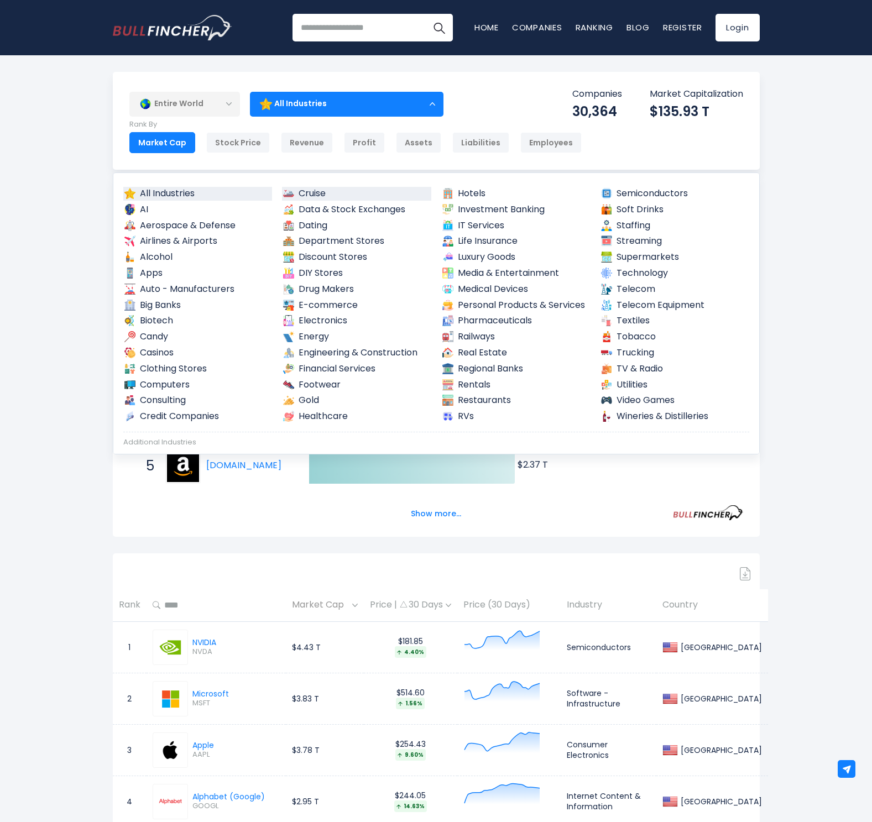
click at [313, 194] on link "Cruise" at bounding box center [356, 194] width 149 height 14
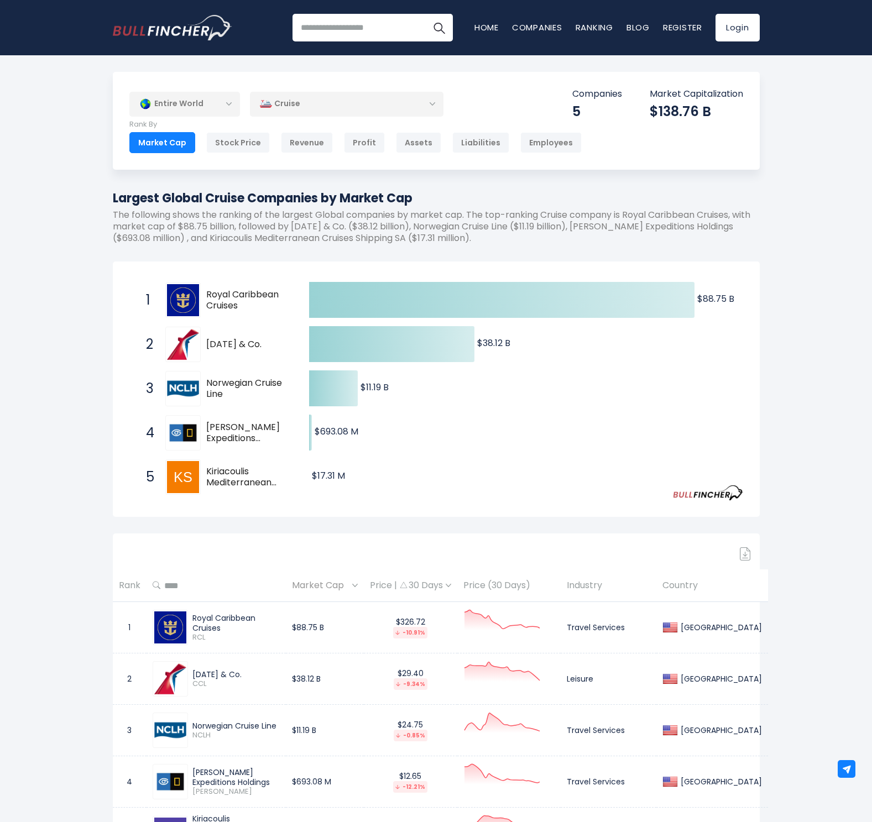
click at [301, 105] on div "Cruise" at bounding box center [347, 103] width 194 height 25
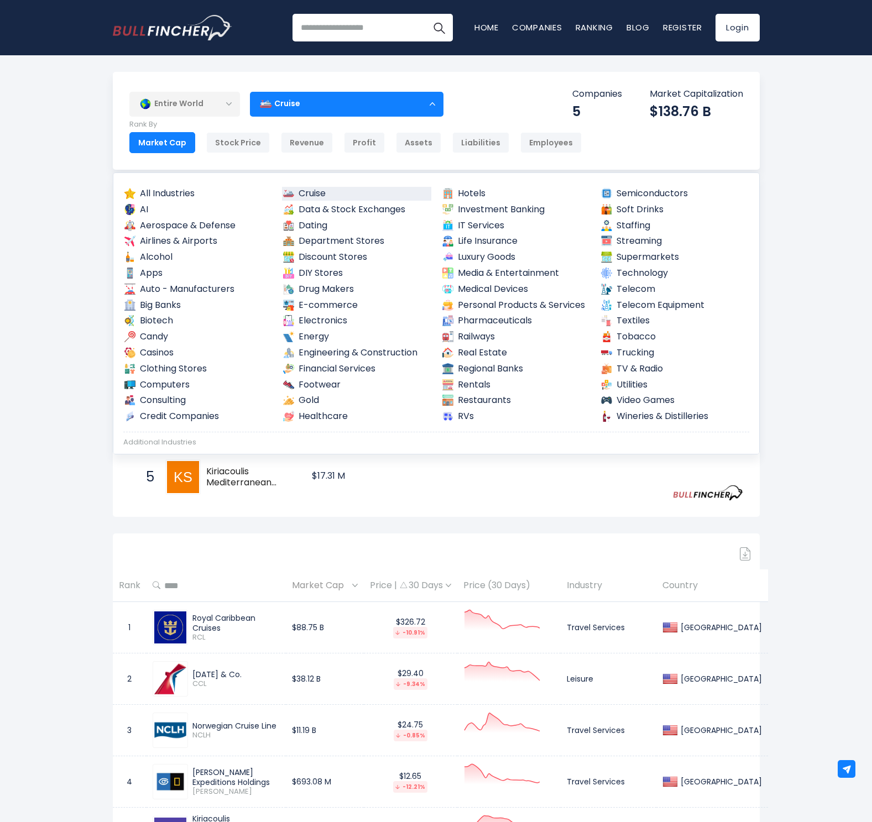
click at [192, 109] on div "Entire World" at bounding box center [184, 103] width 111 height 25
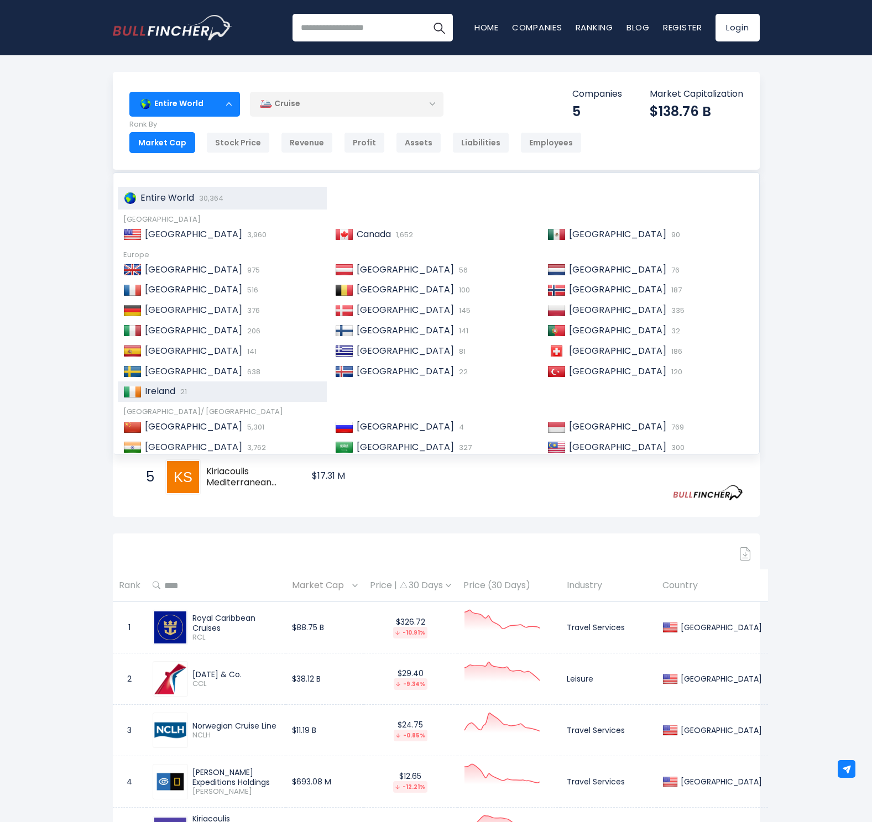
click at [180, 389] on span "21" at bounding box center [181, 391] width 9 height 11
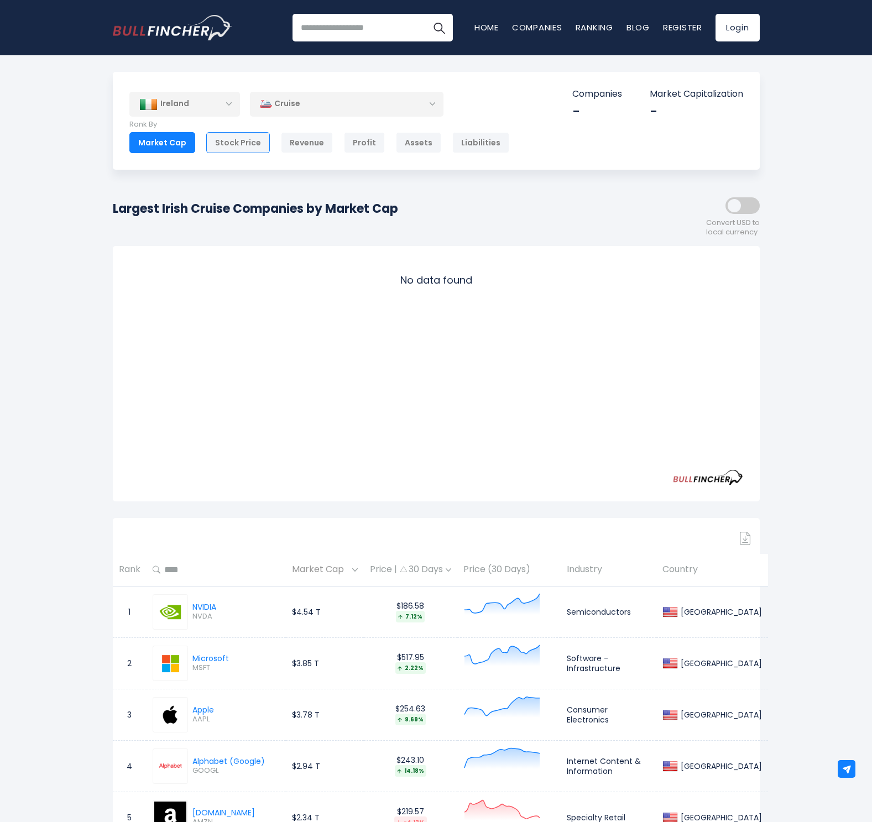
click at [248, 142] on div "Stock Price" at bounding box center [238, 142] width 64 height 21
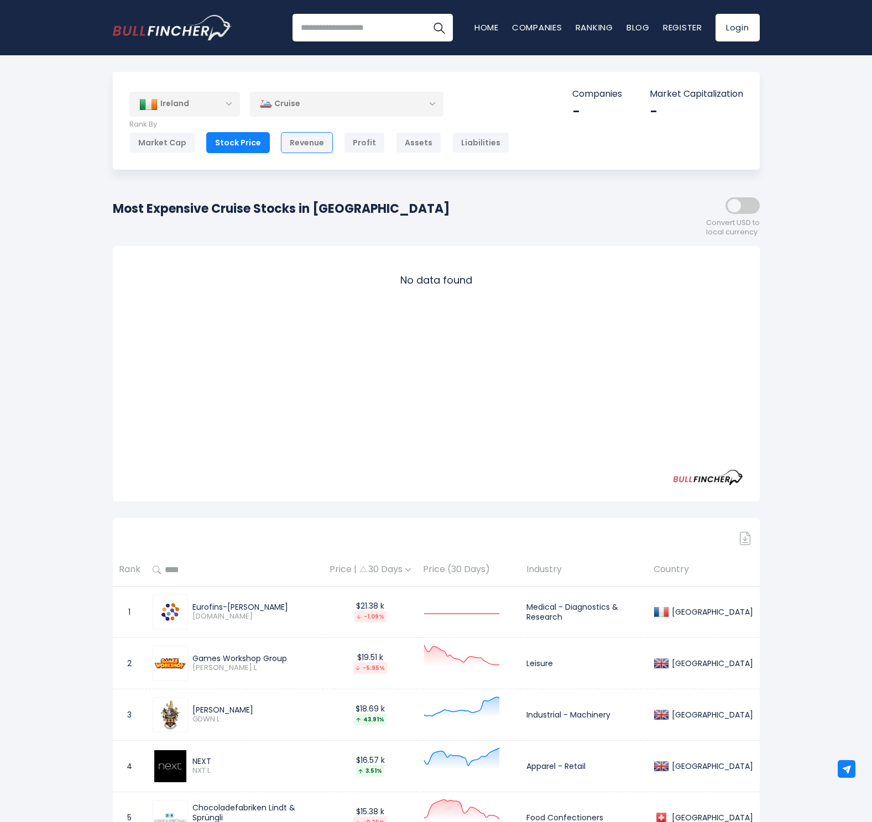
click at [318, 146] on div "Revenue" at bounding box center [307, 142] width 52 height 21
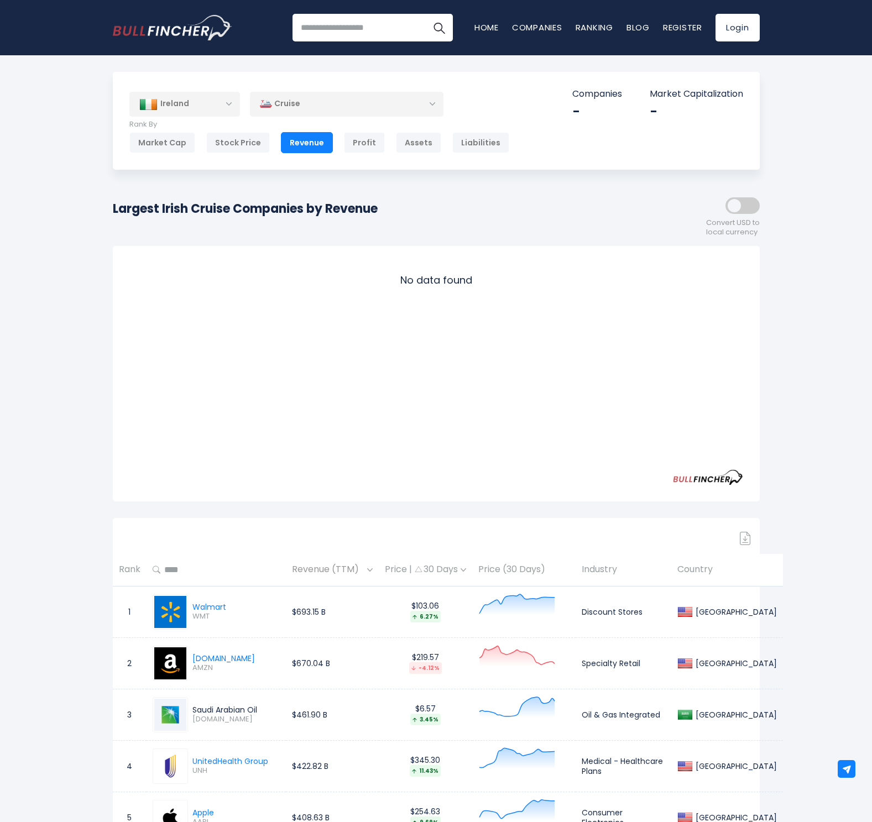
click at [347, 103] on div "Cruise" at bounding box center [347, 103] width 194 height 25
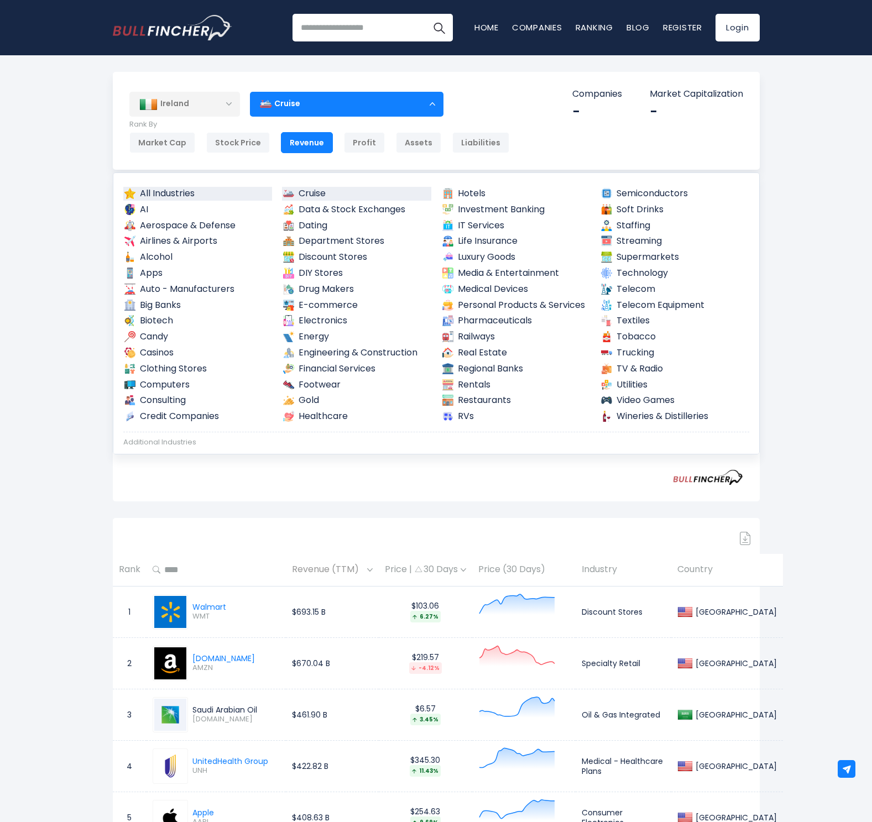
click at [181, 194] on link "All Industries" at bounding box center [197, 194] width 149 height 14
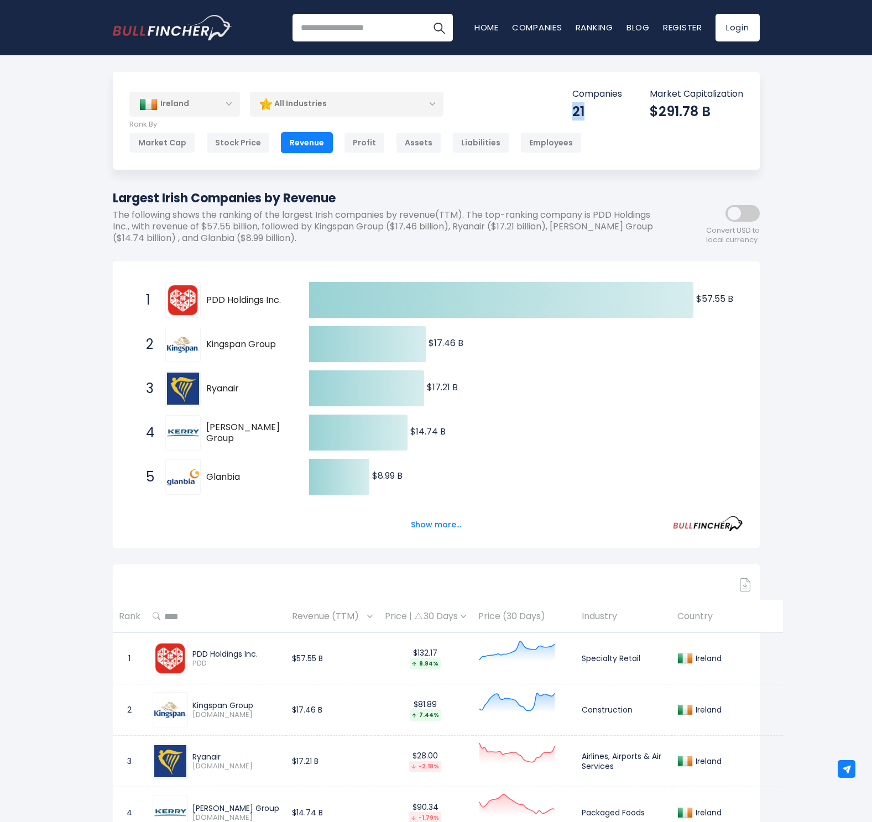
drag, startPoint x: 571, startPoint y: 110, endPoint x: 588, endPoint y: 111, distance: 17.2
click at [588, 111] on div "21" at bounding box center [597, 111] width 50 height 17
click at [225, 104] on div "Ireland" at bounding box center [184, 104] width 111 height 24
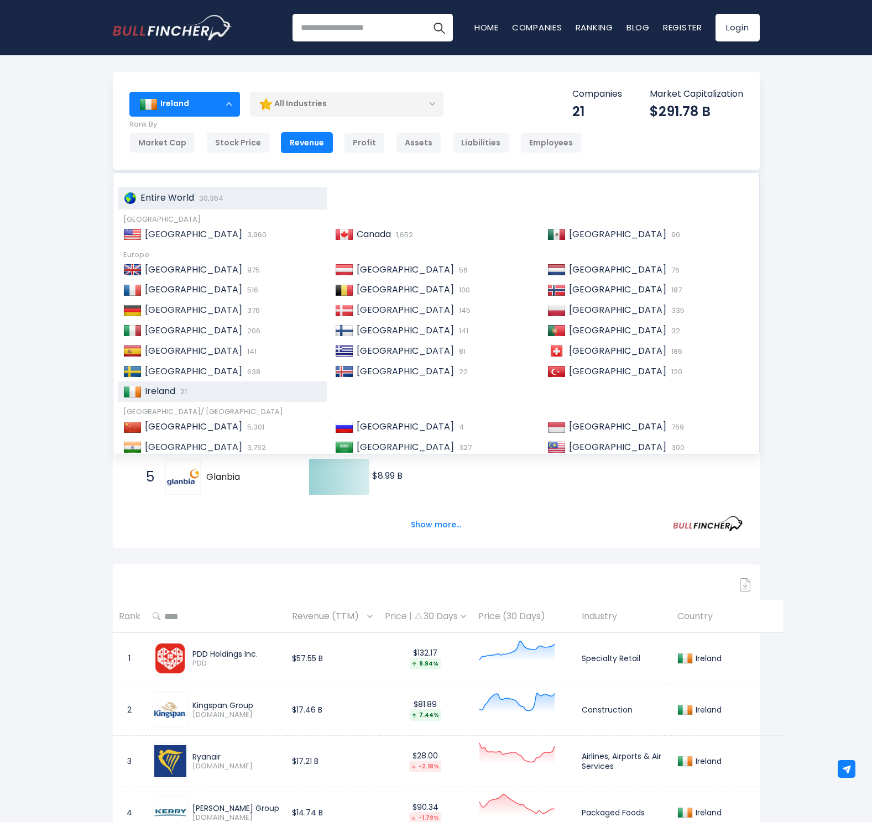
click at [154, 192] on span "Entire World" at bounding box center [167, 197] width 54 height 13
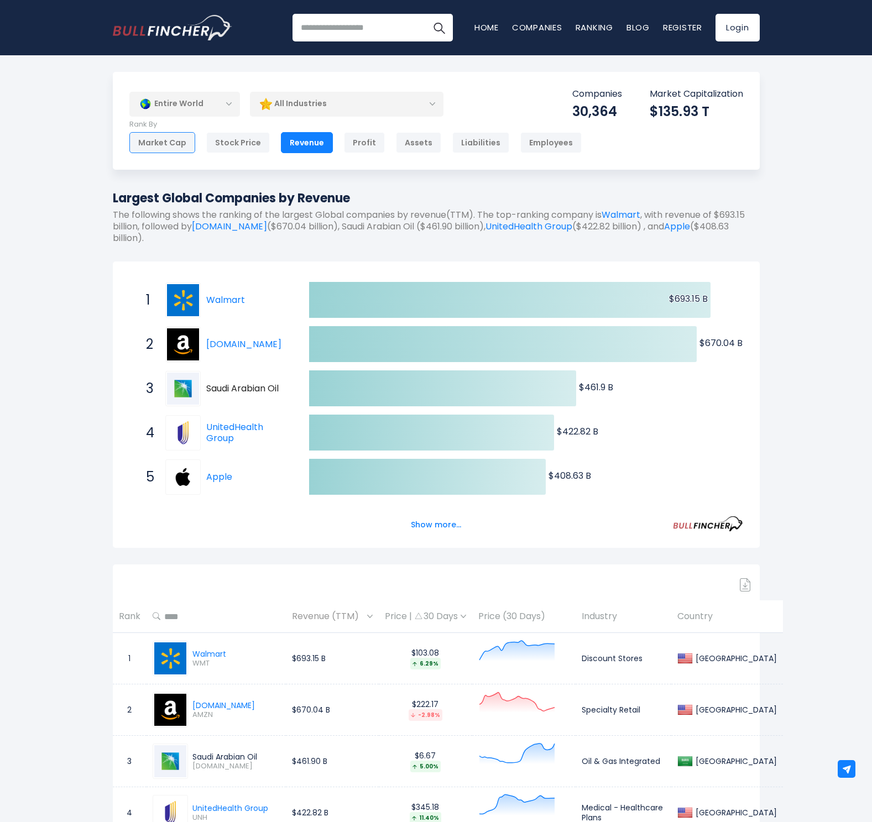
click at [176, 137] on div "Market Cap" at bounding box center [162, 142] width 66 height 21
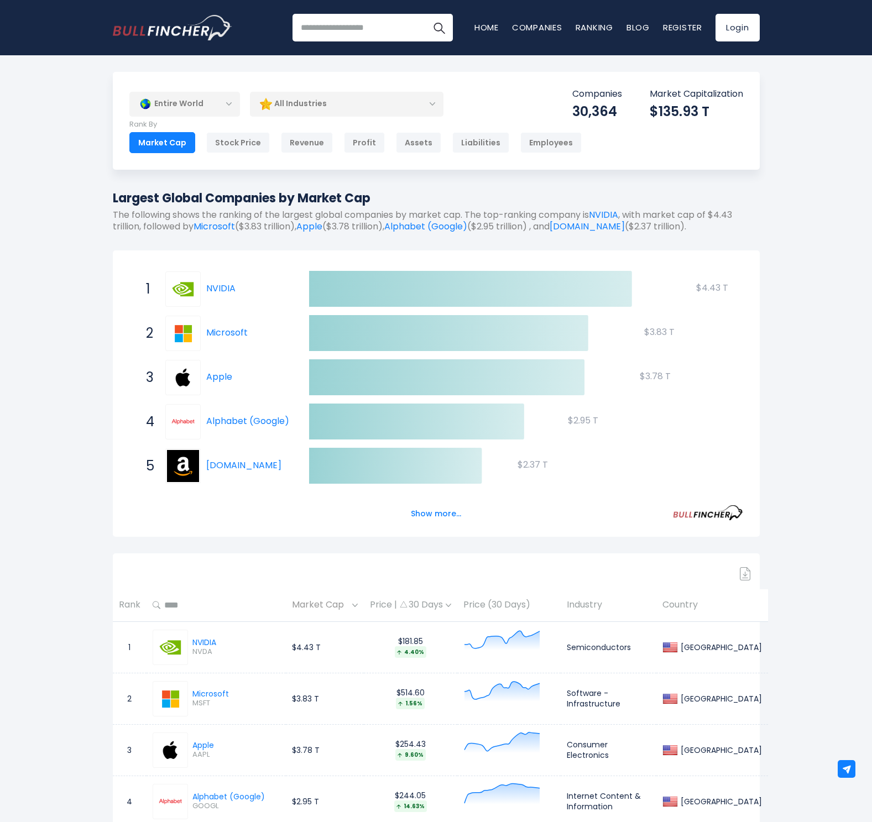
click at [174, 105] on div "Entire World" at bounding box center [184, 103] width 111 height 25
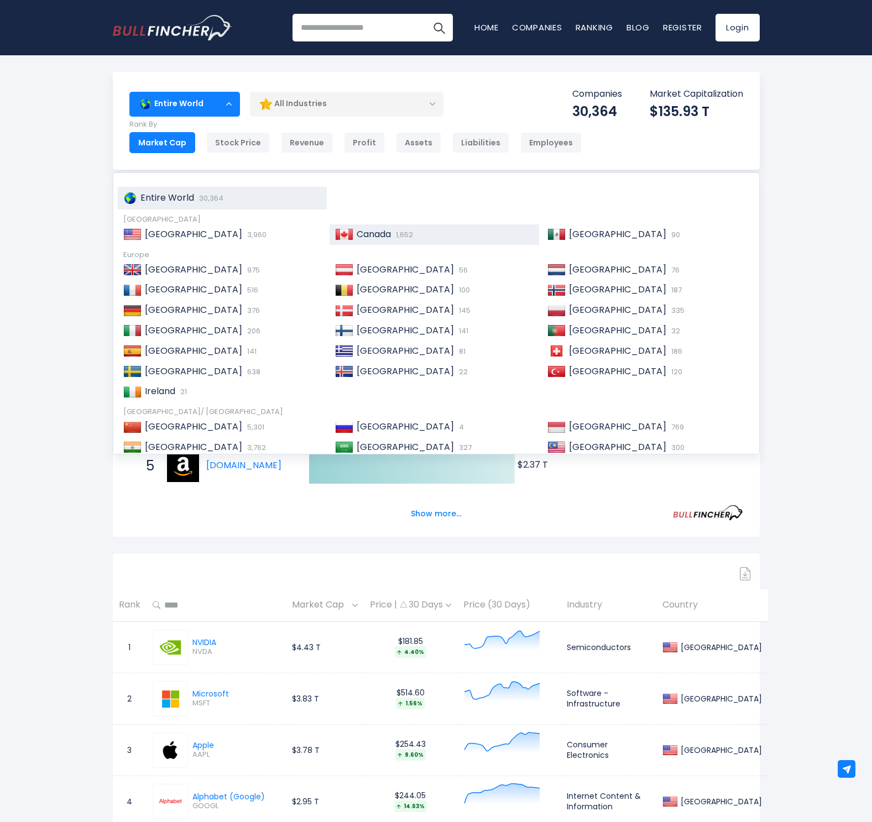
click at [363, 236] on span "Canada" at bounding box center [374, 234] width 34 height 13
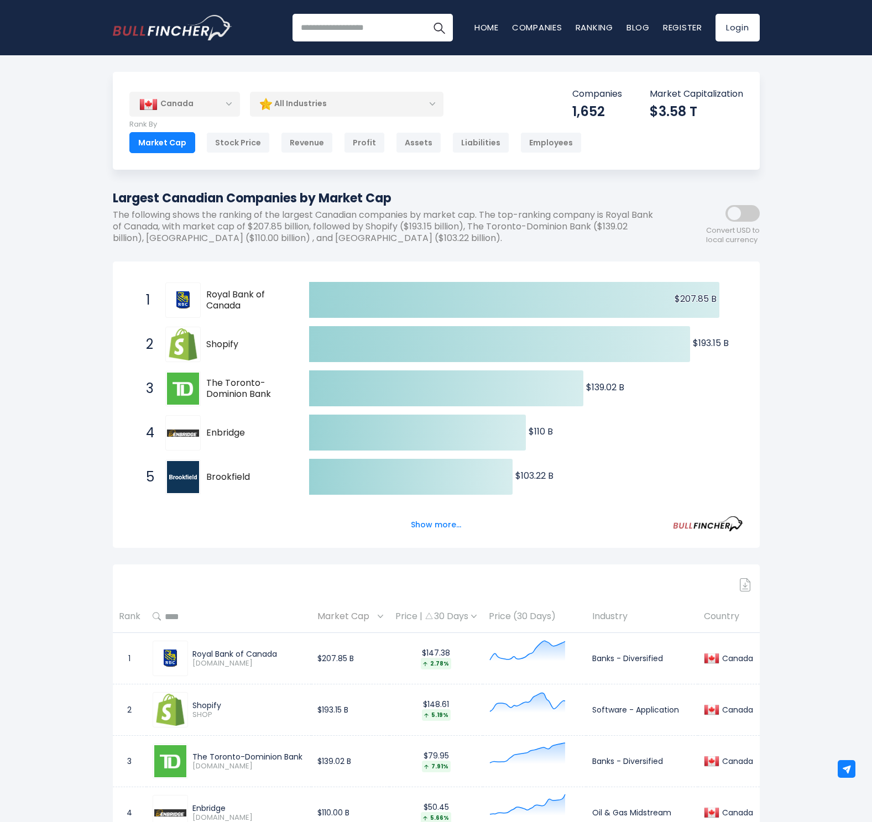
click at [751, 211] on span at bounding box center [742, 213] width 34 height 17
click at [226, 106] on div "Canada" at bounding box center [184, 104] width 111 height 24
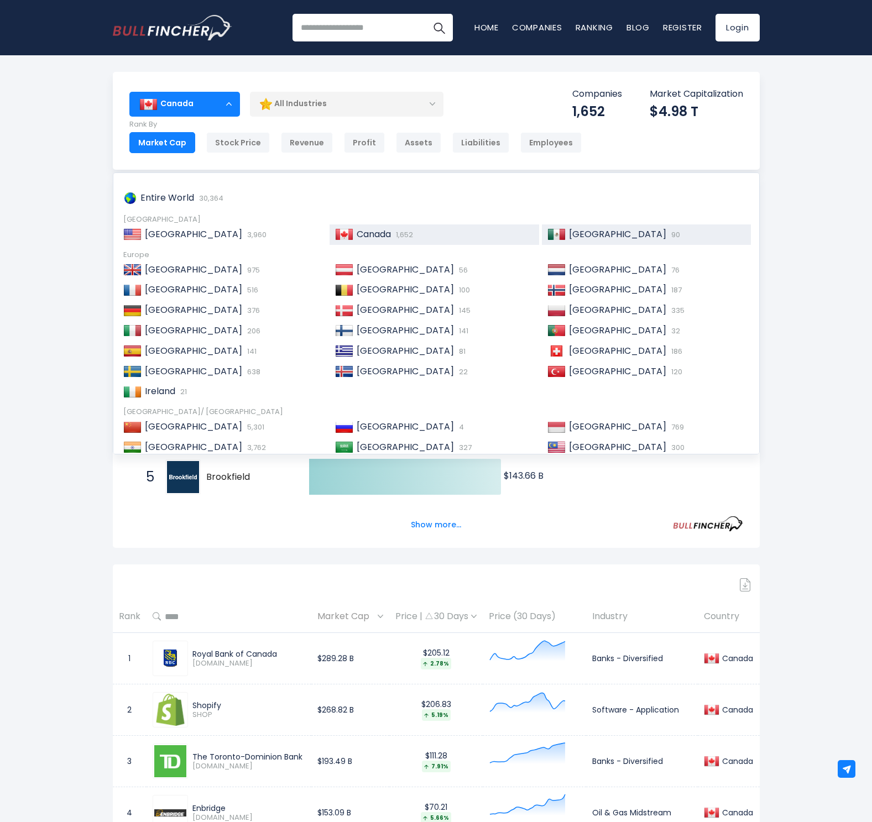
click at [571, 236] on span "Mexico" at bounding box center [617, 234] width 97 height 13
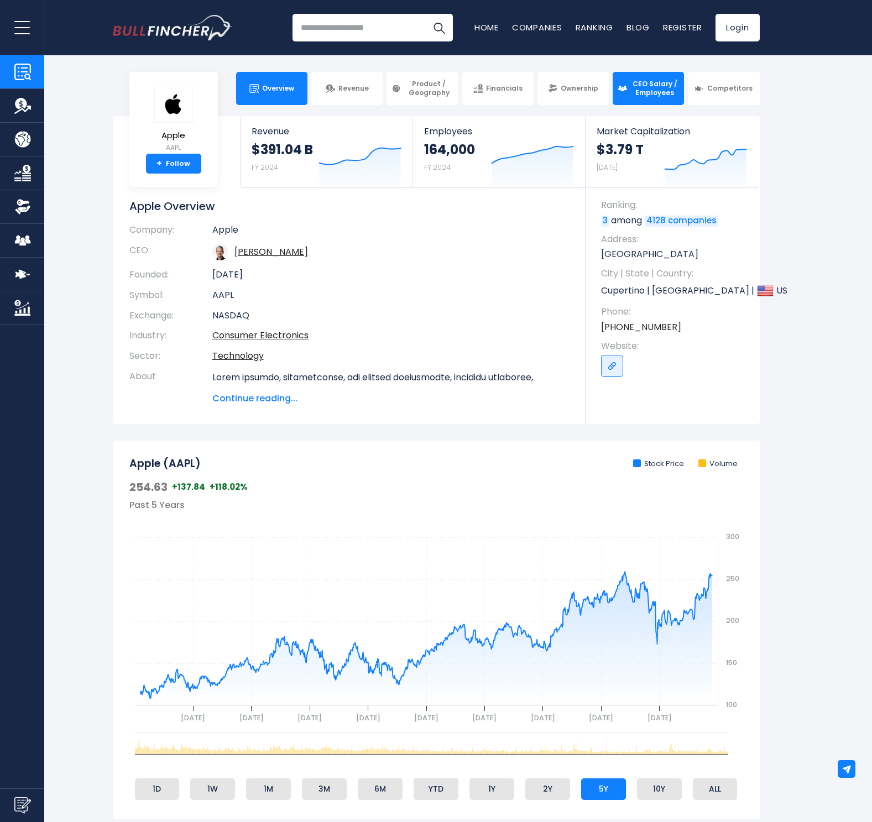
click at [627, 82] on link "CEO Salary / Employees" at bounding box center [648, 88] width 71 height 33
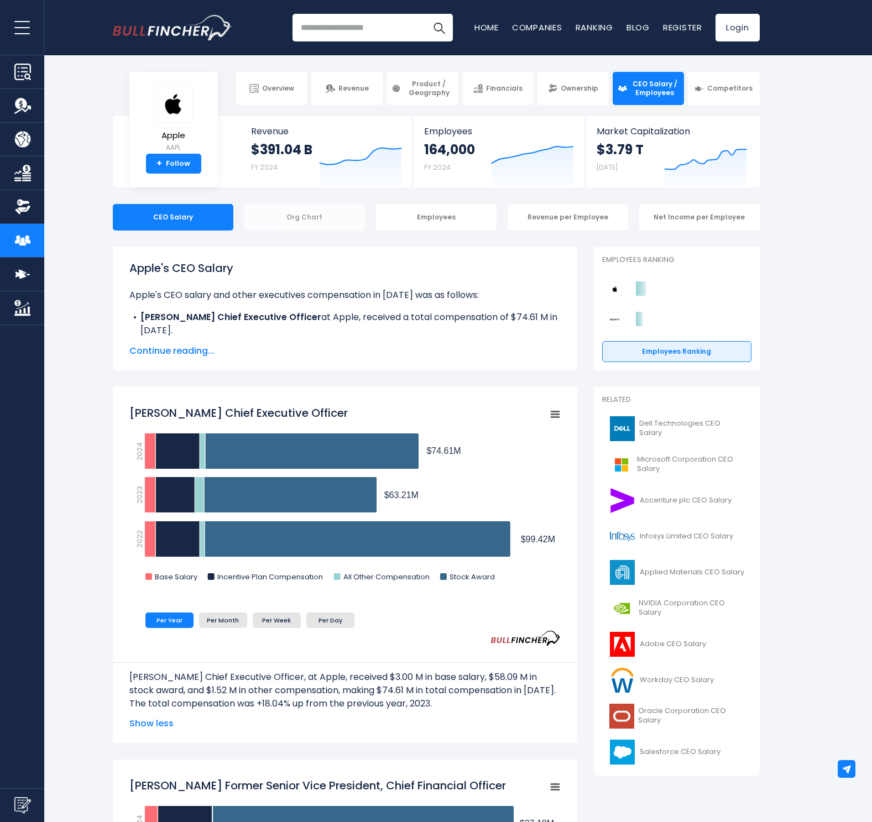
click at [320, 212] on div "Org Chart" at bounding box center [304, 217] width 121 height 27
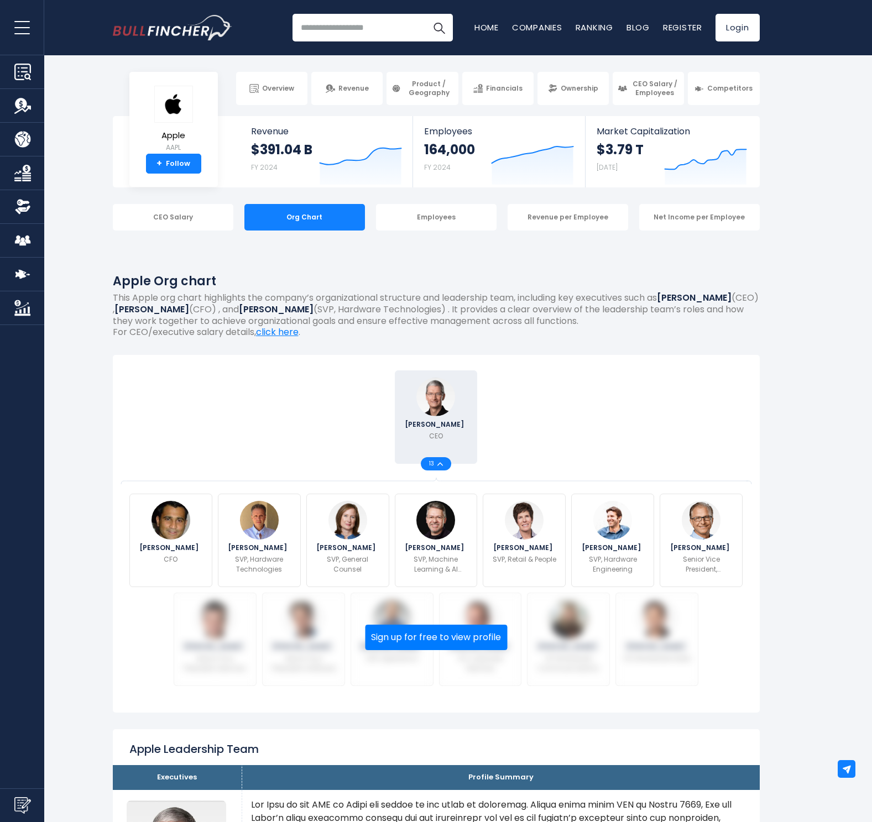
scroll to position [22, 0]
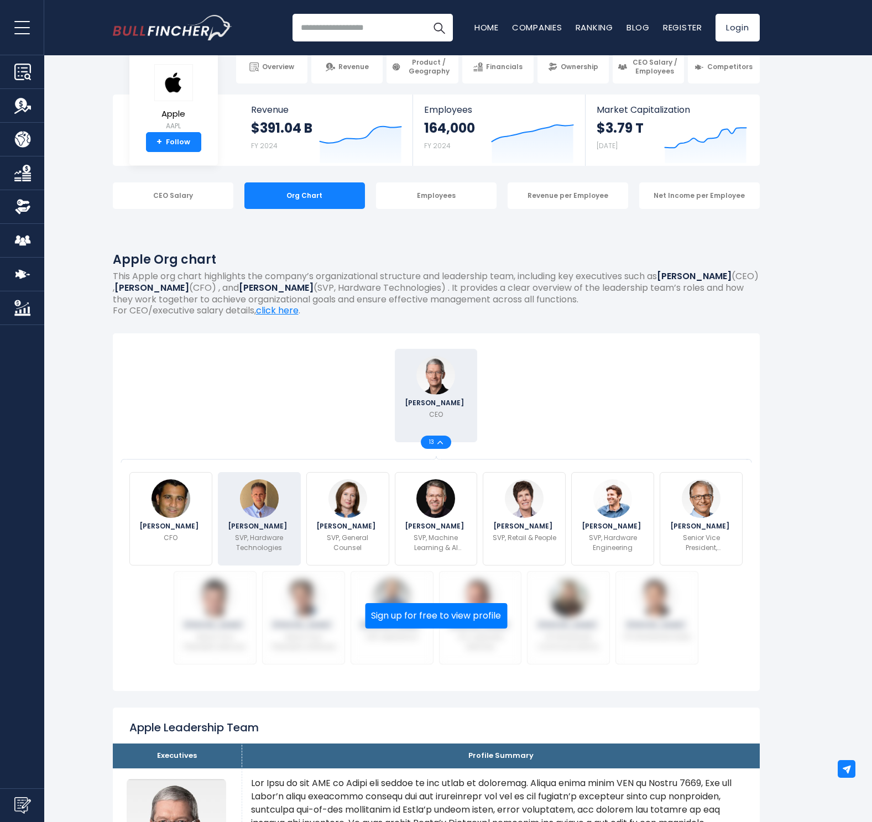
click at [252, 508] on img at bounding box center [259, 498] width 39 height 39
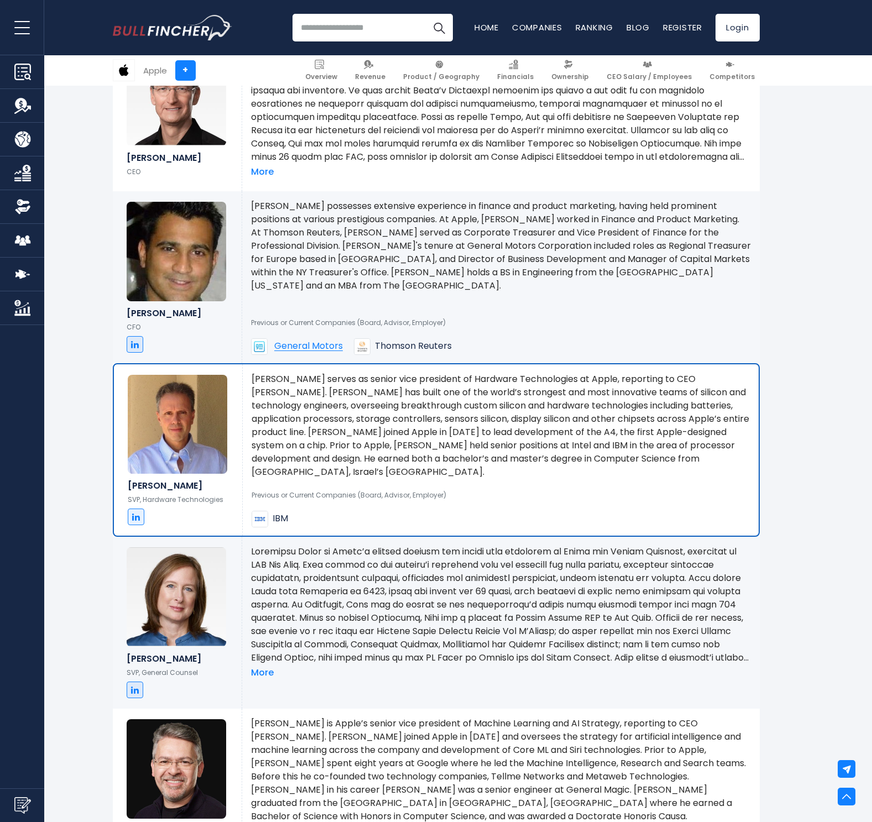
scroll to position [658, 0]
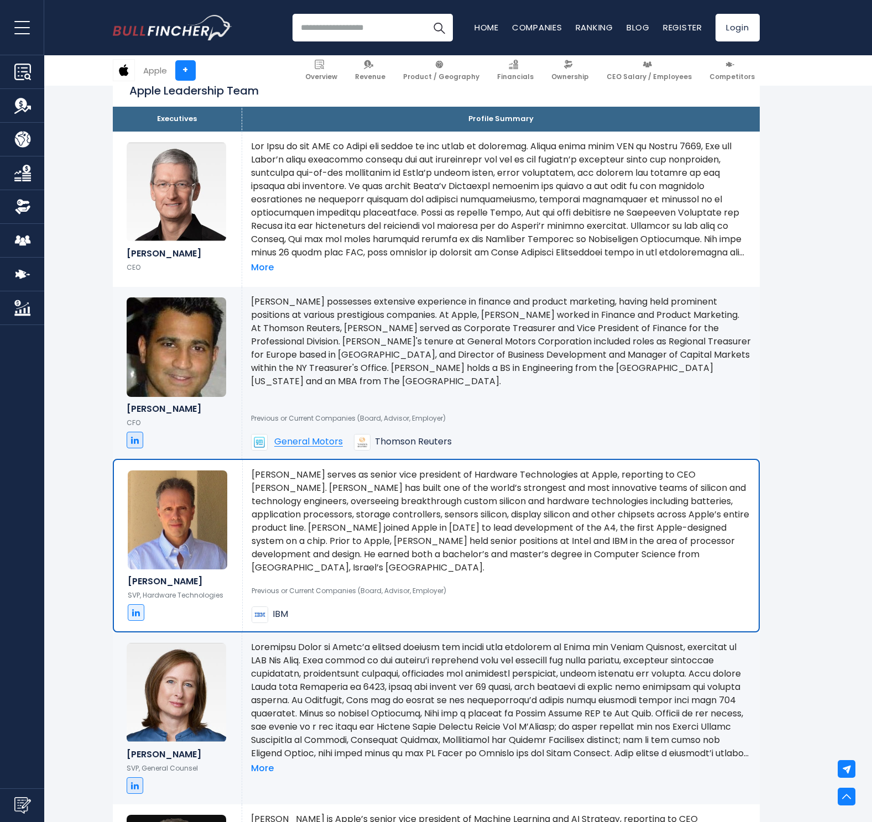
click at [612, 362] on p "Kevan Parekh possesses extensive experience in finance and product marketing, h…" at bounding box center [501, 341] width 500 height 93
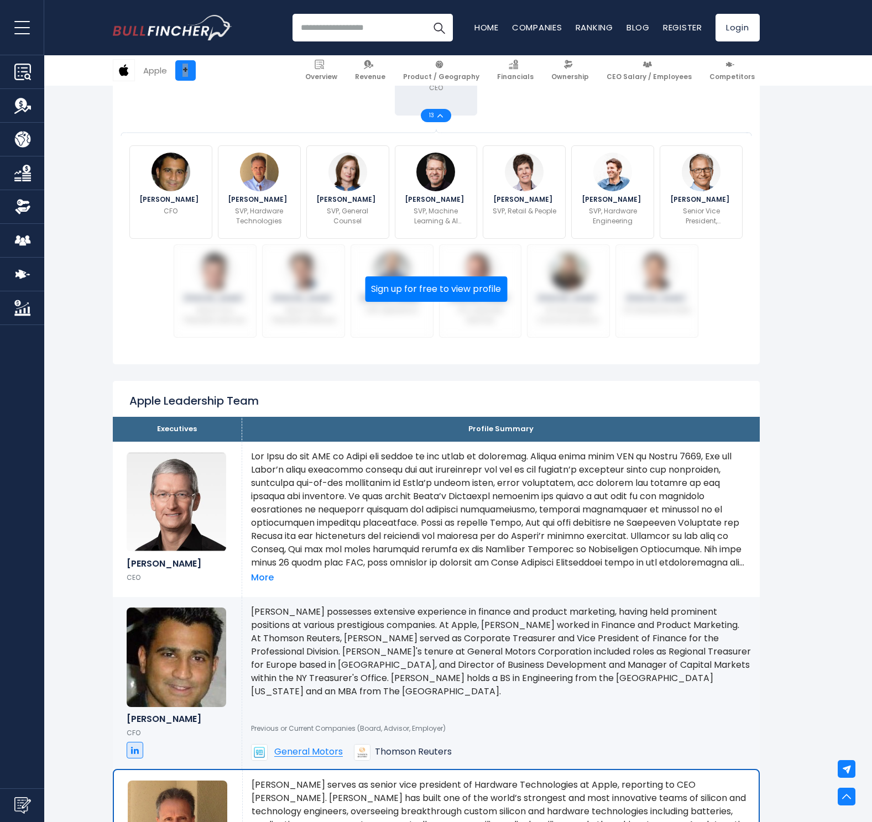
scroll to position [0, 0]
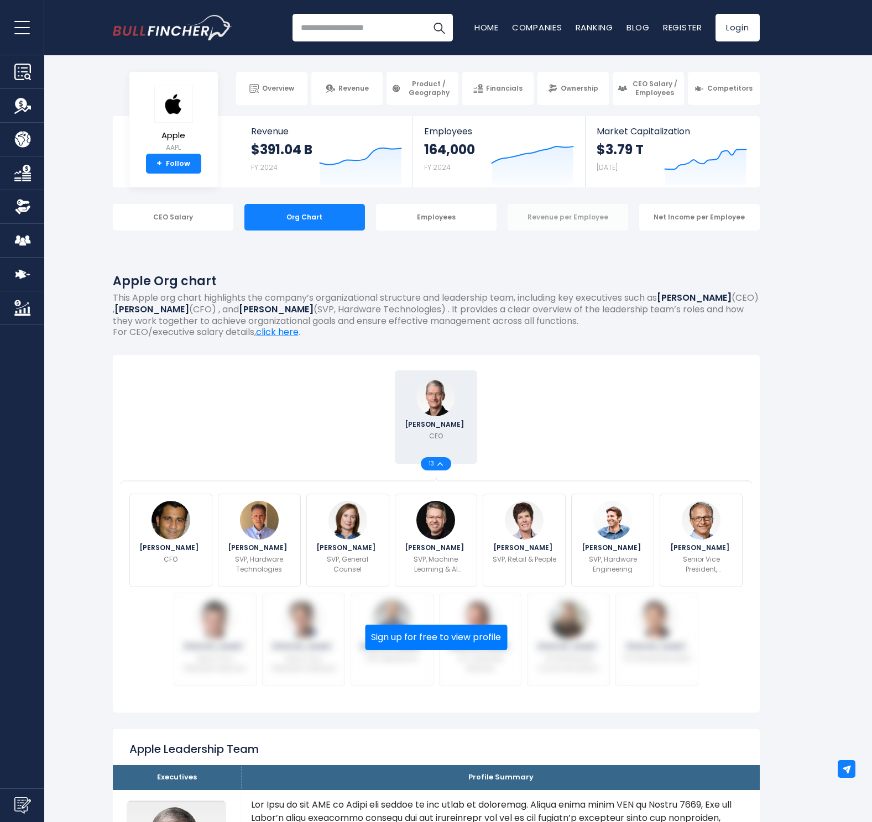
click at [557, 221] on div "Revenue per Employee" at bounding box center [568, 217] width 121 height 27
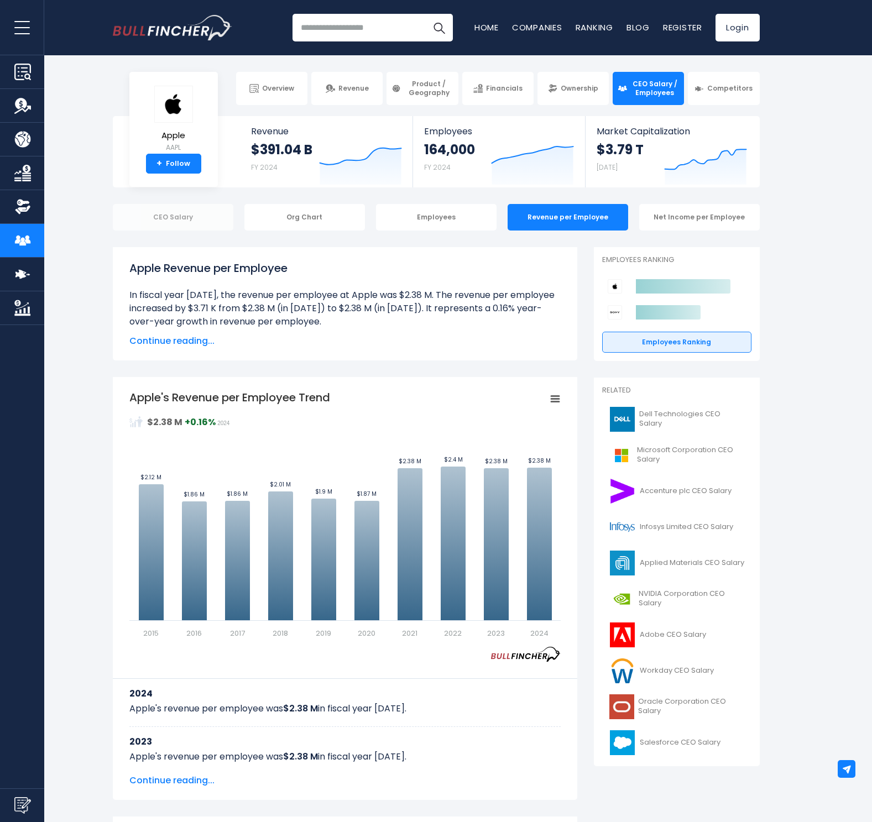
click at [177, 215] on div "CEO Salary" at bounding box center [173, 217] width 121 height 27
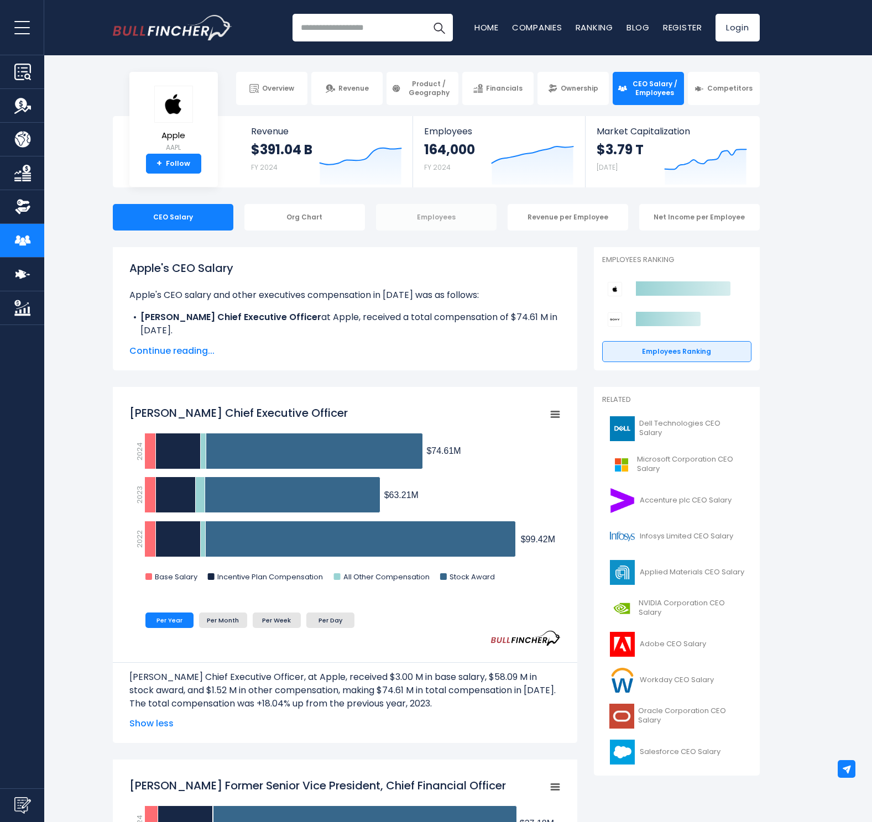
click at [438, 220] on div "Employees" at bounding box center [436, 217] width 121 height 27
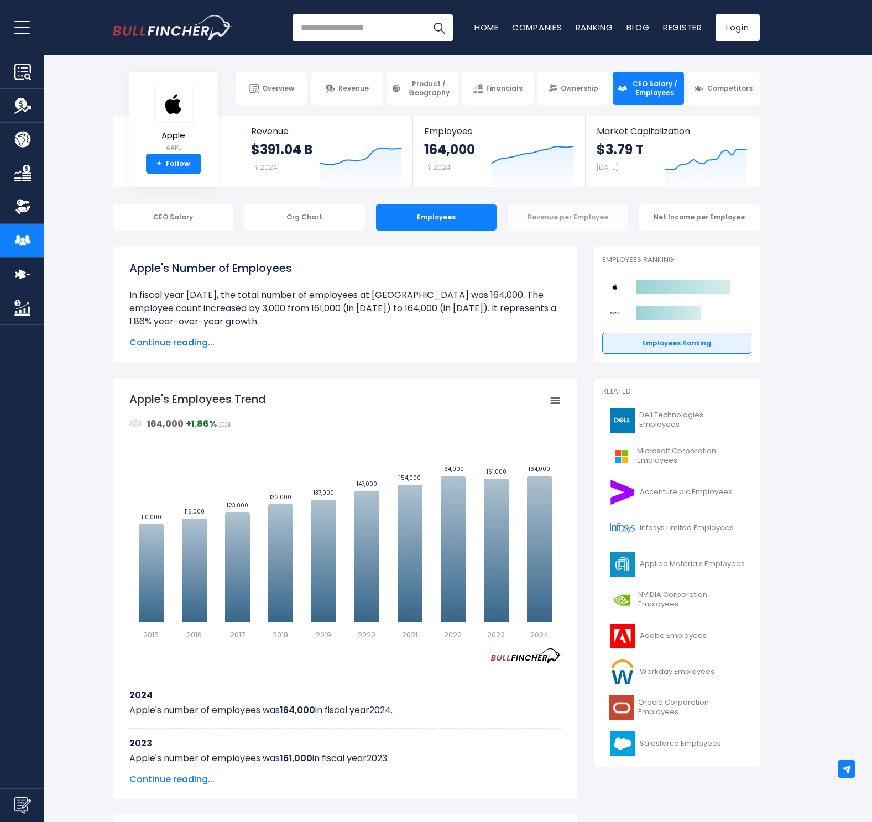
click at [562, 222] on div "Revenue per Employee" at bounding box center [568, 217] width 121 height 27
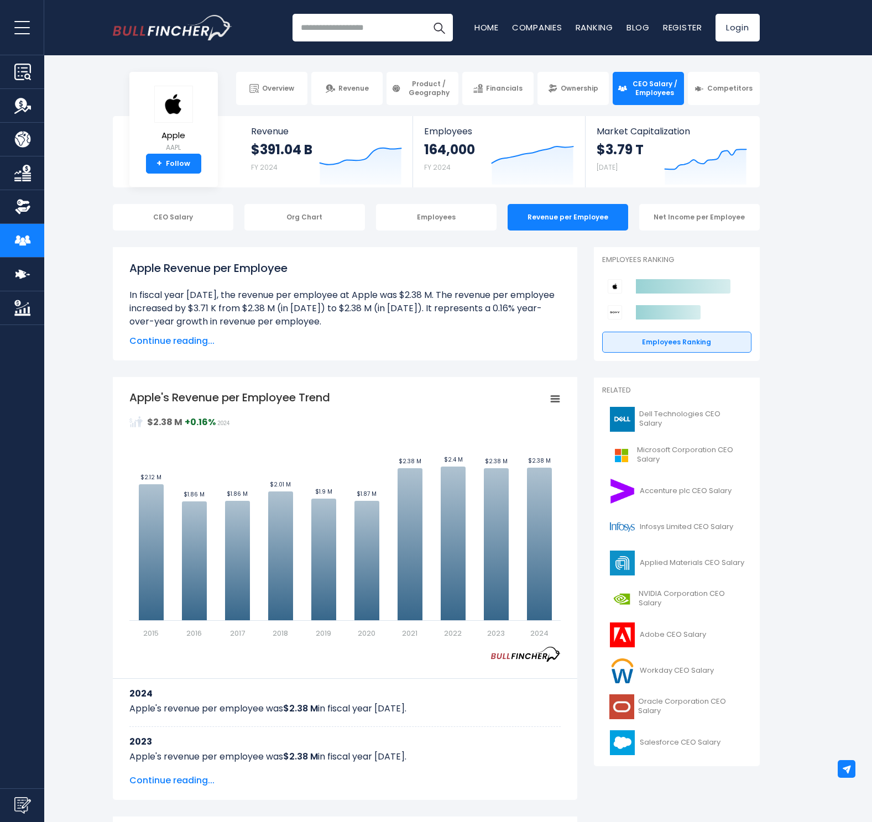
drag, startPoint x: 82, startPoint y: 399, endPoint x: 156, endPoint y: 407, distance: 74.0
click at [590, 89] on span "Ownership" at bounding box center [580, 88] width 38 height 9
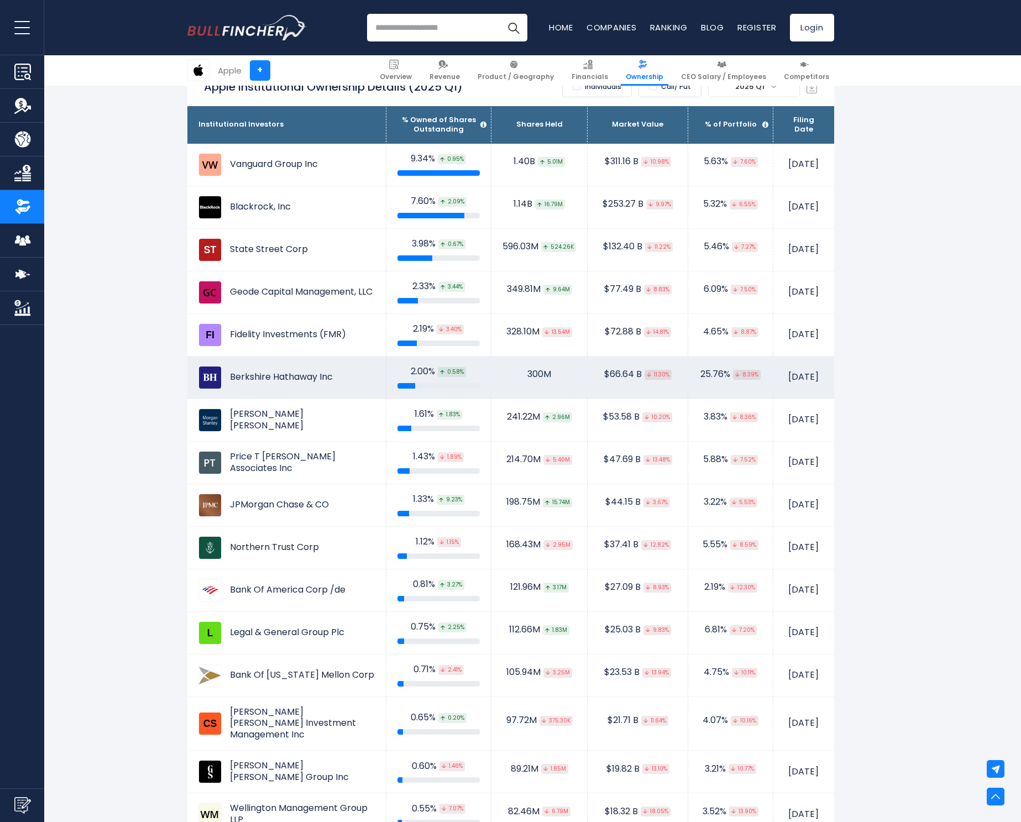
scroll to position [506, 0]
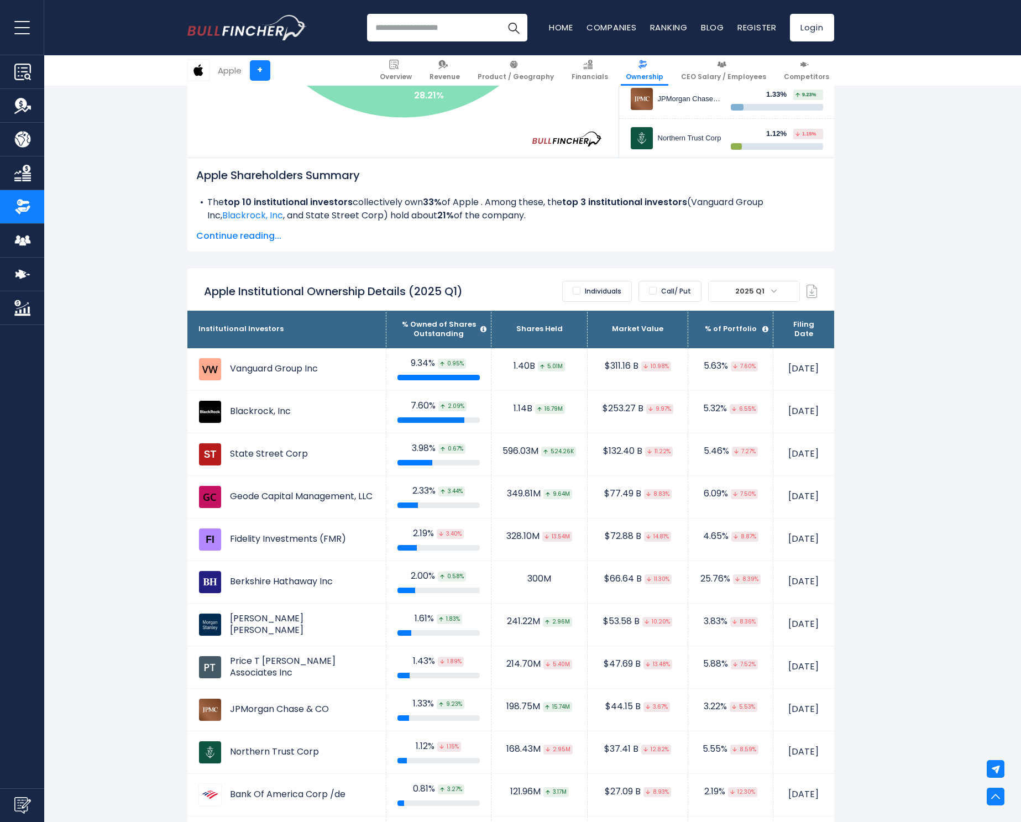
click at [600, 295] on label "Individuals" at bounding box center [597, 291] width 70 height 21
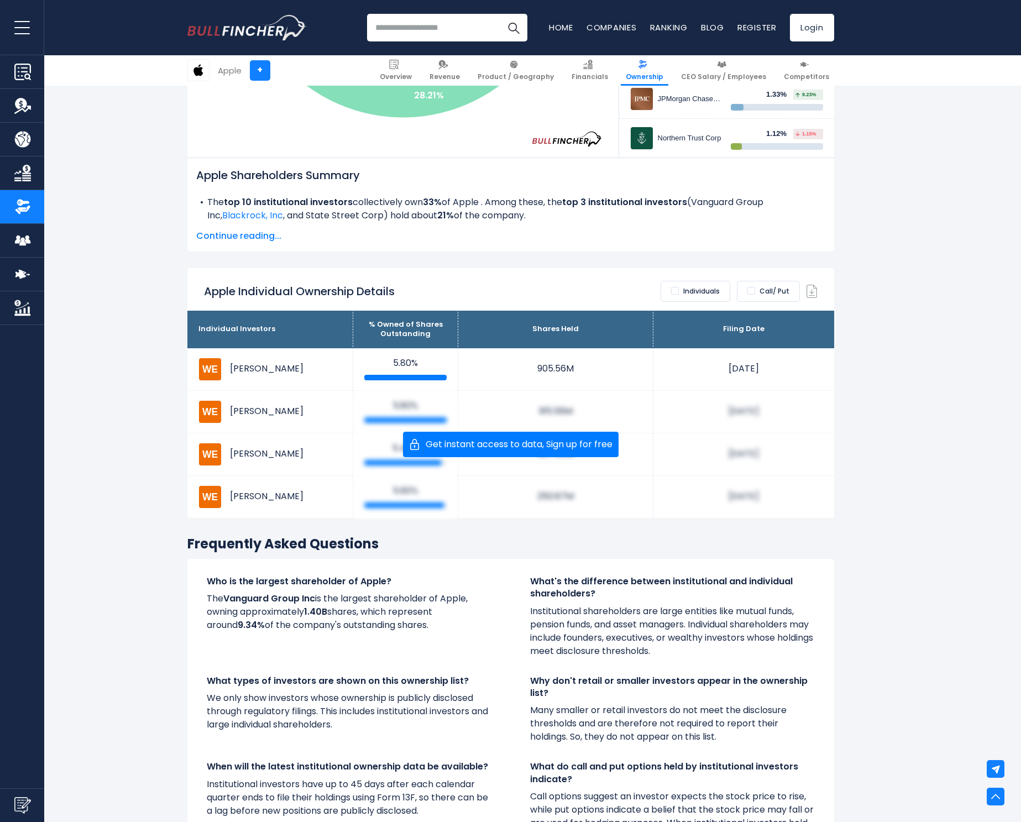
click at [677, 295] on label "Individuals" at bounding box center [696, 291] width 70 height 21
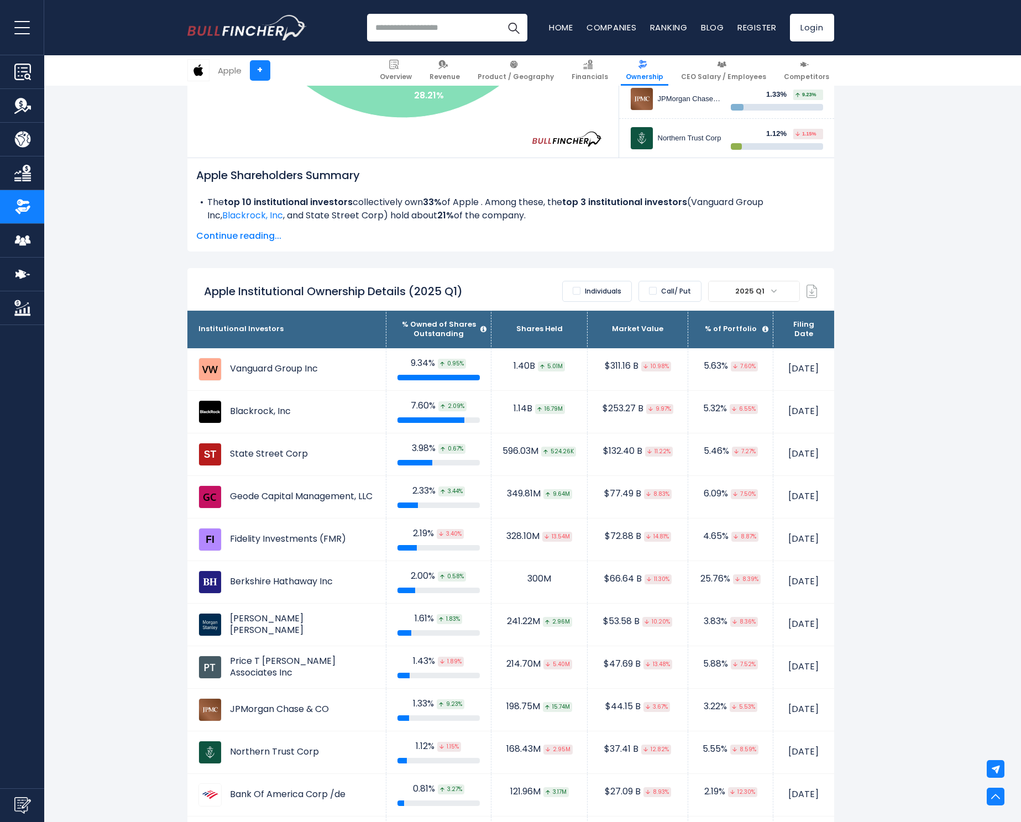
click at [679, 294] on label "Call/ Put" at bounding box center [670, 291] width 63 height 21
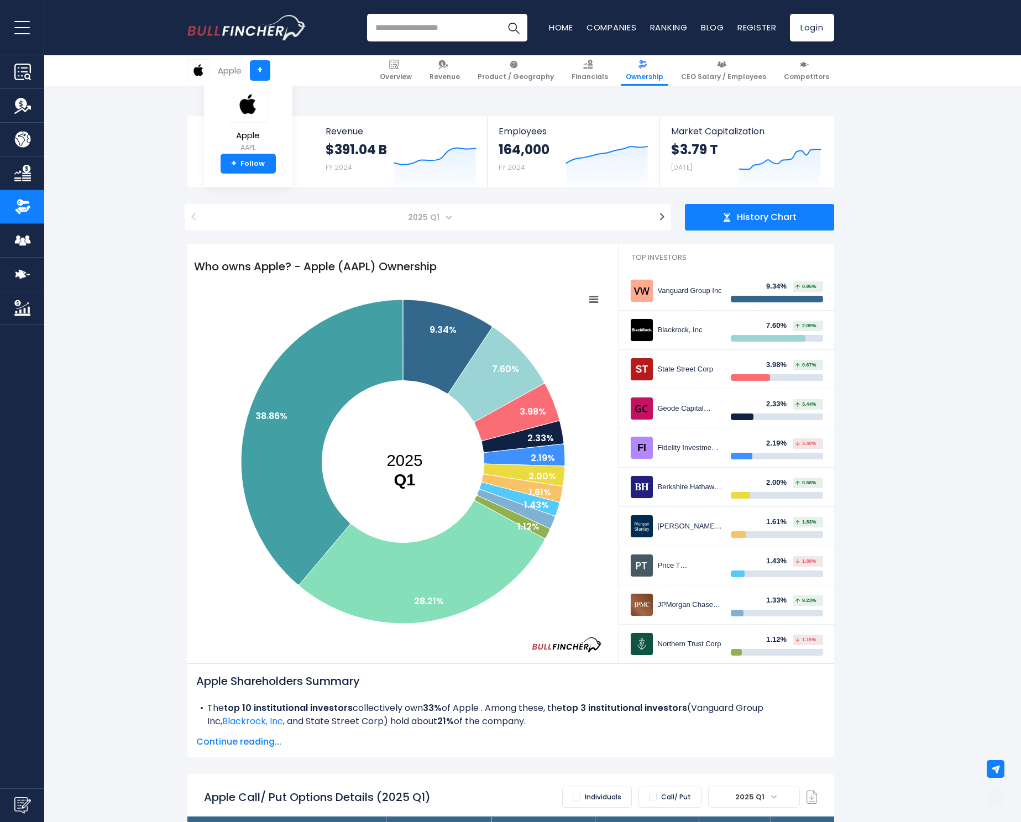
scroll to position [498, 0]
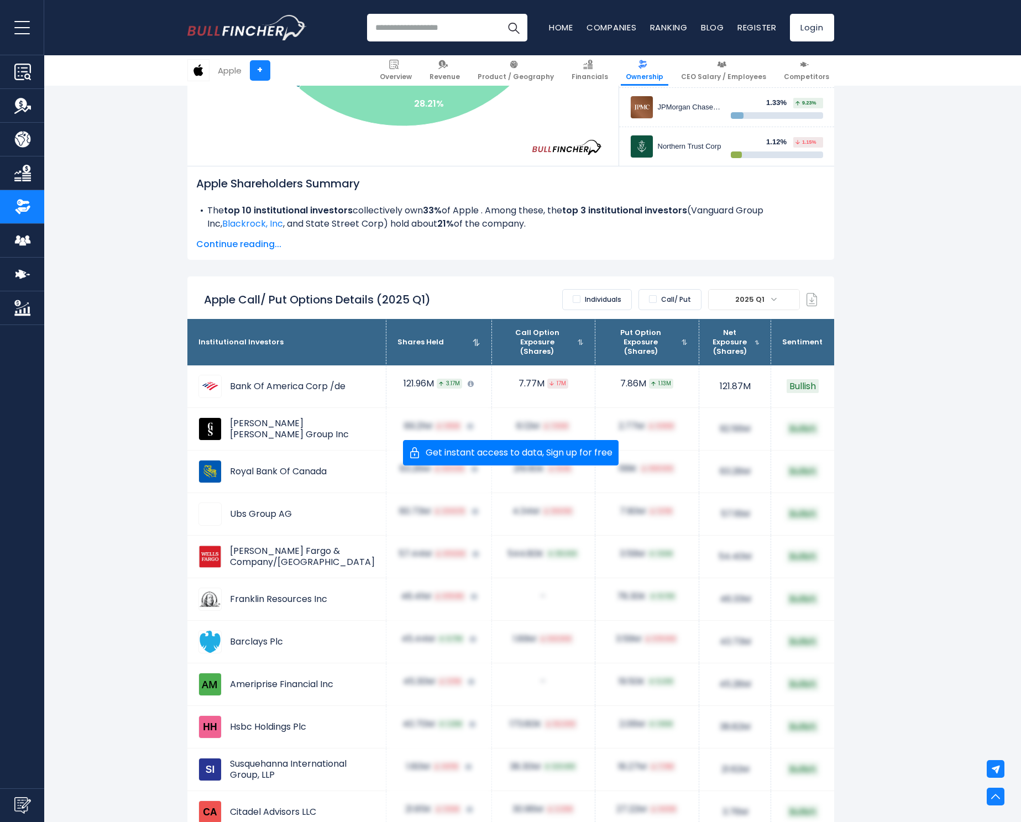
click at [249, 243] on span "Continue reading..." at bounding box center [510, 244] width 629 height 13
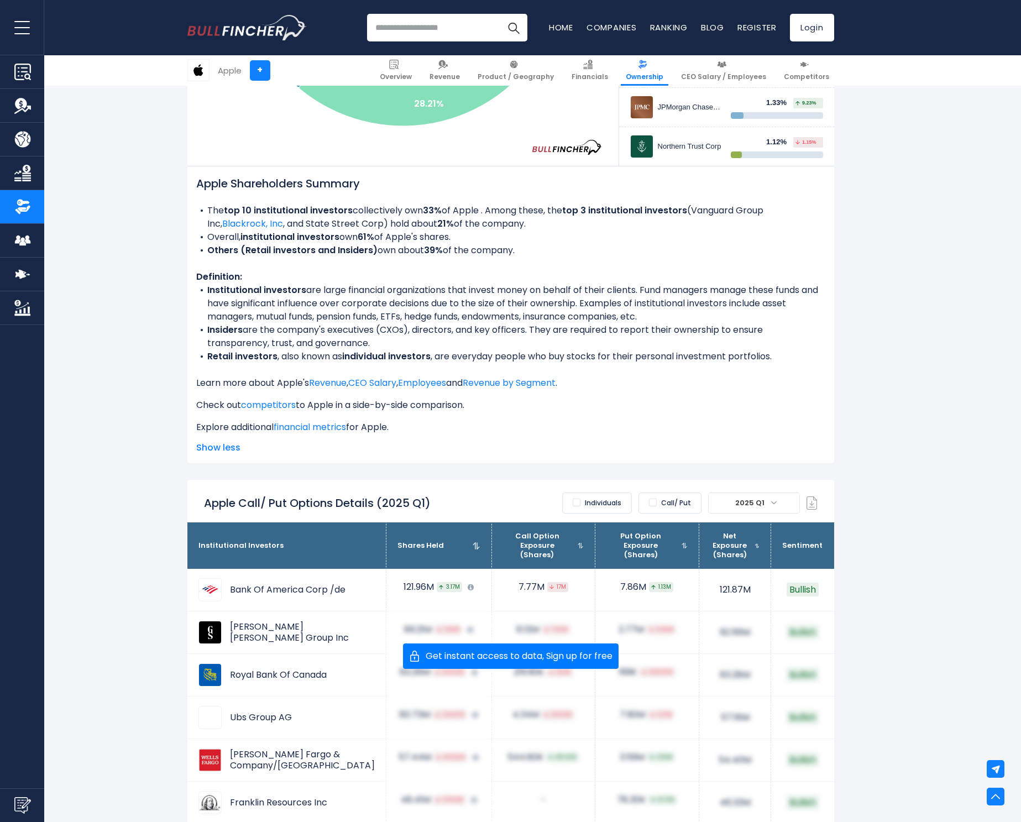
click at [232, 449] on span "Show less" at bounding box center [510, 447] width 629 height 13
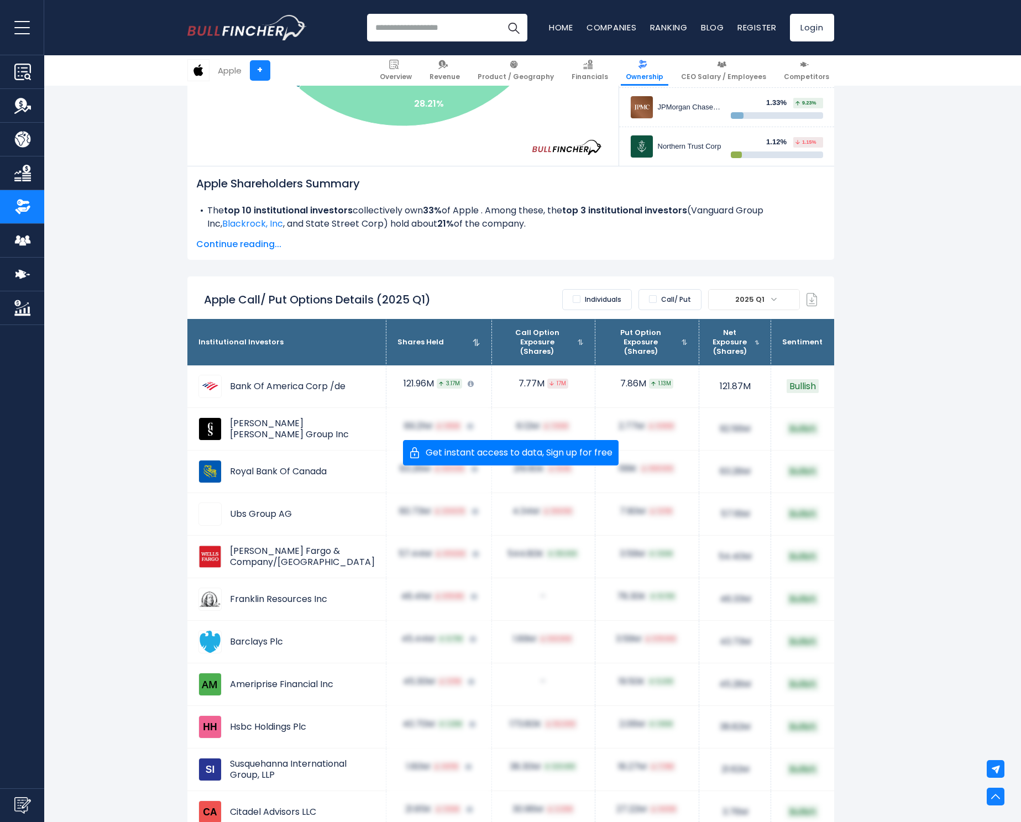
scroll to position [0, 0]
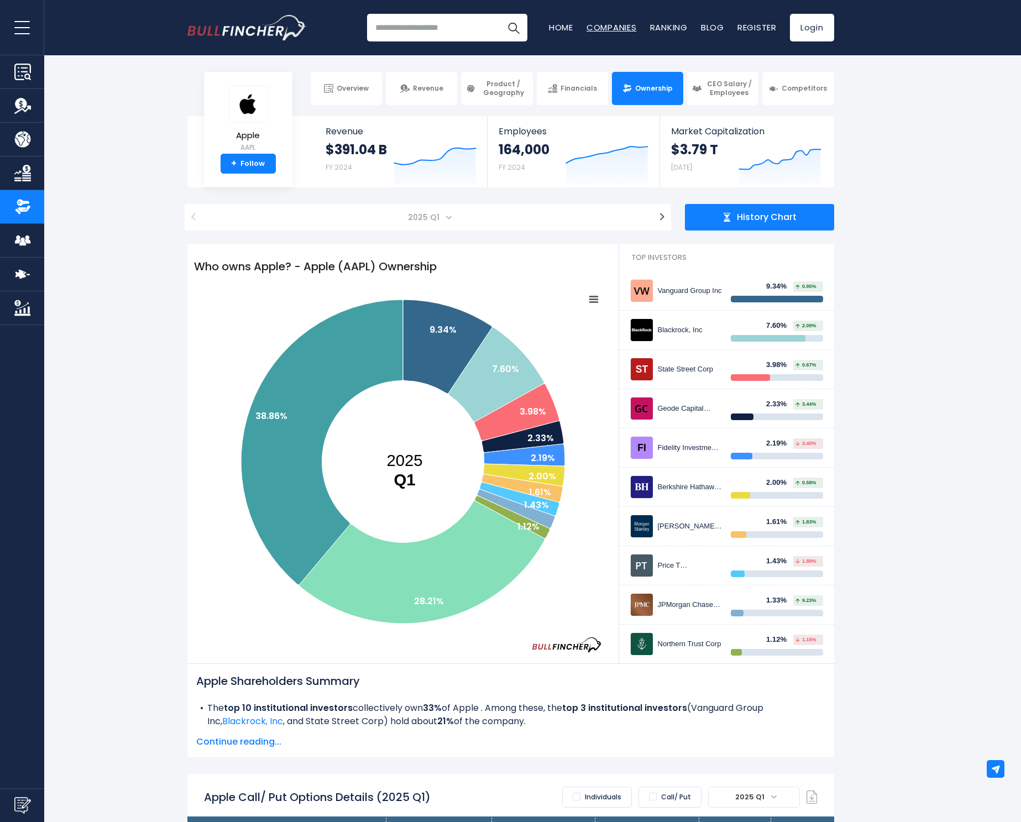
click at [621, 29] on link "Companies" at bounding box center [612, 28] width 50 height 12
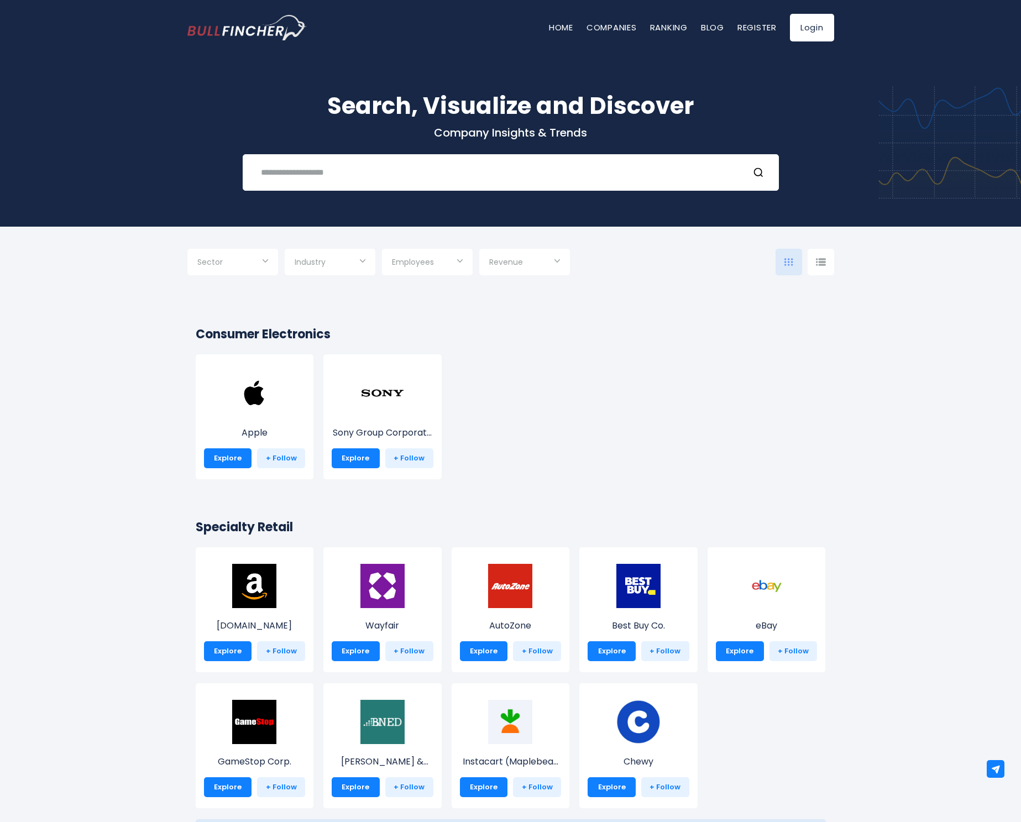
click at [254, 265] on input "Selection" at bounding box center [232, 263] width 71 height 20
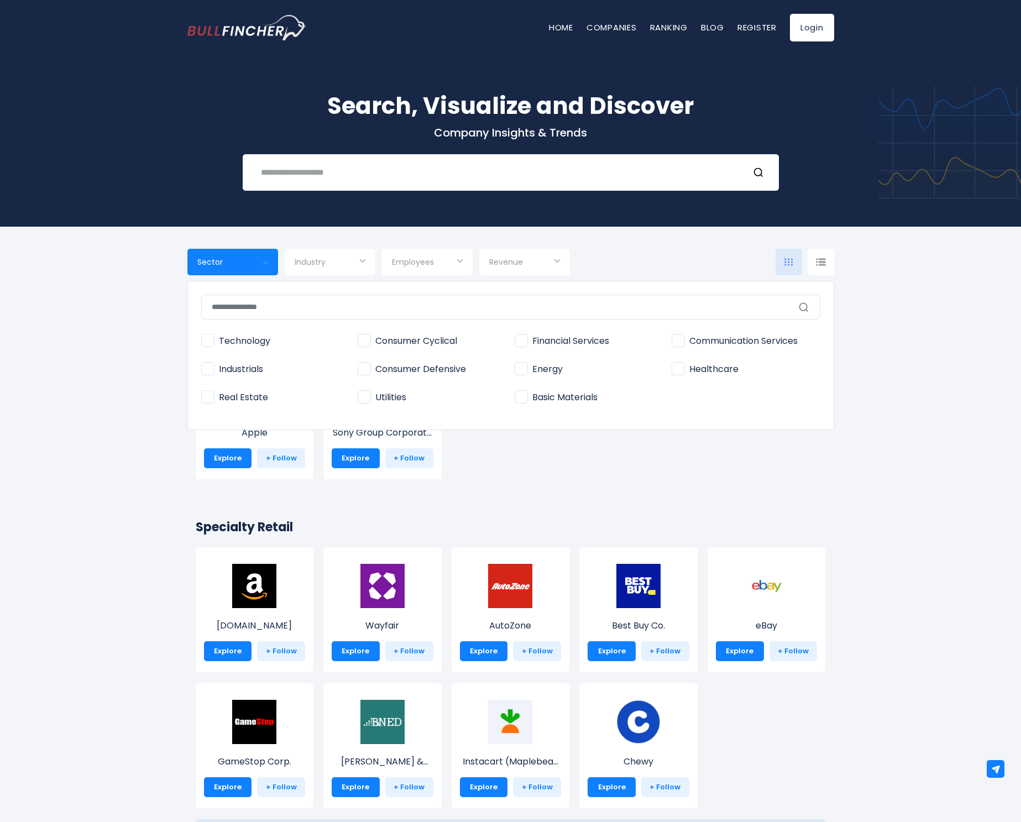
click at [251, 372] on span "Industrials" at bounding box center [232, 370] width 62 height 12
type input "**********"
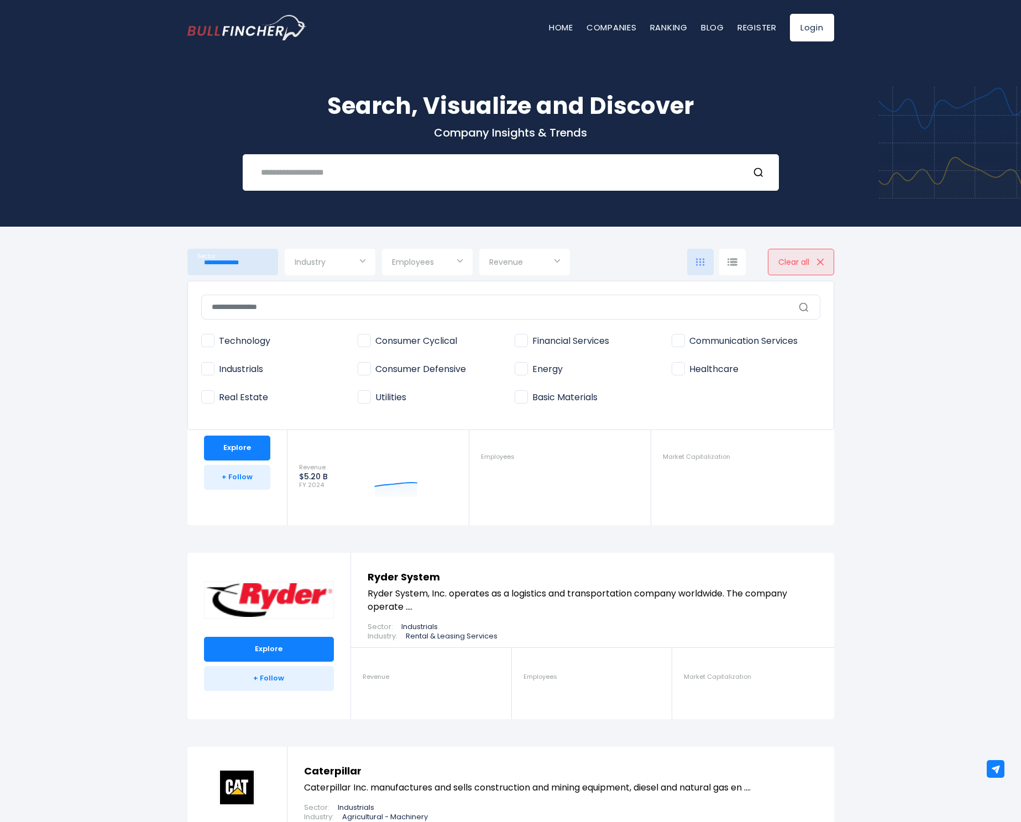
click at [101, 383] on div at bounding box center [510, 411] width 1021 height 822
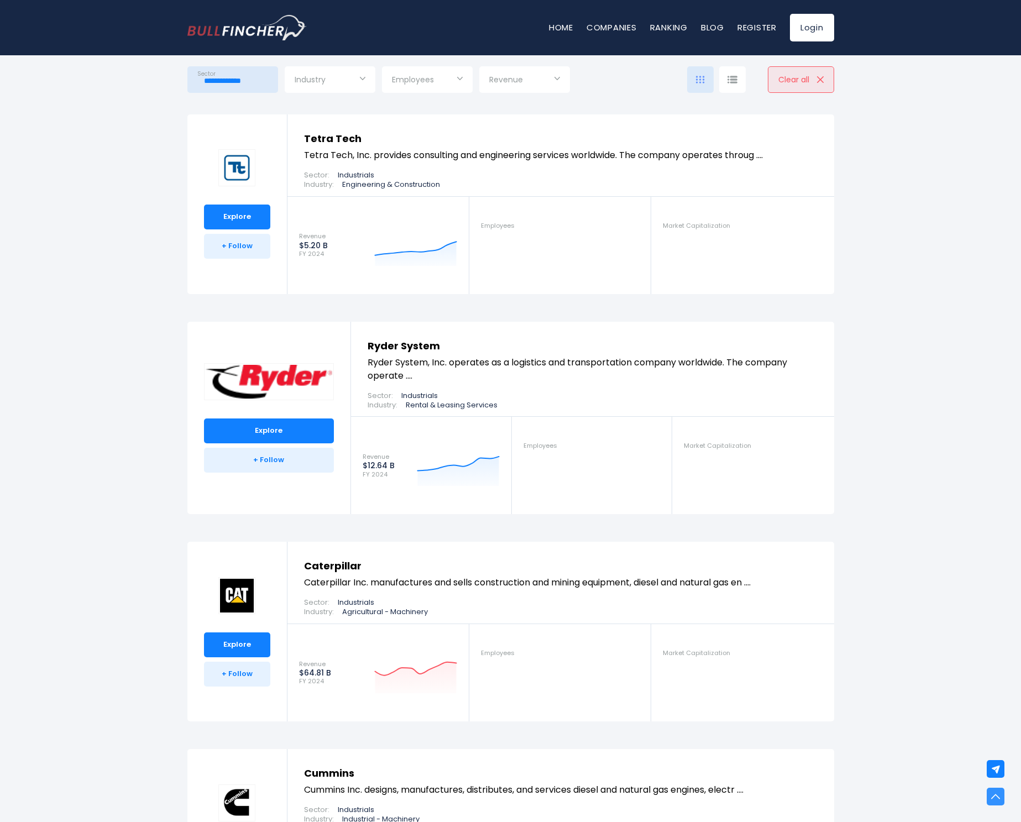
scroll to position [29, 0]
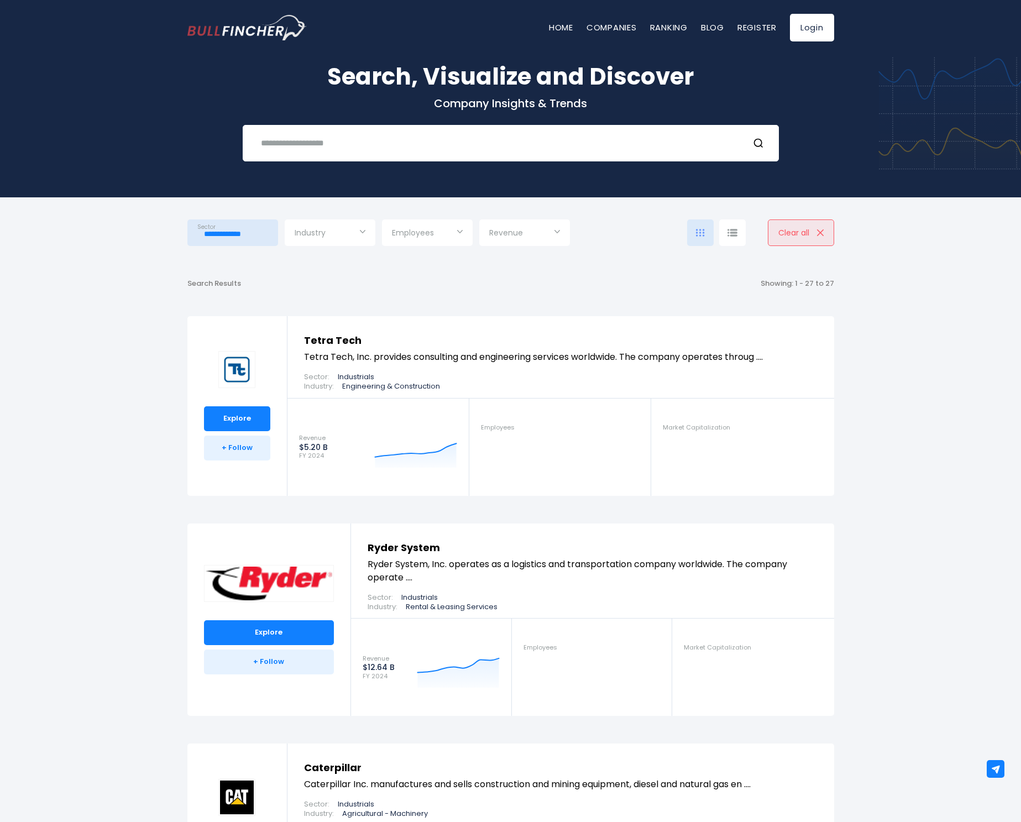
click at [320, 239] on input "Selection" at bounding box center [330, 234] width 71 height 20
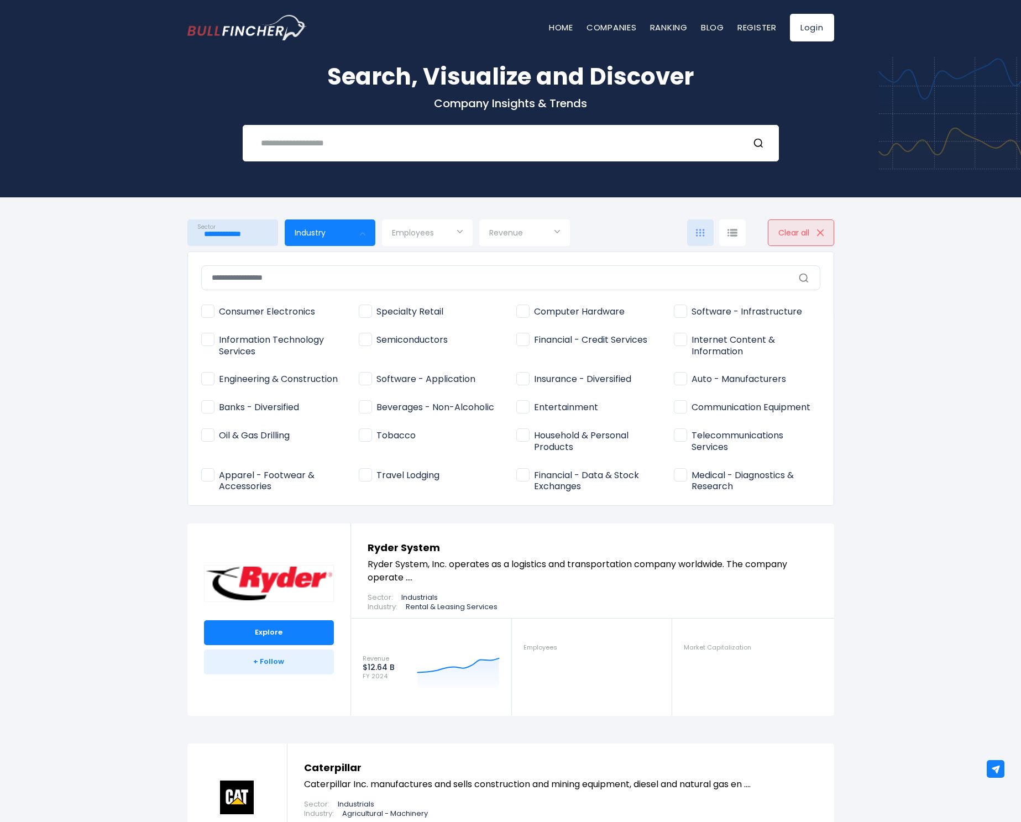
click at [287, 313] on span "Consumer Electronics" at bounding box center [258, 312] width 114 height 12
type input "**********"
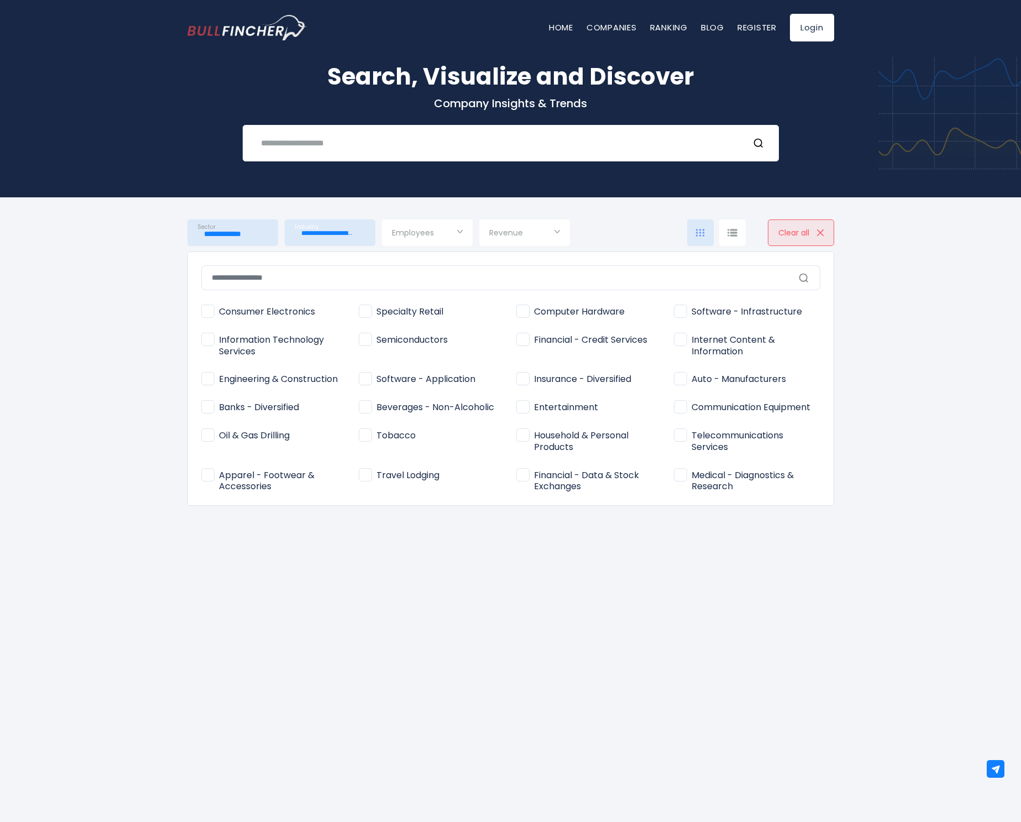
click at [118, 353] on div at bounding box center [510, 411] width 1021 height 822
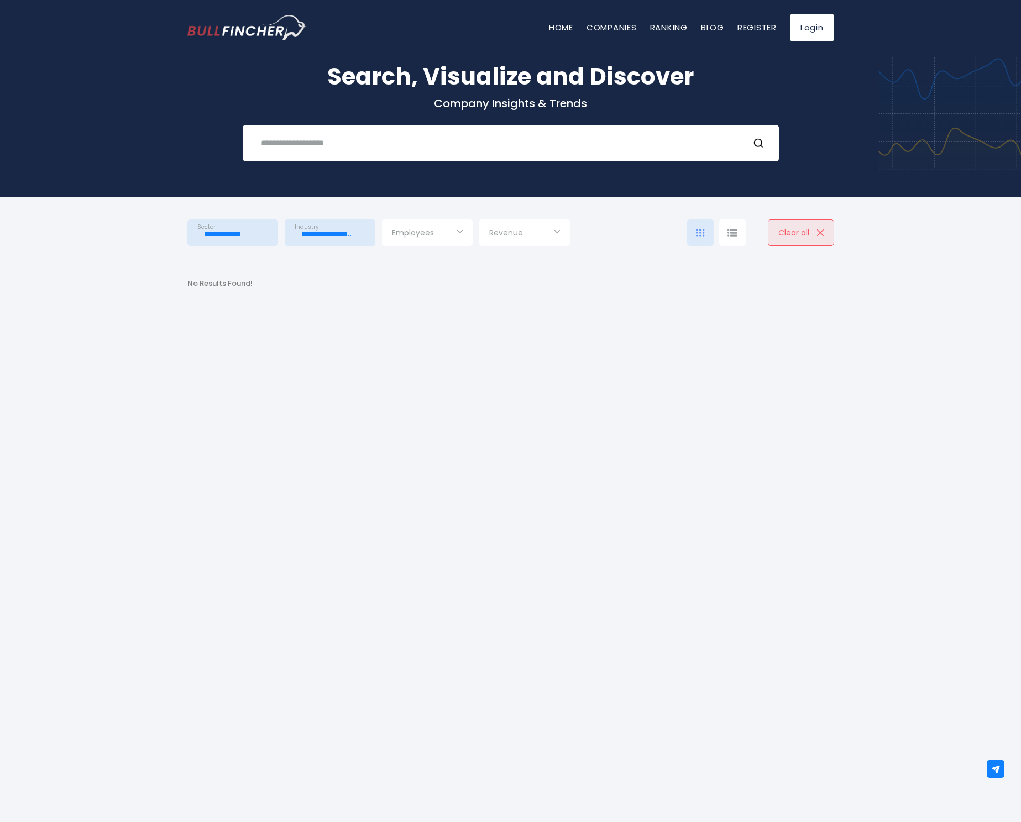
click at [303, 240] on input "**********" at bounding box center [330, 234] width 71 height 20
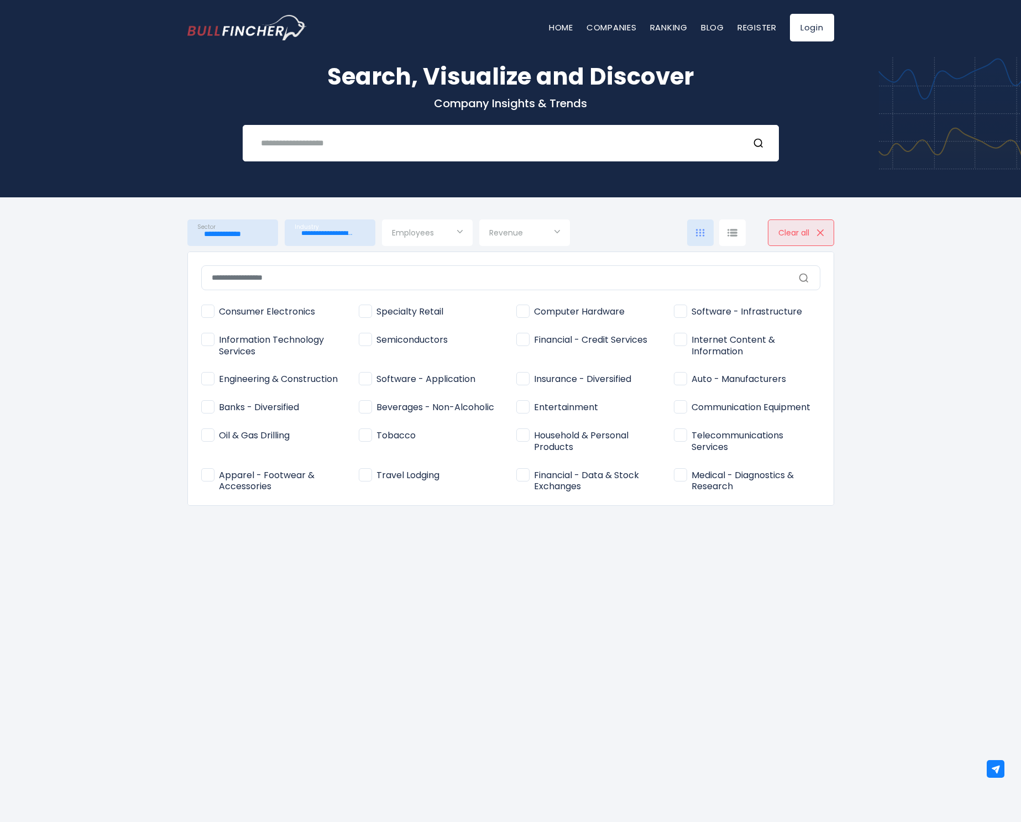
click at [244, 308] on span "Consumer Electronics" at bounding box center [258, 312] width 114 height 12
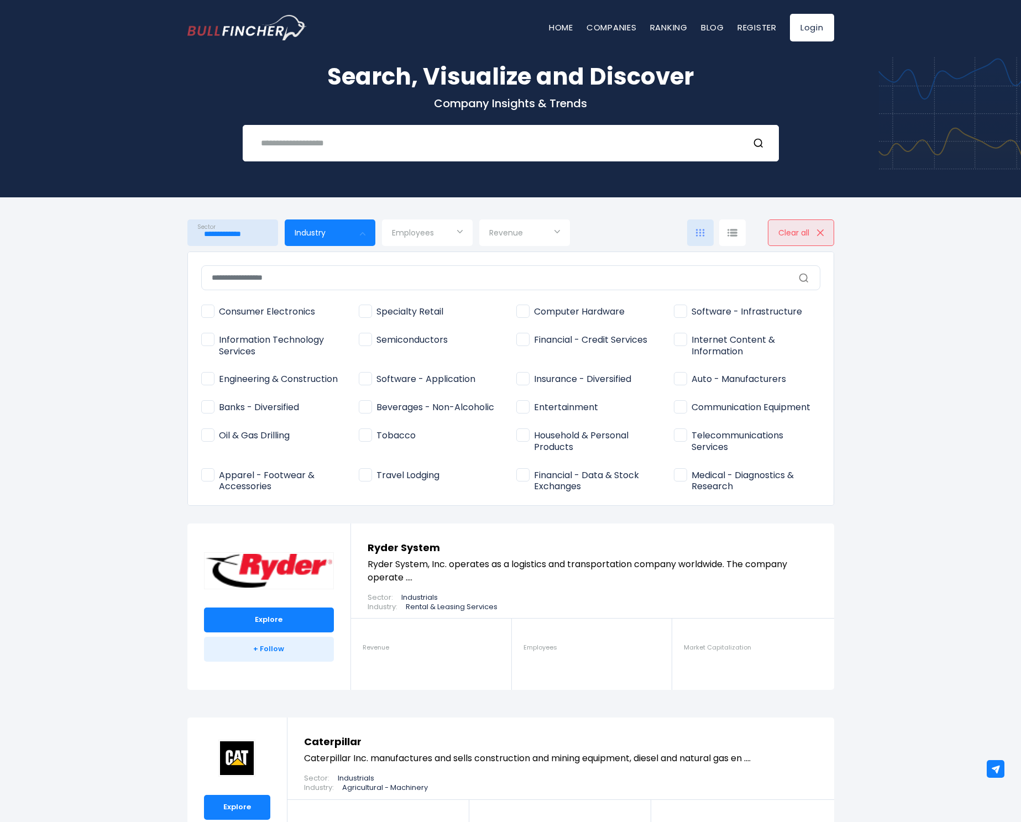
click at [107, 273] on div at bounding box center [510, 411] width 1021 height 822
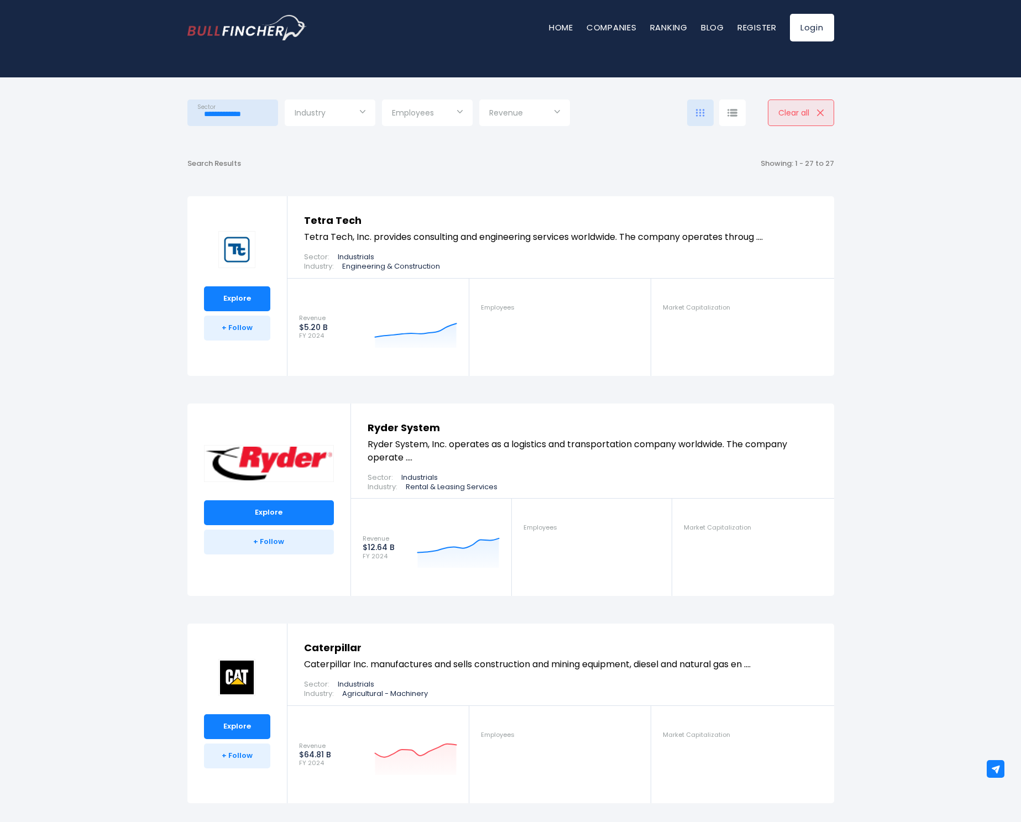
scroll to position [0, 0]
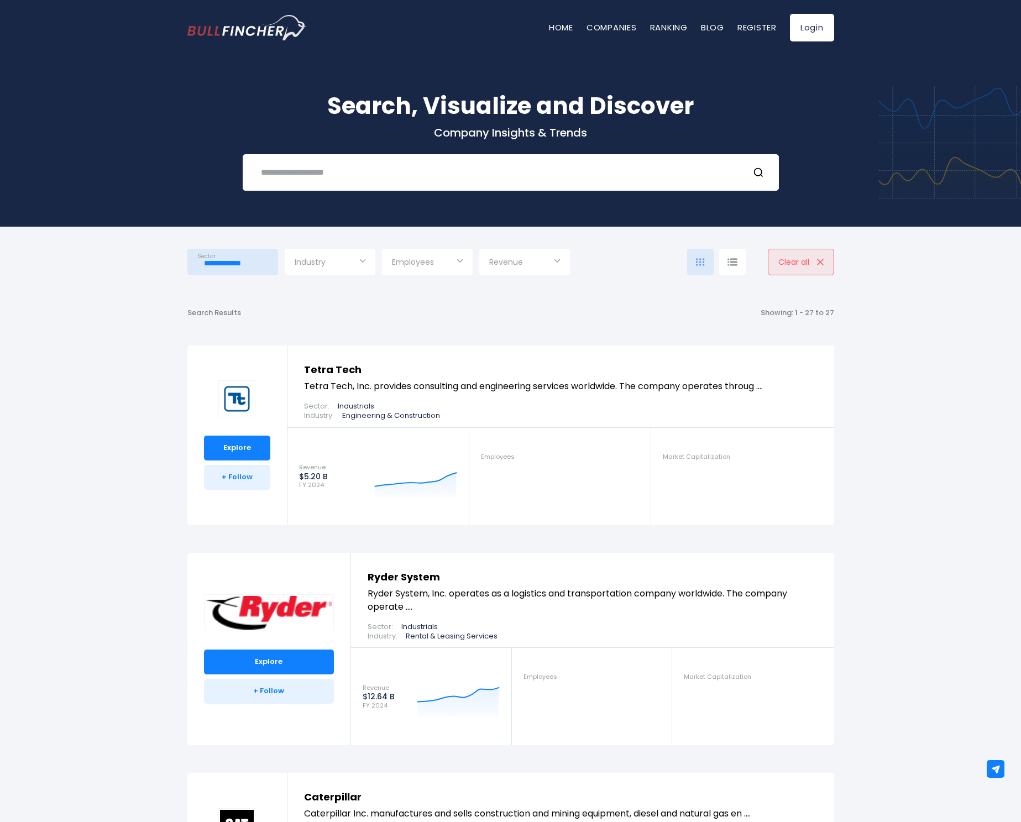
click at [228, 273] on input "**********" at bounding box center [232, 263] width 71 height 20
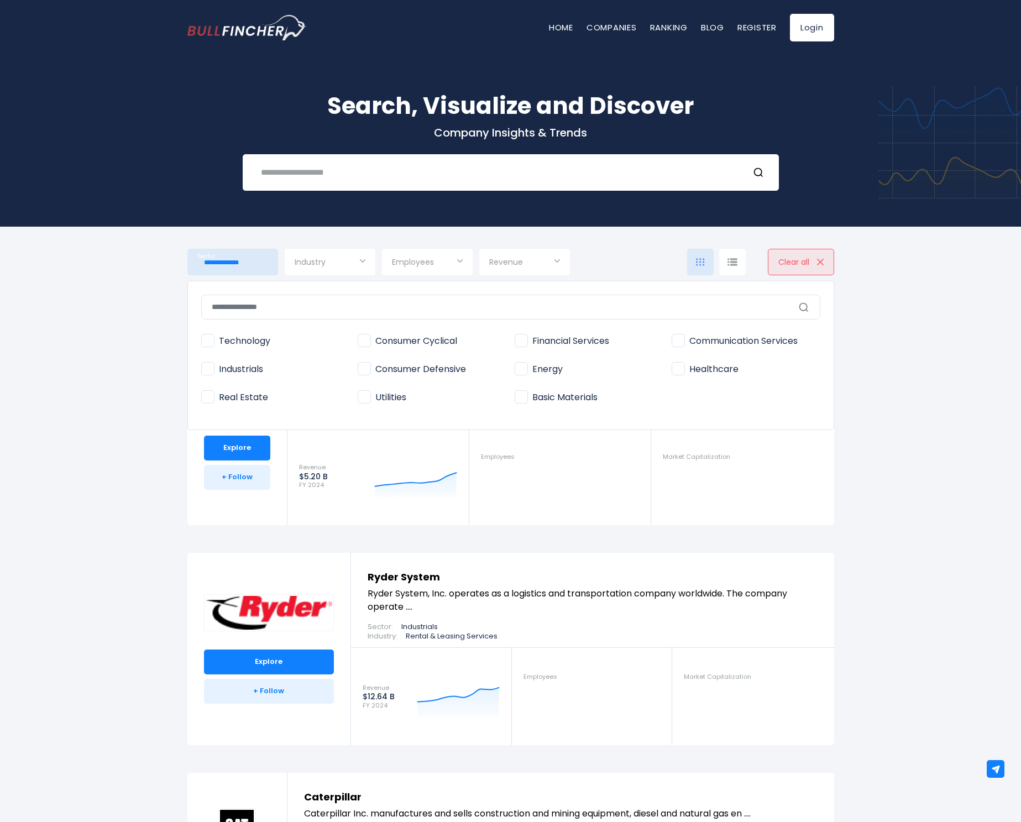
click at [229, 338] on span "Technology" at bounding box center [235, 342] width 69 height 12
click at [239, 372] on span "Industrials" at bounding box center [232, 370] width 62 height 12
type input "**********"
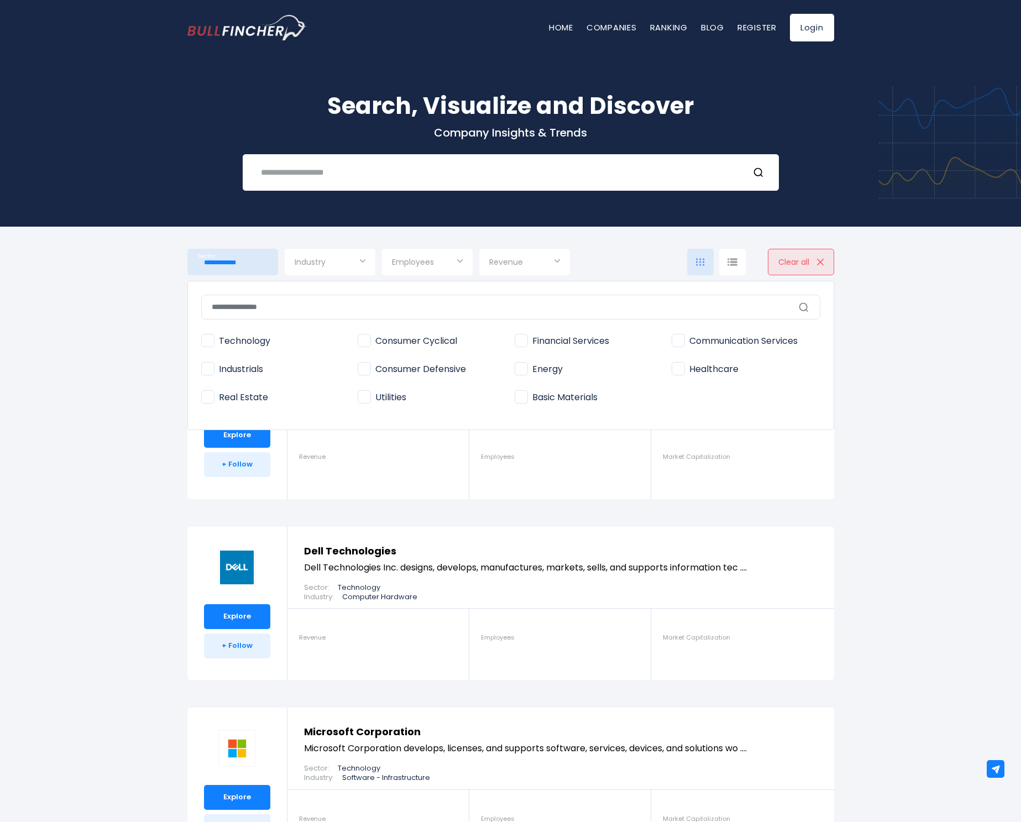
click at [142, 380] on div at bounding box center [510, 411] width 1021 height 822
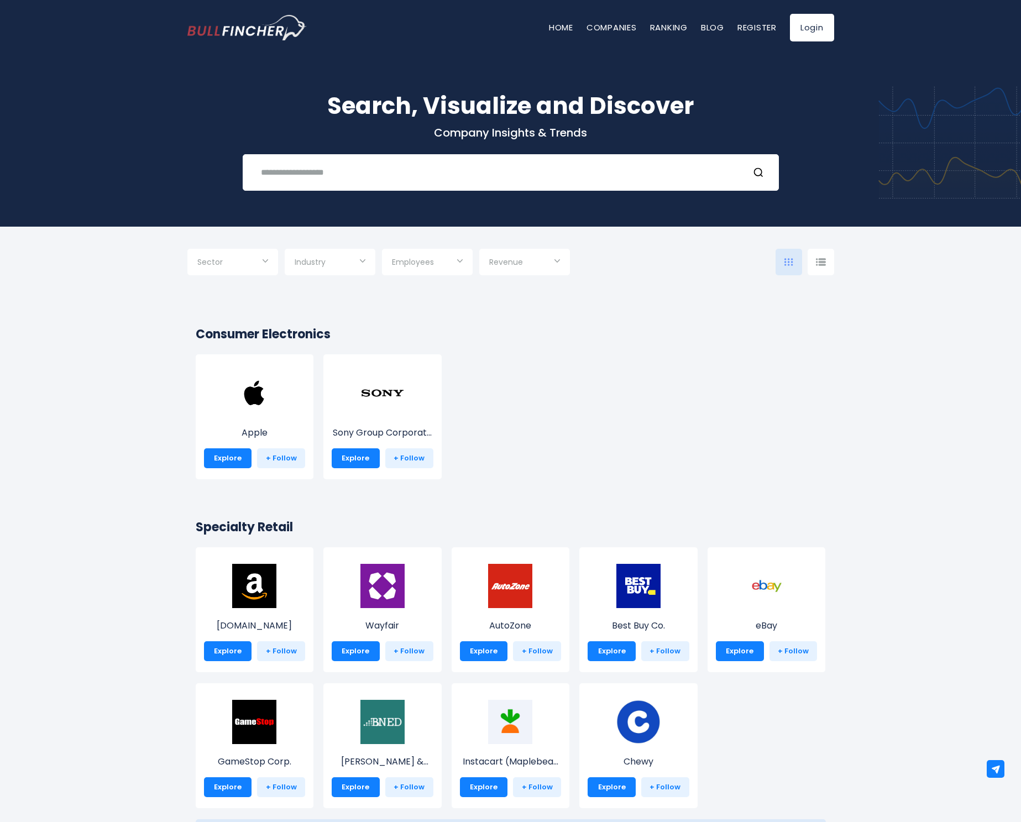
click at [822, 262] on img at bounding box center [821, 262] width 10 height 8
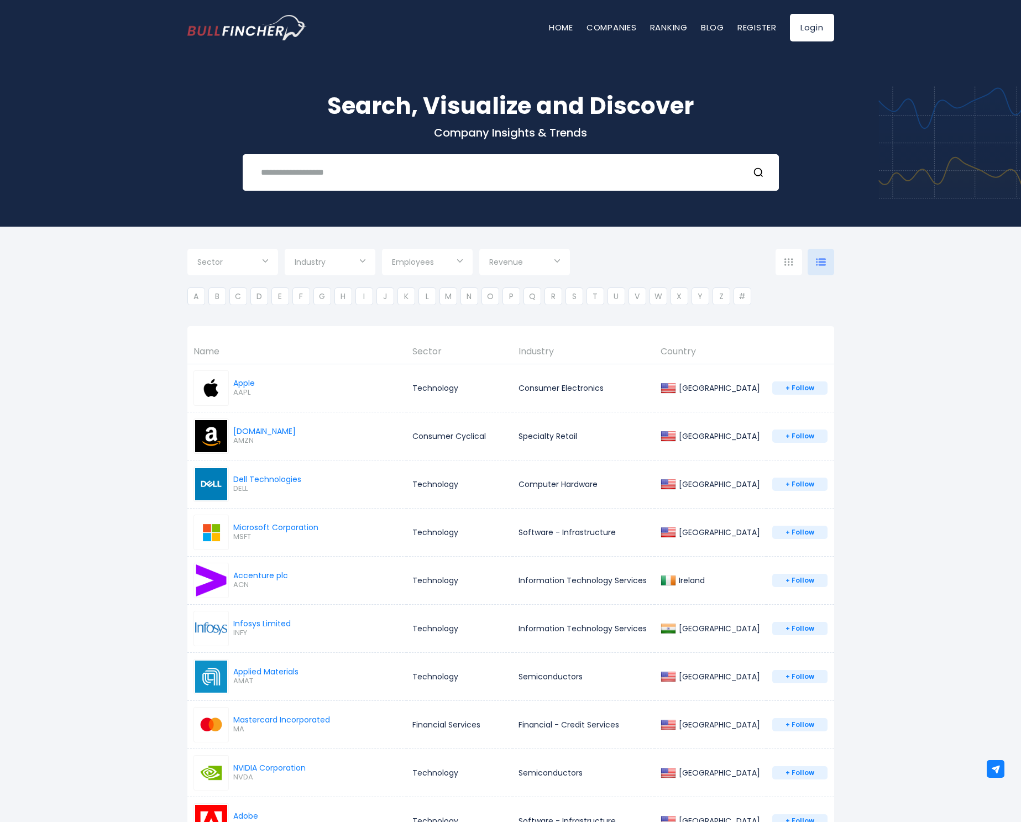
scroll to position [111, 0]
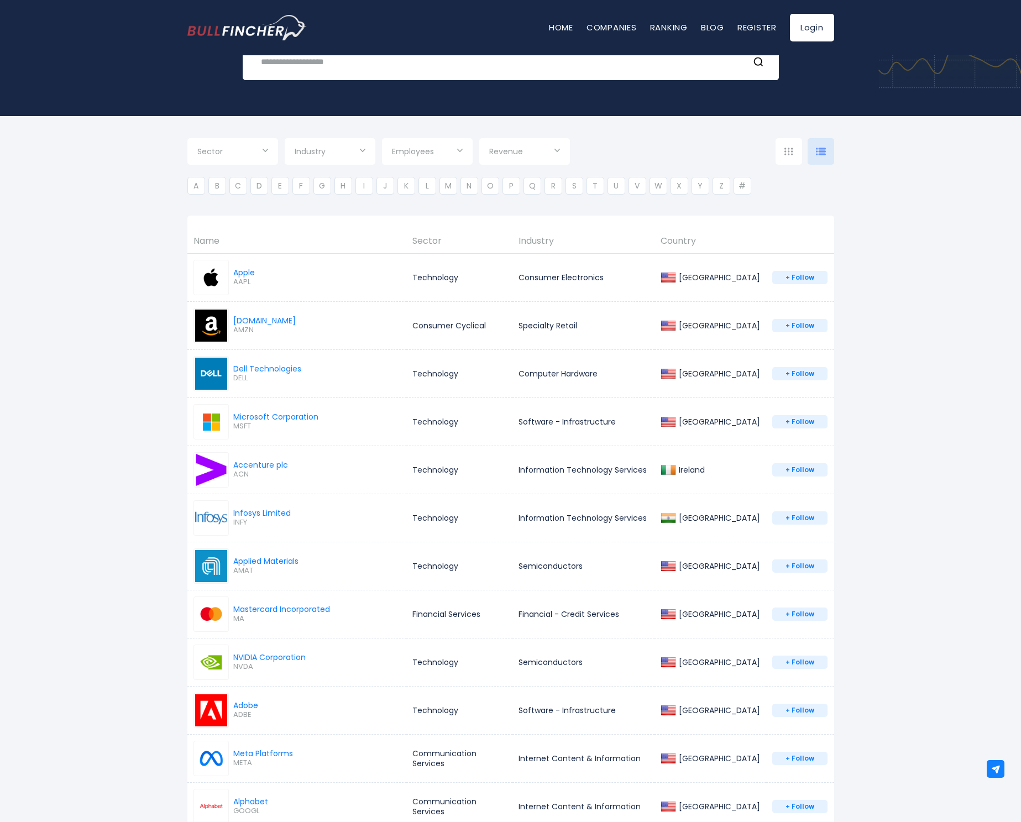
click at [792, 153] on img at bounding box center [789, 152] width 9 height 8
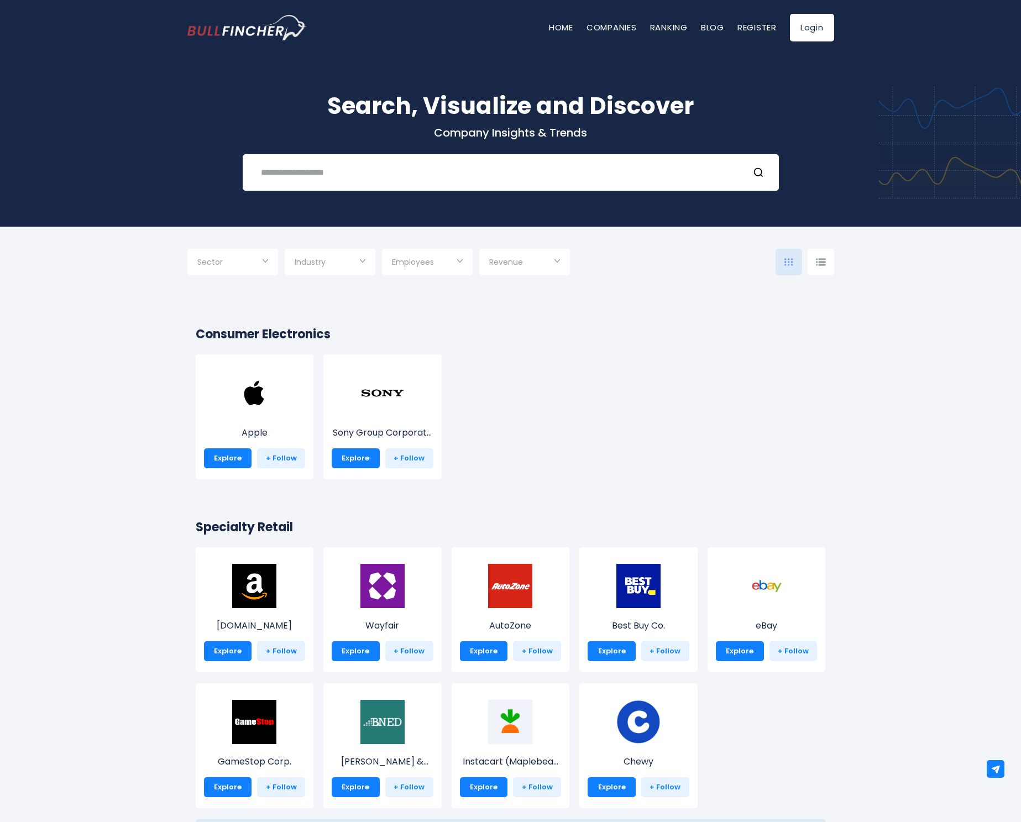
scroll to position [111, 0]
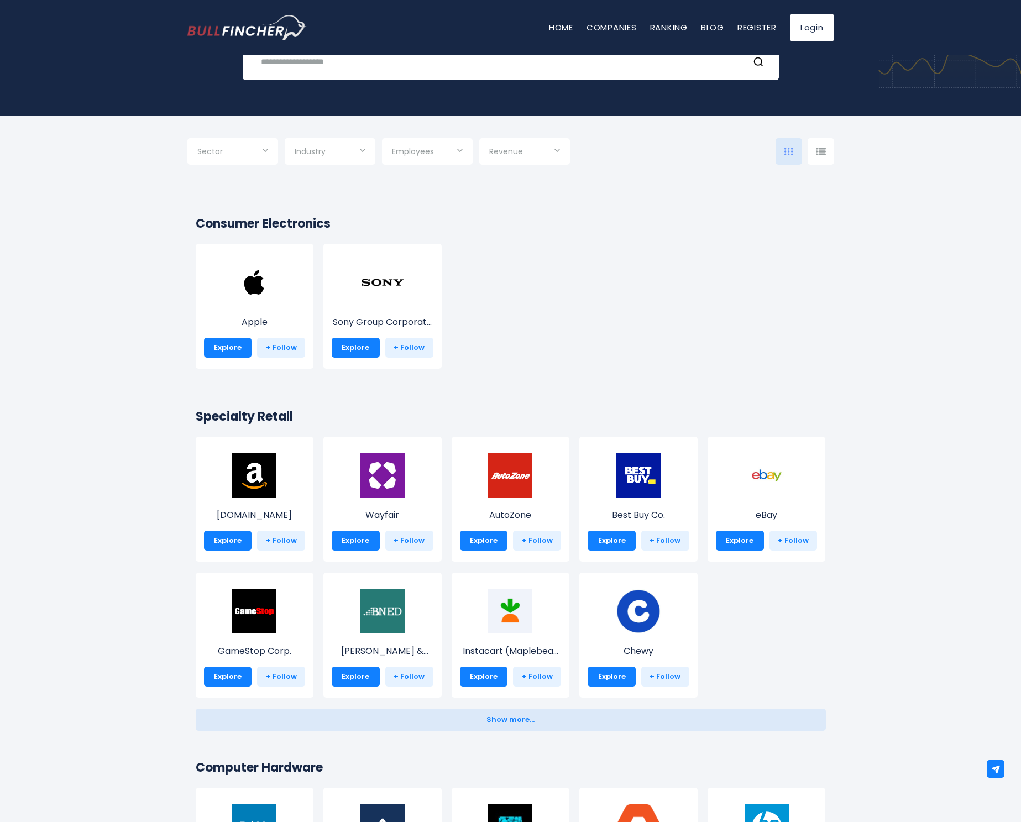
click at [257, 268] on img at bounding box center [254, 282] width 44 height 44
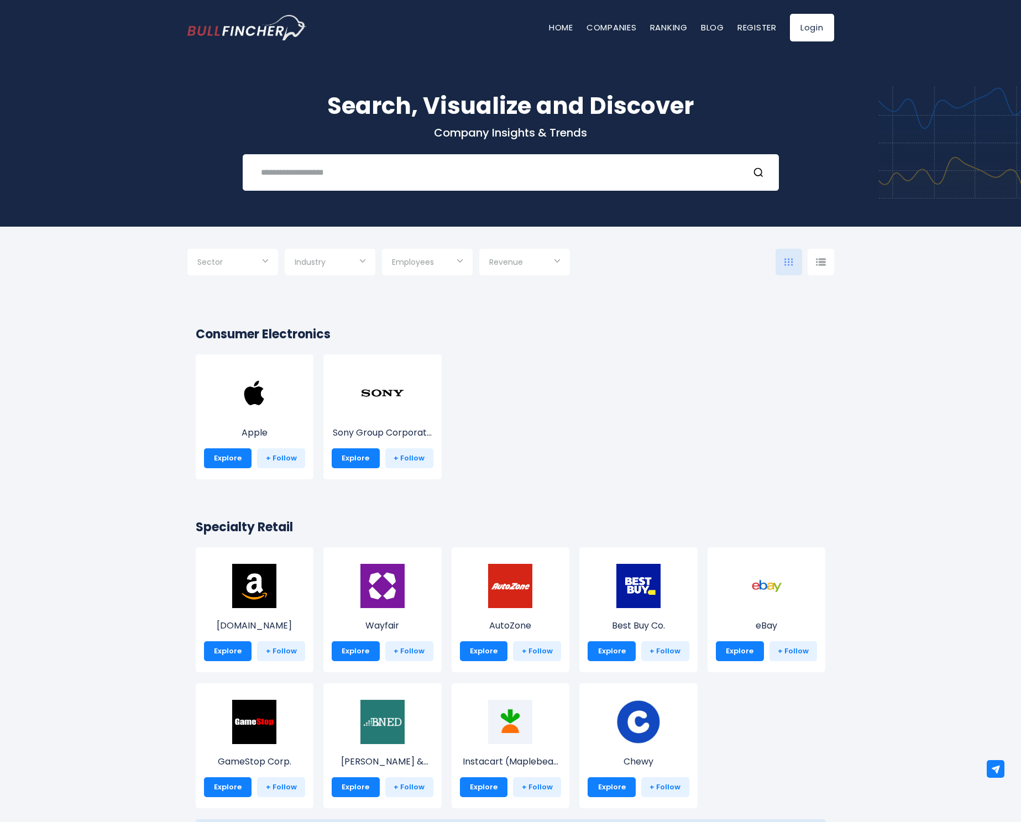
scroll to position [111, 0]
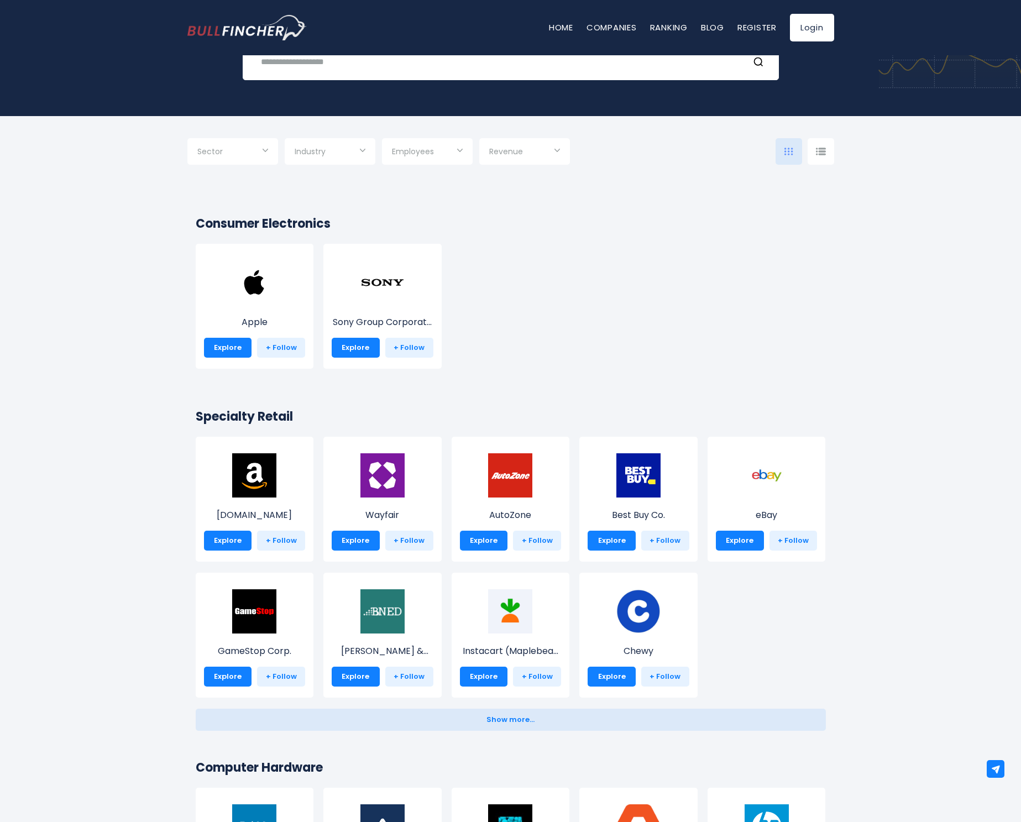
click at [269, 148] on div "Sector" at bounding box center [232, 151] width 91 height 27
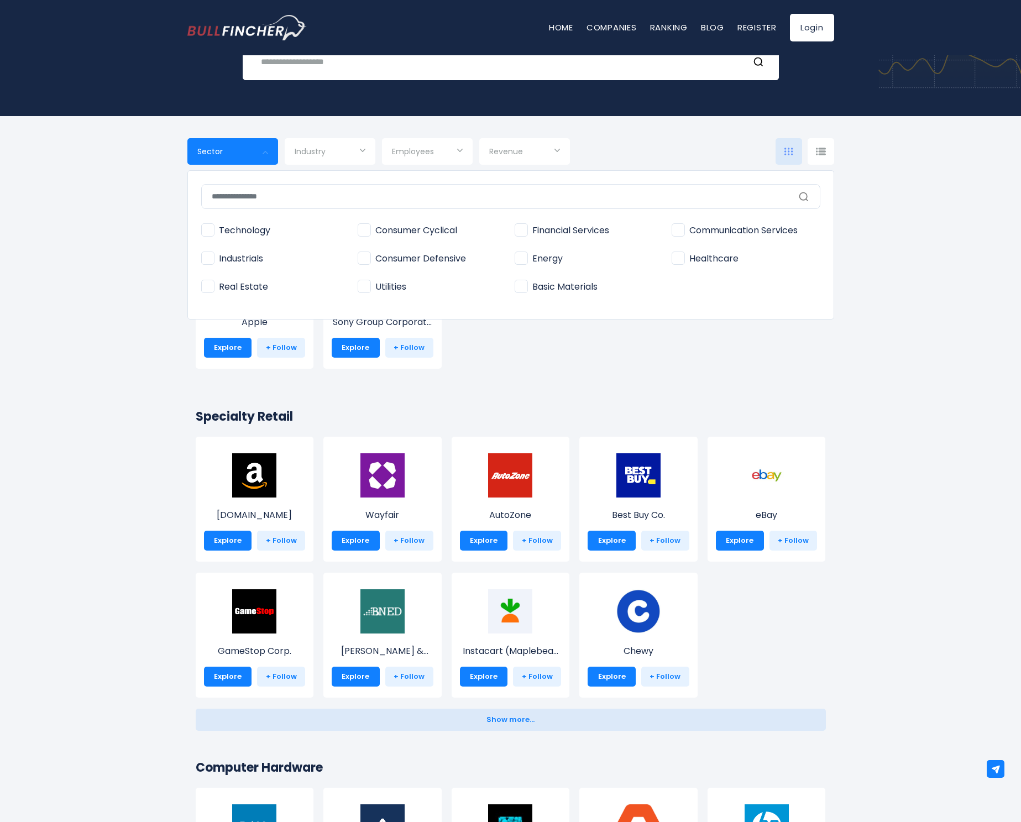
click at [568, 231] on span "Financial Services" at bounding box center [562, 231] width 95 height 12
type input "**********"
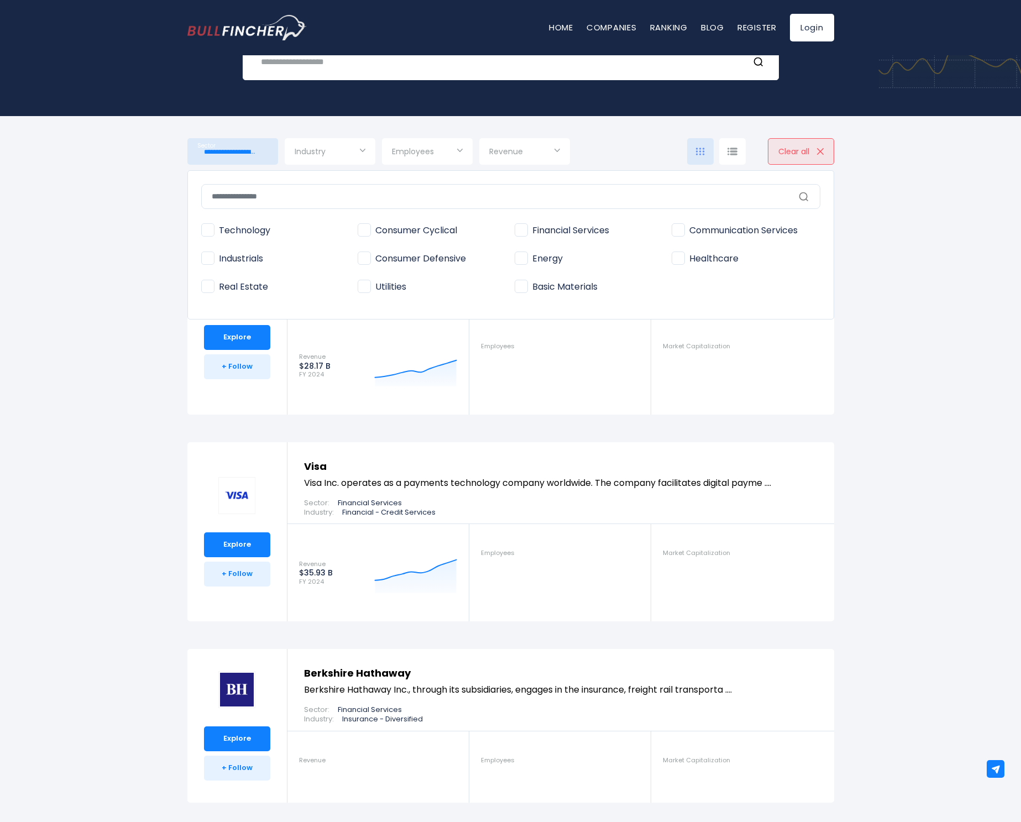
click at [105, 331] on div at bounding box center [510, 411] width 1021 height 822
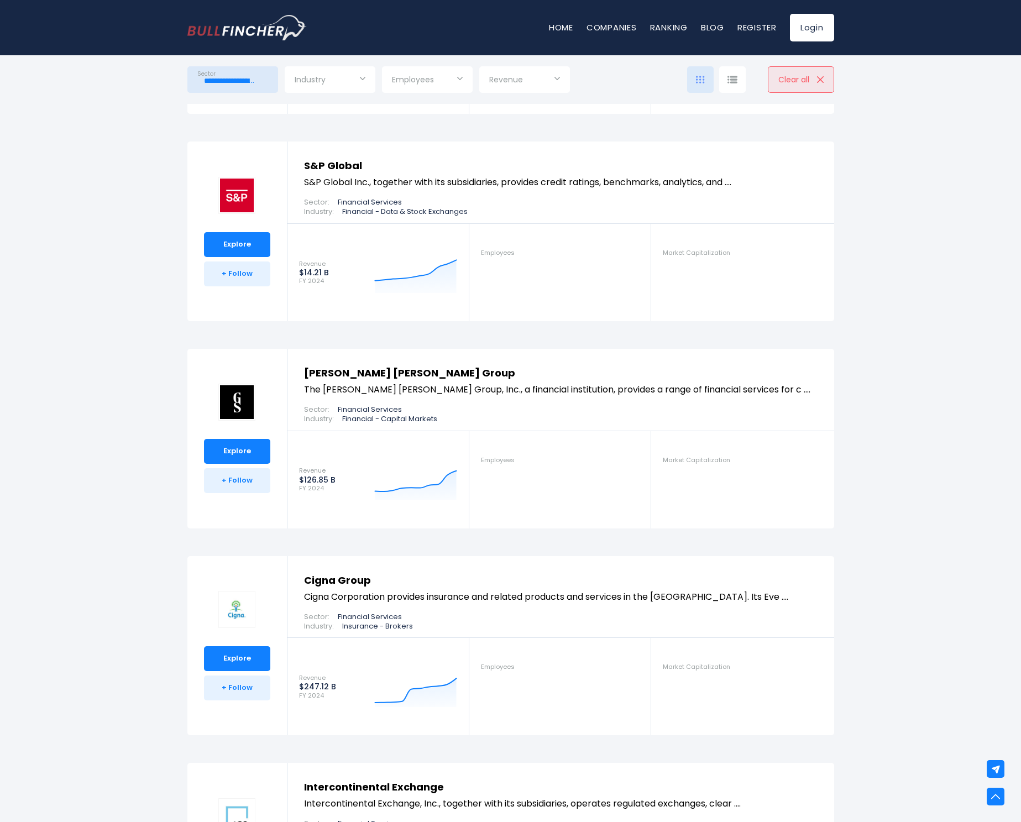
scroll to position [95, 0]
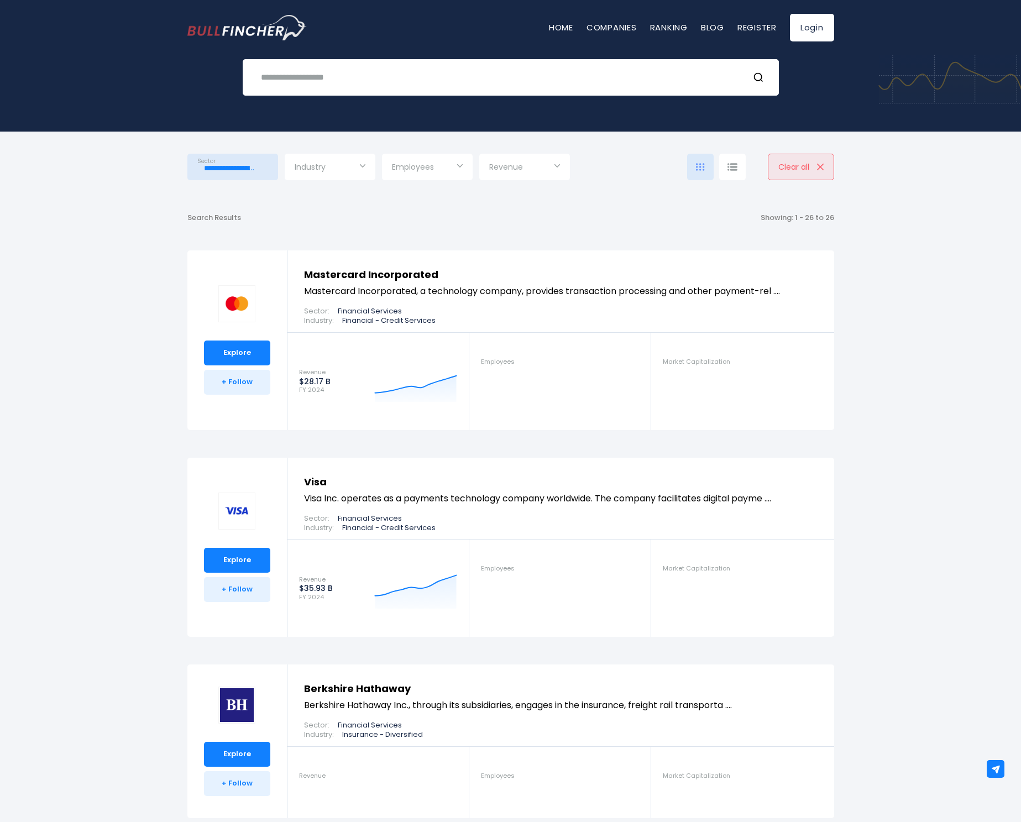
click at [255, 168] on input "**********" at bounding box center [232, 168] width 71 height 20
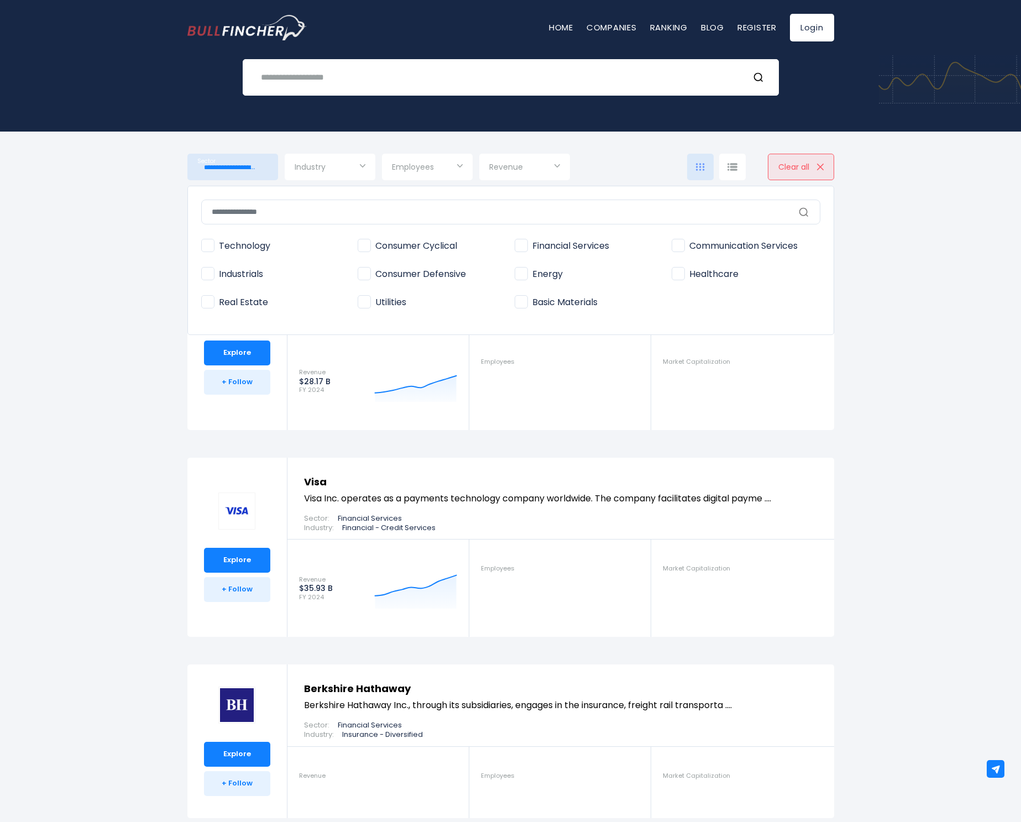
click at [532, 241] on span "Financial Services" at bounding box center [562, 246] width 95 height 12
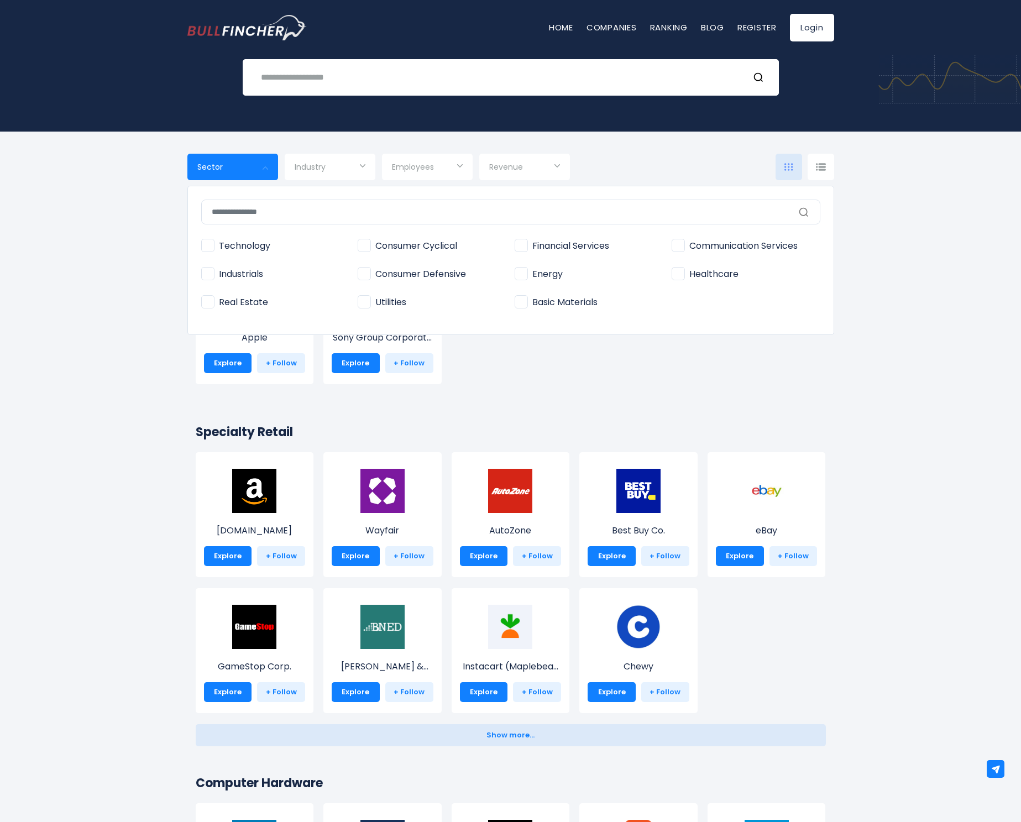
click at [531, 164] on div at bounding box center [510, 411] width 1021 height 822
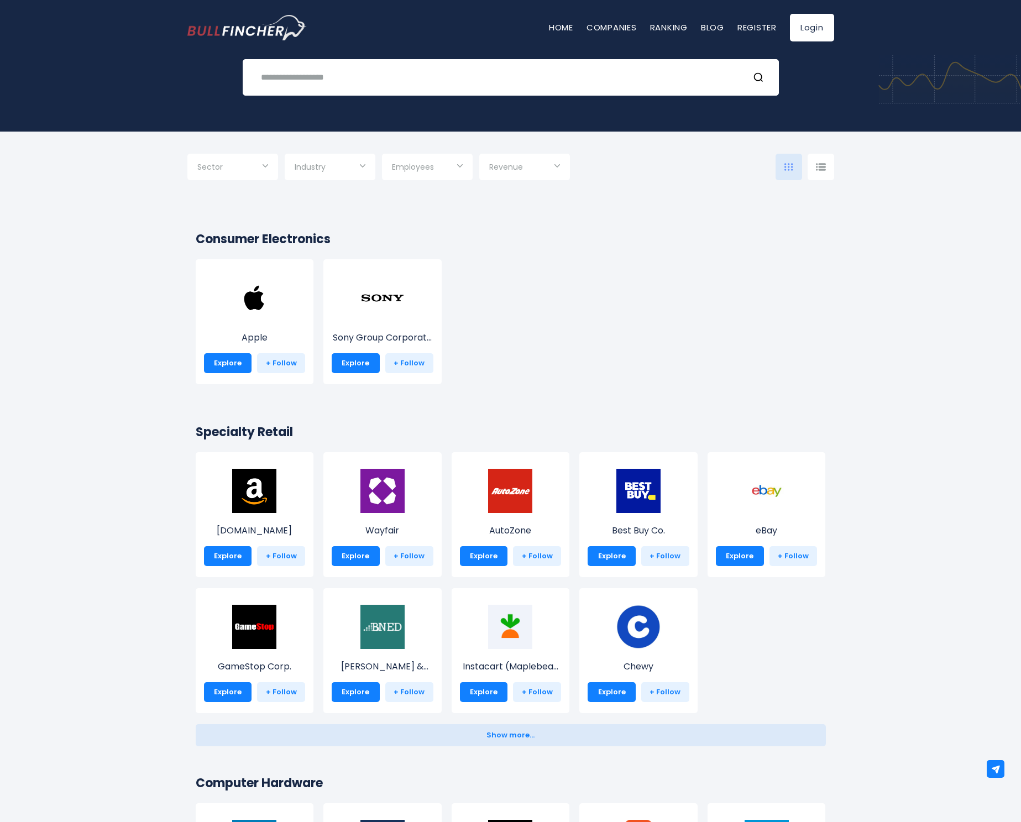
click at [530, 166] on input "Selection" at bounding box center [524, 168] width 71 height 20
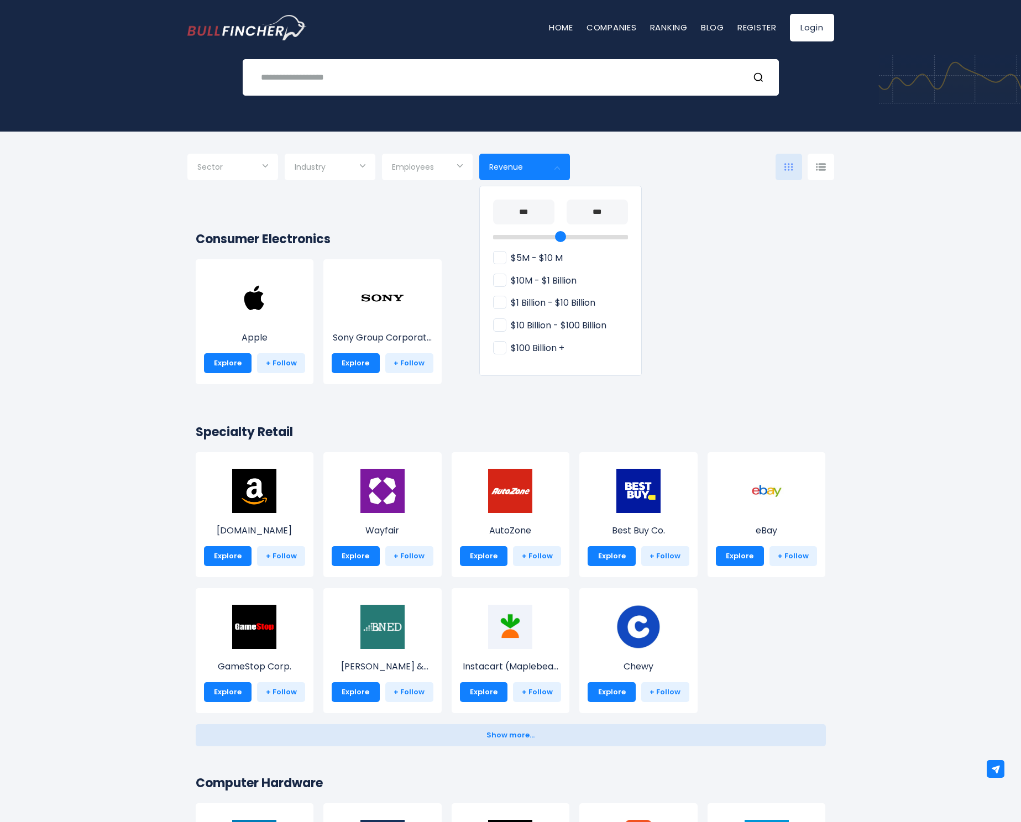
click at [550, 343] on span "$100 Billion +" at bounding box center [528, 349] width 71 height 12
type input "**********"
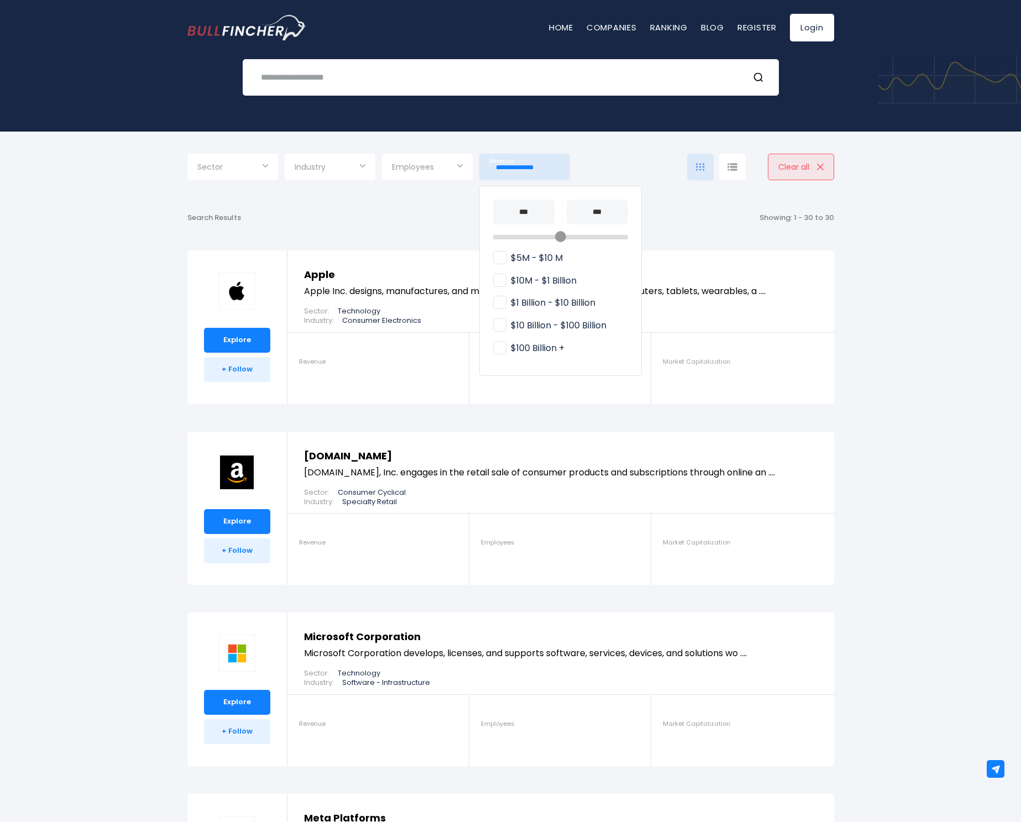
click at [39, 363] on div at bounding box center [510, 411] width 1021 height 822
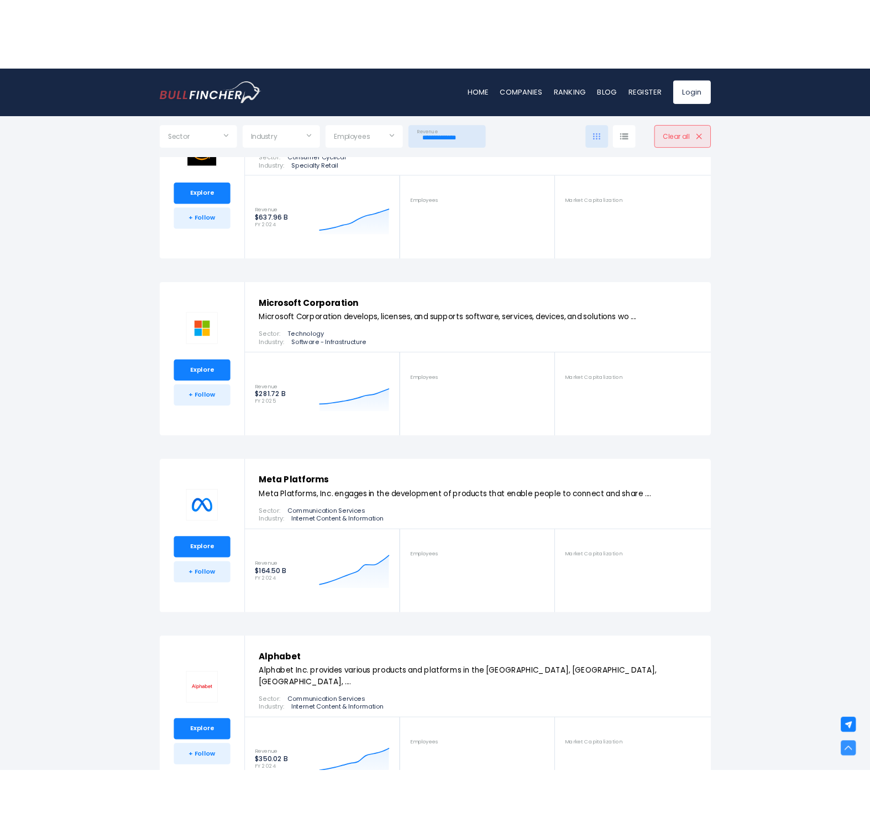
scroll to position [0, 0]
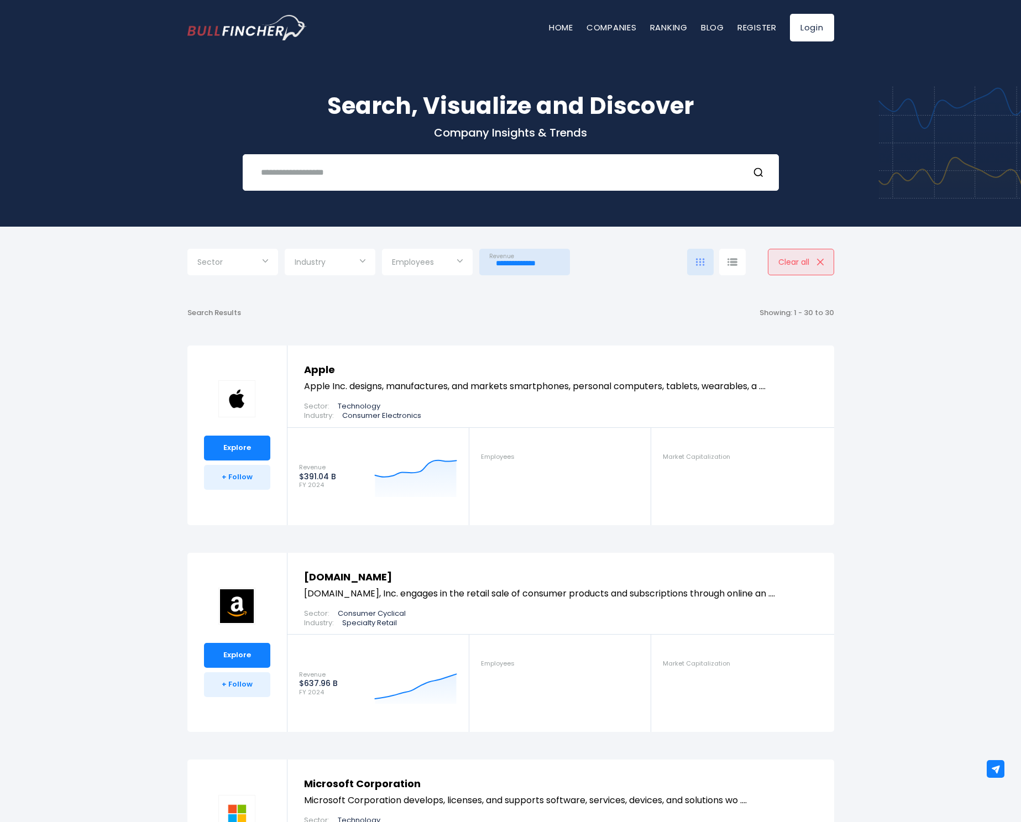
click at [513, 268] on input "**********" at bounding box center [524, 263] width 71 height 20
